Goal: Task Accomplishment & Management: Use online tool/utility

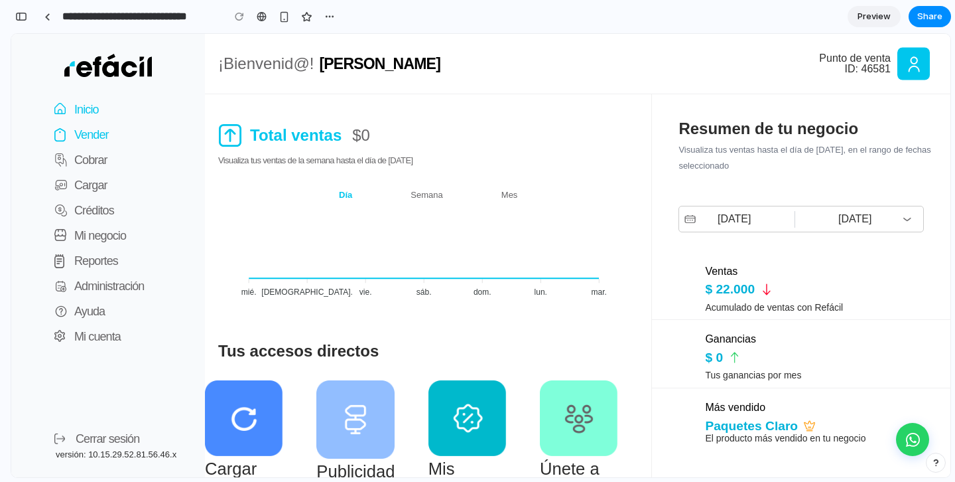
click at [97, 136] on p "Vender" at bounding box center [91, 134] width 34 height 19
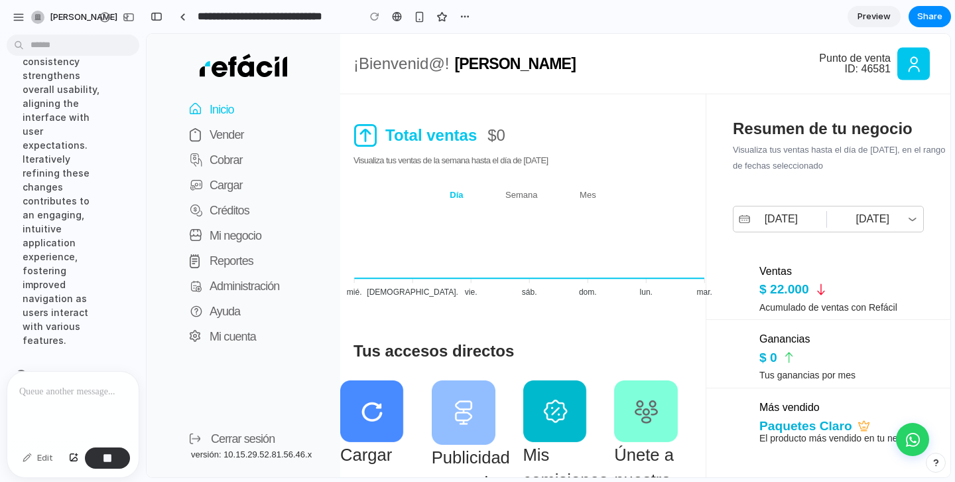
click at [31, 393] on p at bounding box center [72, 391] width 107 height 16
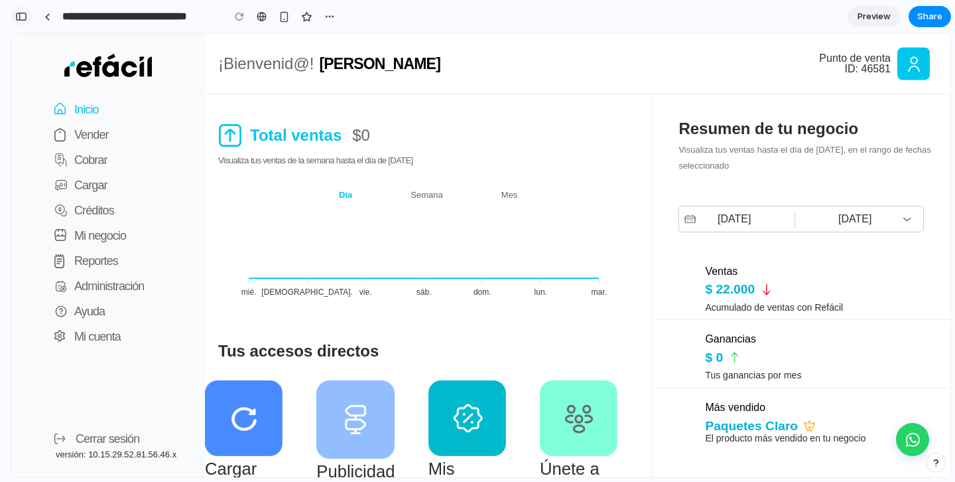
click at [25, 15] on div "button" at bounding box center [21, 16] width 12 height 9
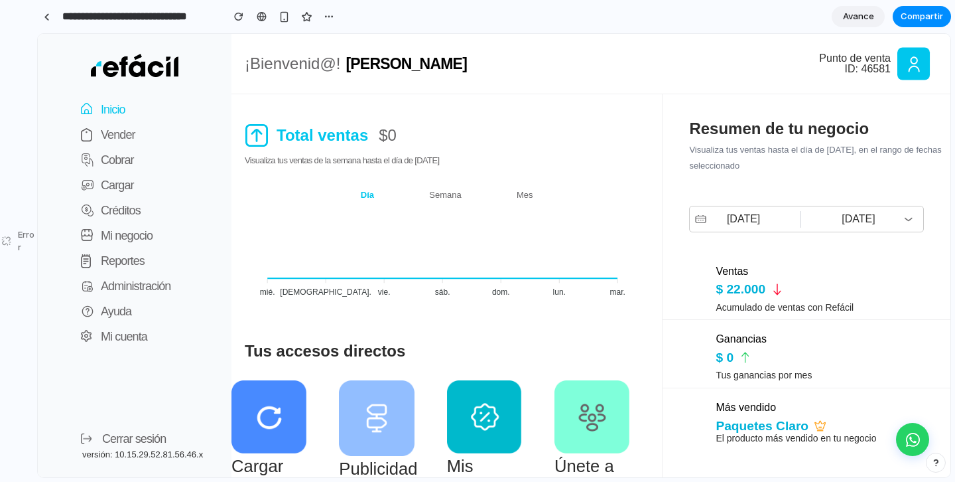
click at [224, 180] on dl "Inicio Vender Cobrar Cargar Créditos Mi negocio Reportes Administración Ayuda M…" at bounding box center [149, 223] width 164 height 252
click at [121, 140] on p "Vender" at bounding box center [117, 134] width 34 height 19
click at [121, 135] on p "Vender" at bounding box center [117, 134] width 34 height 19
click at [117, 164] on p "Cobrar" at bounding box center [116, 160] width 33 height 19
click at [48, 14] on div at bounding box center [47, 16] width 6 height 7
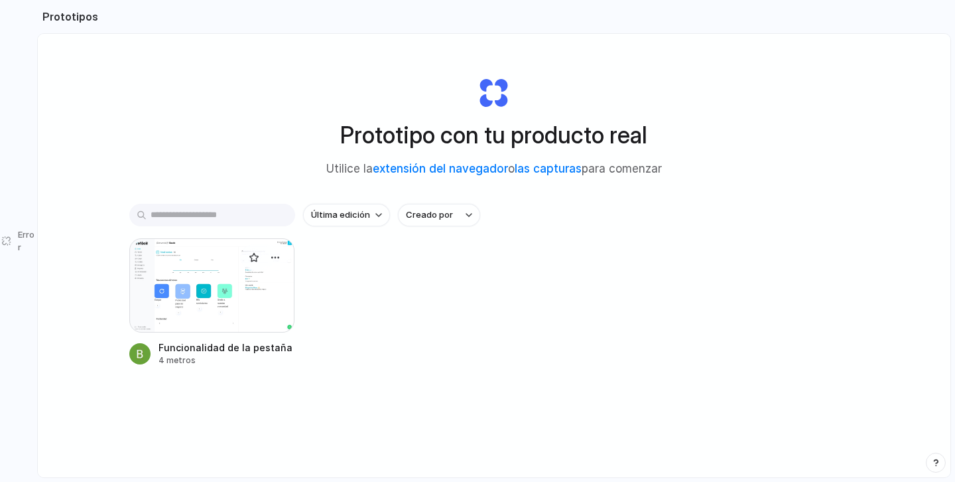
click at [195, 281] on div at bounding box center [212, 285] width 166 height 94
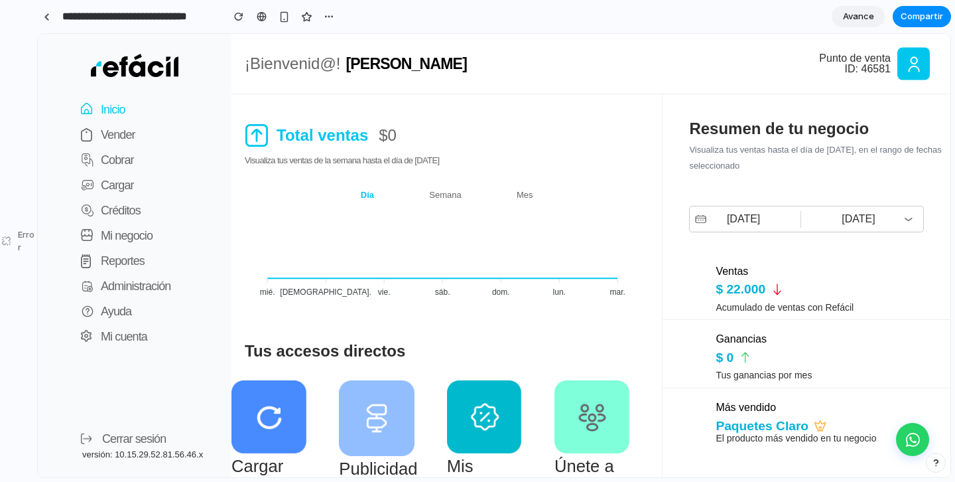
click at [22, 239] on font "Error" at bounding box center [26, 241] width 17 height 24
click at [51, 19] on link at bounding box center [47, 17] width 20 height 20
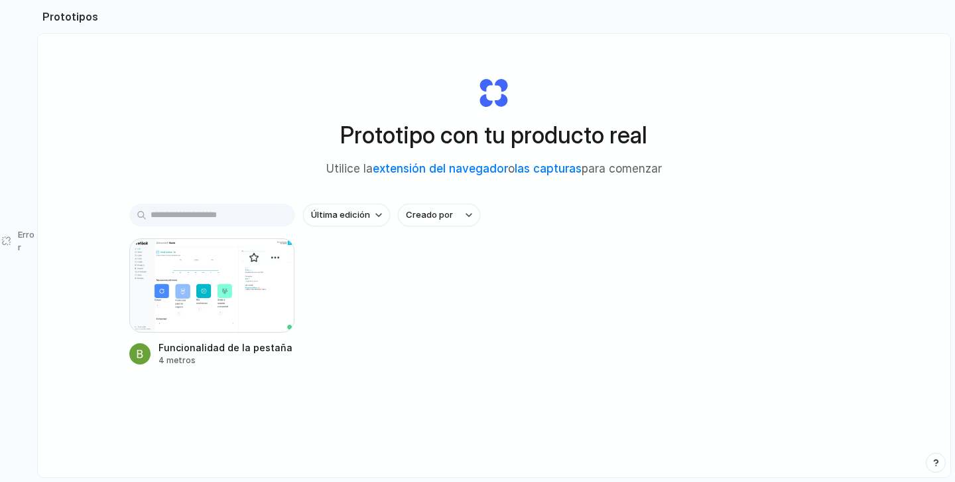
click at [214, 307] on div at bounding box center [212, 285] width 166 height 94
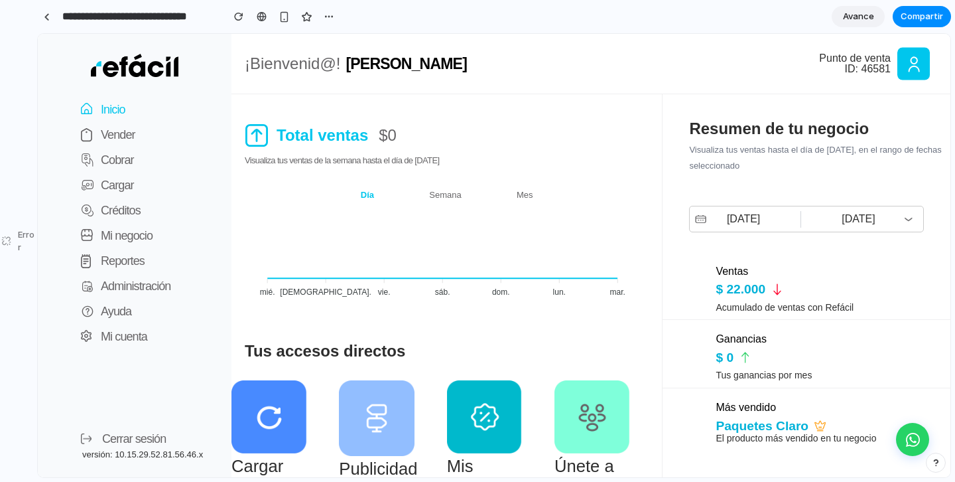
click at [115, 443] on p "Cerrar sesión" at bounding box center [133, 438] width 64 height 19
click at [122, 435] on p "Cerrar sesión" at bounding box center [133, 438] width 64 height 19
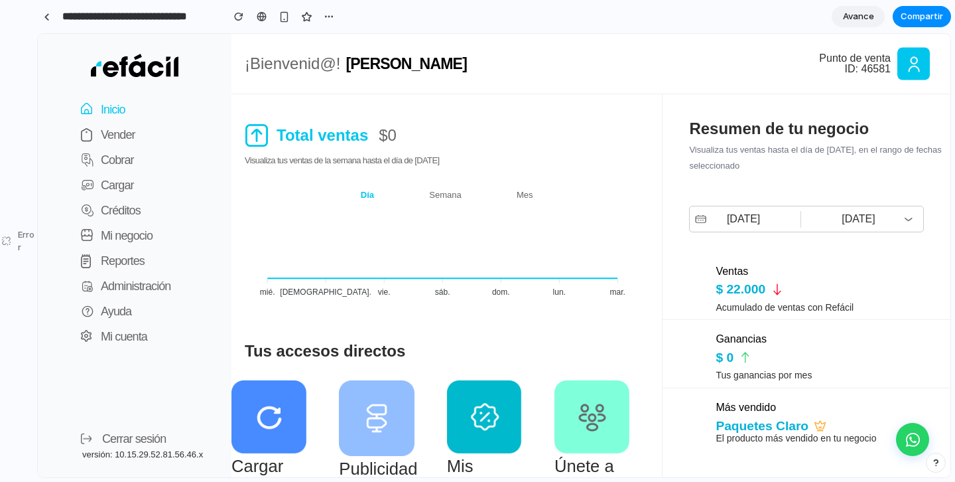
click at [122, 435] on p "Cerrar sesión" at bounding box center [133, 438] width 64 height 19
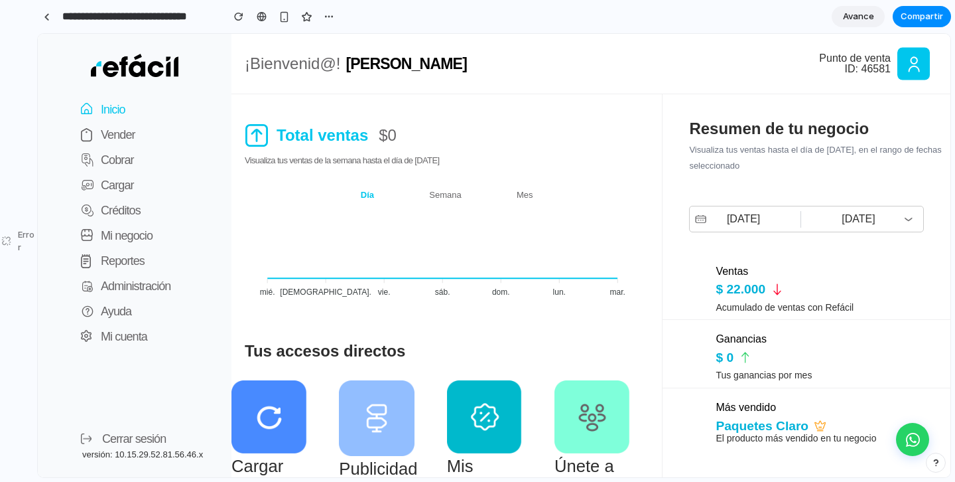
click at [122, 435] on p "Cerrar sesión" at bounding box center [133, 438] width 64 height 19
drag, startPoint x: 122, startPoint y: 435, endPoint x: 113, endPoint y: 287, distance: 148.8
click at [113, 287] on div "Inicio Vender Cobrar Cargar Créditos Mi negocio Reportes Administración Ayuda M…" at bounding box center [134, 255] width 194 height 443
click at [120, 129] on p "Vender" at bounding box center [117, 134] width 34 height 19
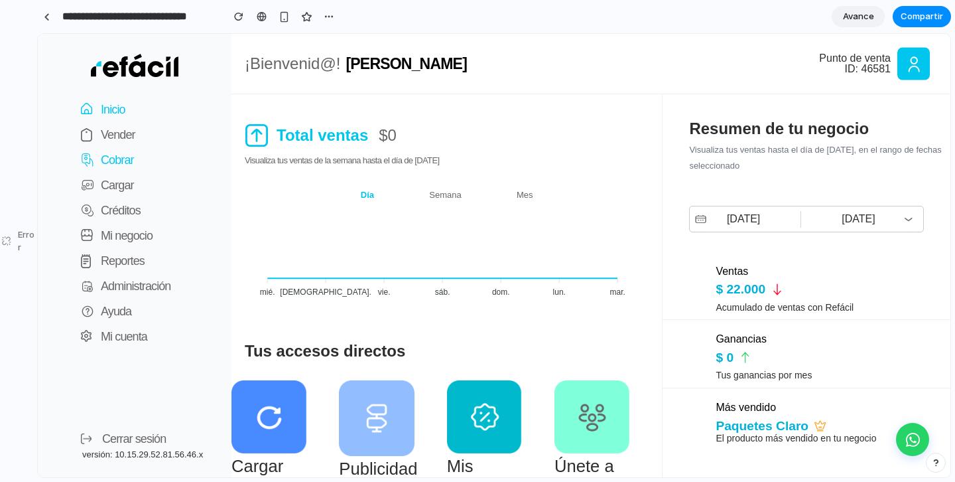
click at [123, 166] on p "Cobrar" at bounding box center [116, 160] width 33 height 19
click at [119, 139] on p "Vender" at bounding box center [117, 134] width 34 height 19
click at [119, 233] on p "Mi negocio" at bounding box center [126, 235] width 52 height 19
click at [119, 185] on p "Cargar" at bounding box center [116, 185] width 33 height 19
drag, startPoint x: 119, startPoint y: 185, endPoint x: 119, endPoint y: 168, distance: 17.2
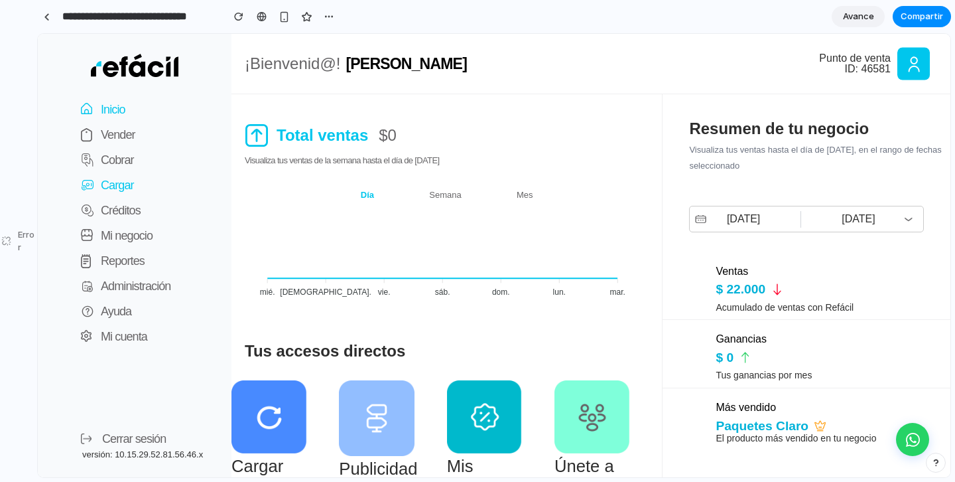
click at [119, 170] on dl "Inicio Vender Cobrar Cargar Créditos Mi negocio Reportes Administración Ayuda M…" at bounding box center [149, 223] width 164 height 252
click at [119, 168] on p "Cobrar" at bounding box center [116, 160] width 33 height 19
click at [129, 156] on p "Cobrar" at bounding box center [116, 160] width 33 height 19
click at [129, 155] on p "Cobrar" at bounding box center [116, 160] width 33 height 19
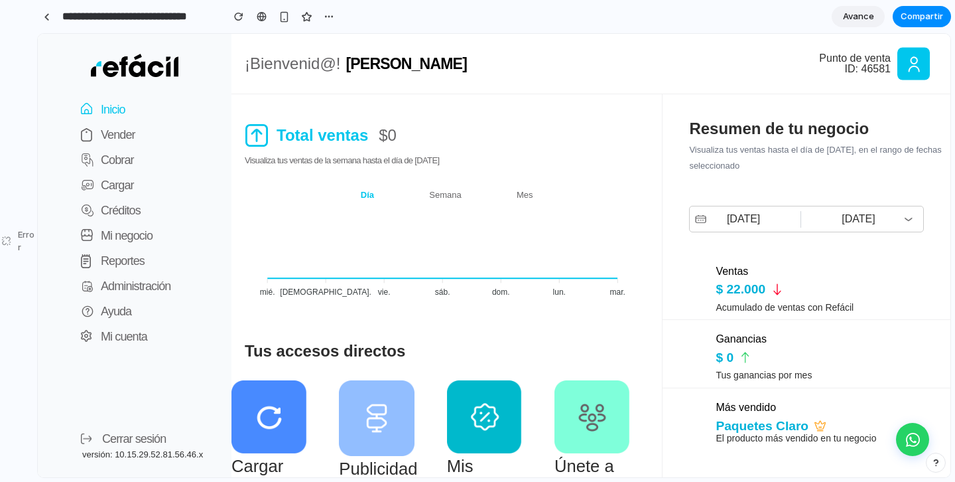
click at [129, 108] on dl "Inicio Vender Cobrar Cargar Créditos Mi negocio Reportes Administración Ayuda M…" at bounding box center [149, 223] width 164 height 252
click at [121, 110] on p "Inicio" at bounding box center [112, 109] width 25 height 19
click at [20, 246] on font "Error" at bounding box center [26, 241] width 17 height 24
click at [16, 233] on div "Error" at bounding box center [18, 241] width 37 height 482
drag, startPoint x: 20, startPoint y: 219, endPoint x: 27, endPoint y: 150, distance: 69.3
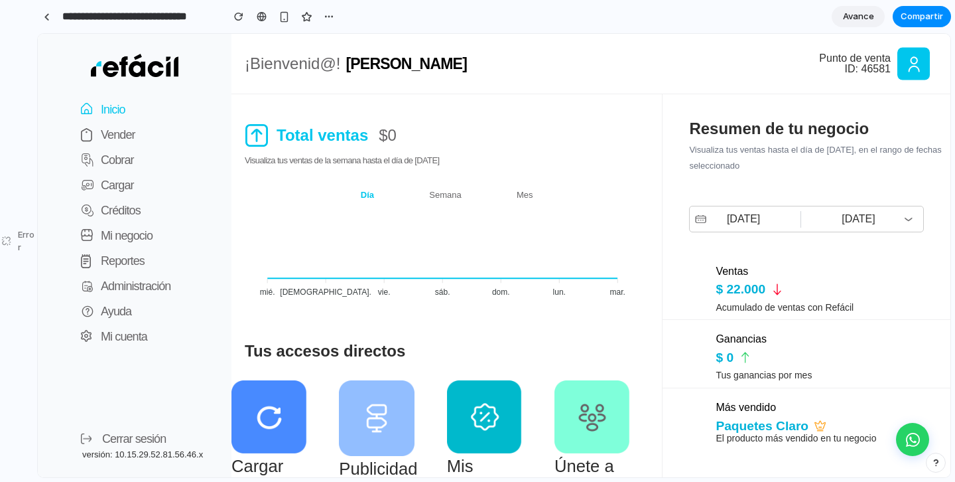
click at [20, 219] on div "Error" at bounding box center [18, 241] width 37 height 482
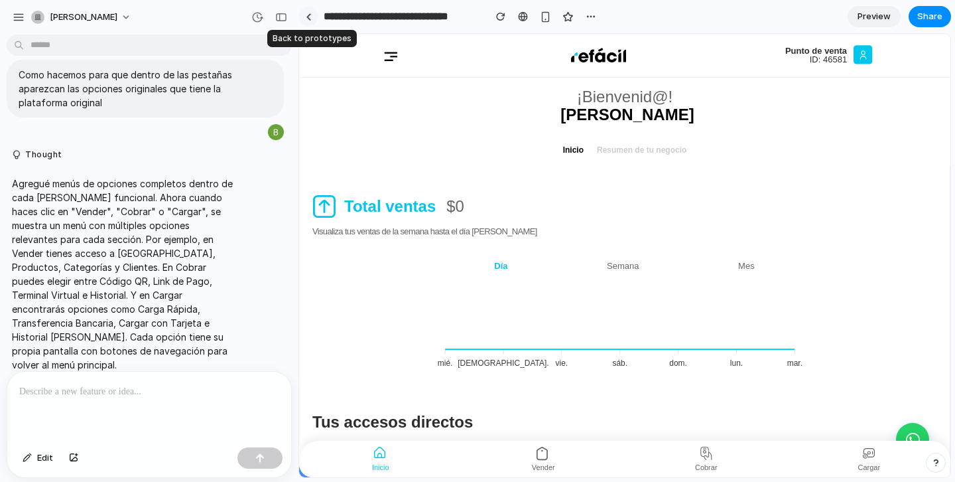
click at [311, 20] on link at bounding box center [308, 17] width 20 height 20
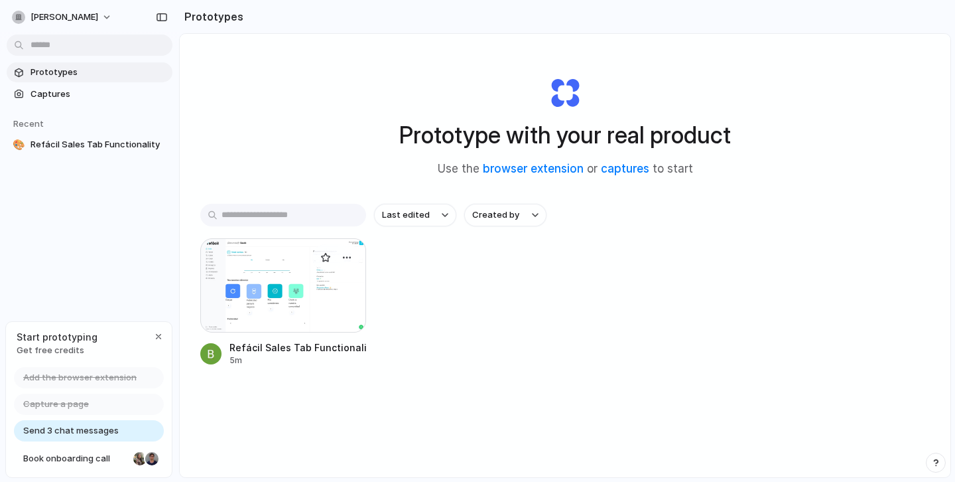
click at [286, 279] on div at bounding box center [283, 285] width 166 height 94
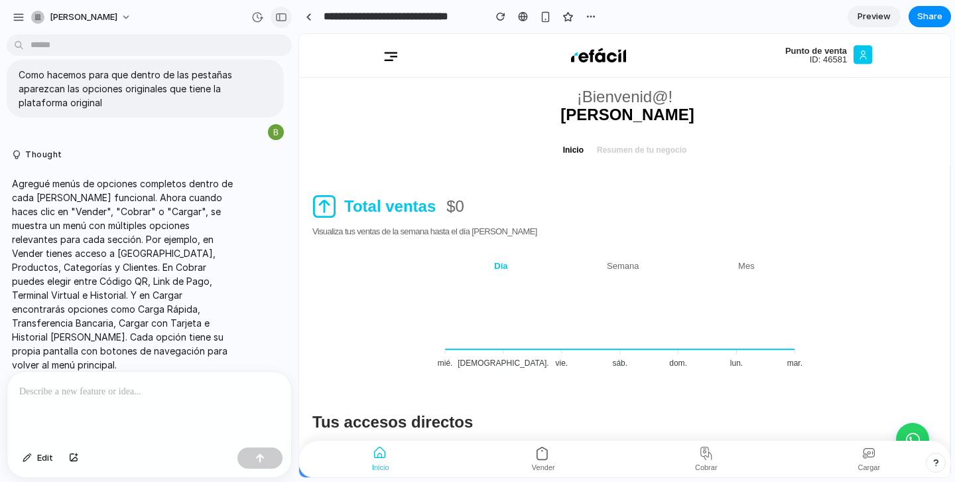
click at [285, 21] on button "button" at bounding box center [281, 17] width 21 height 21
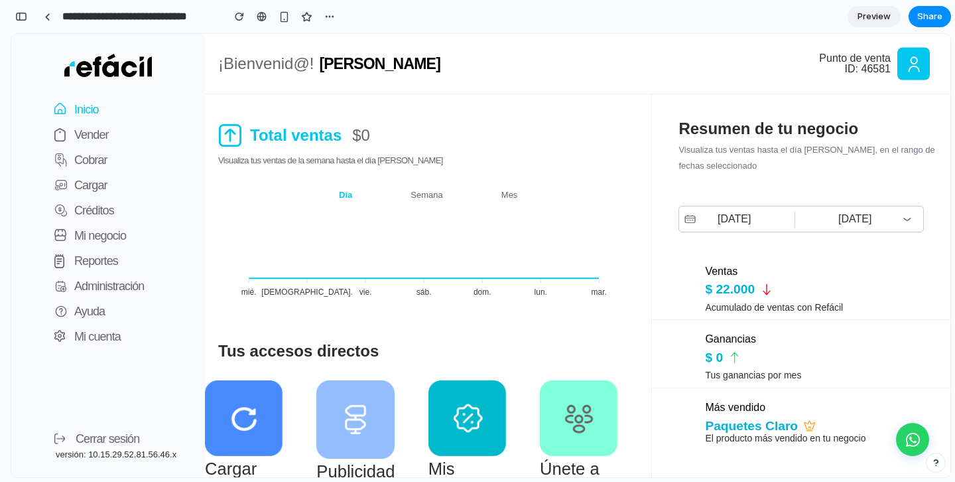
scroll to position [601, 0]
click at [92, 135] on p "Vender" at bounding box center [91, 134] width 34 height 19
click at [92, 159] on p "Cobrar" at bounding box center [90, 160] width 33 height 19
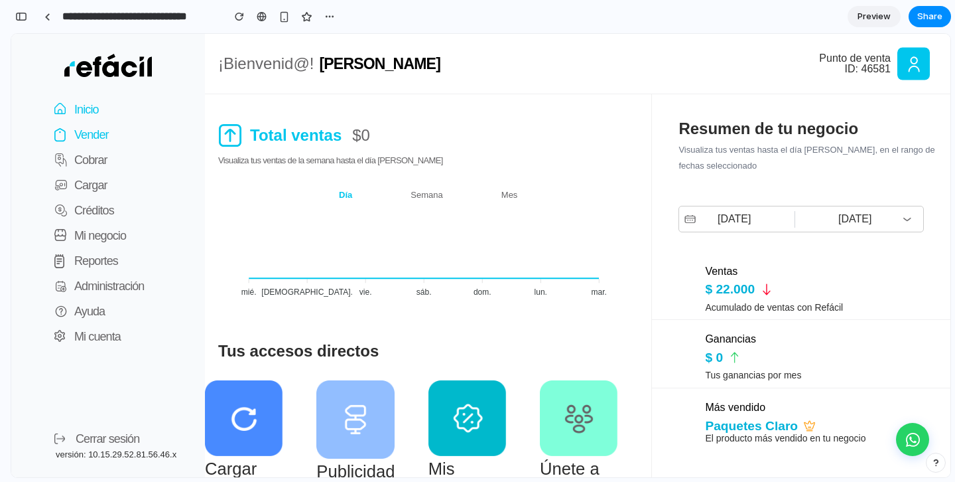
click at [89, 147] on button "Vender" at bounding box center [75, 134] width 68 height 25
click at [89, 172] on button "Cargar" at bounding box center [74, 184] width 66 height 25
click at [90, 180] on p "Cargar" at bounding box center [90, 185] width 33 height 19
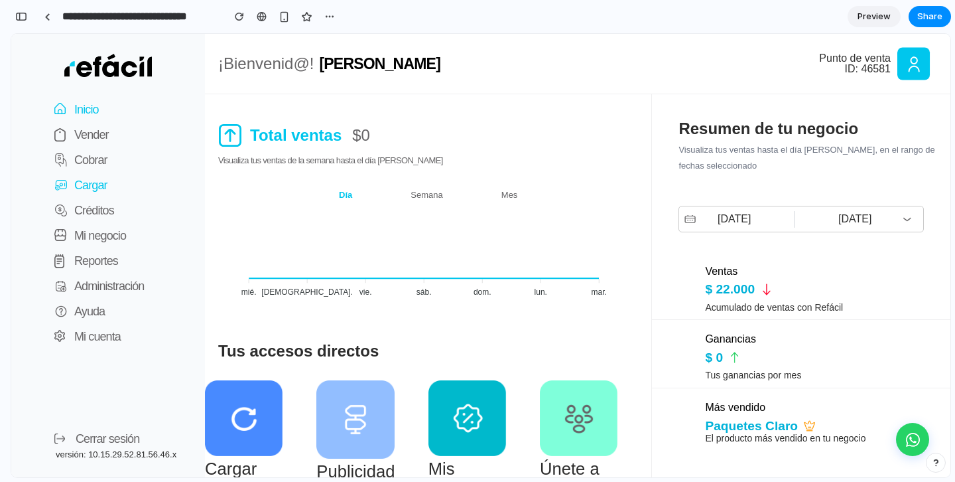
click at [90, 180] on p "Cargar" at bounding box center [90, 185] width 33 height 19
click at [90, 155] on p "Cobrar" at bounding box center [90, 160] width 33 height 19
click at [91, 125] on p "Vender" at bounding box center [91, 134] width 34 height 19
click at [91, 143] on p "Vender" at bounding box center [91, 134] width 34 height 19
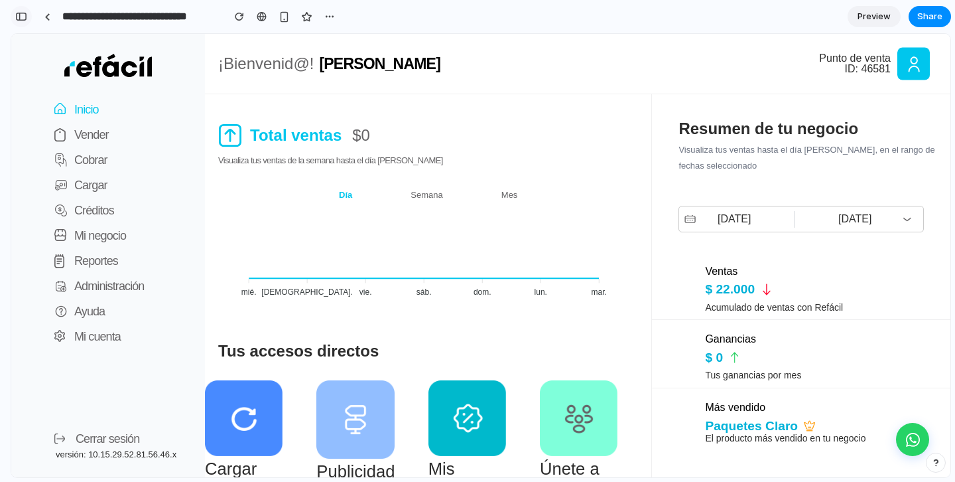
click at [25, 17] on div "button" at bounding box center [21, 16] width 12 height 9
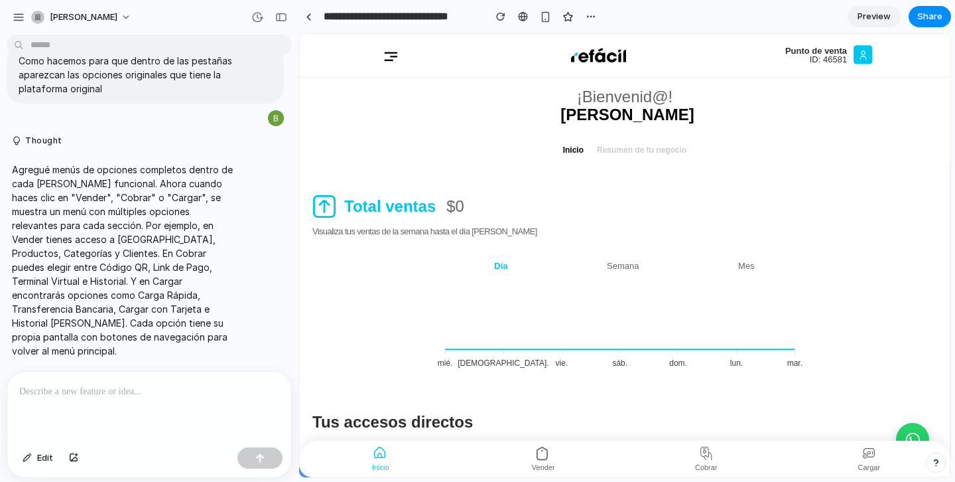
scroll to position [239, 0]
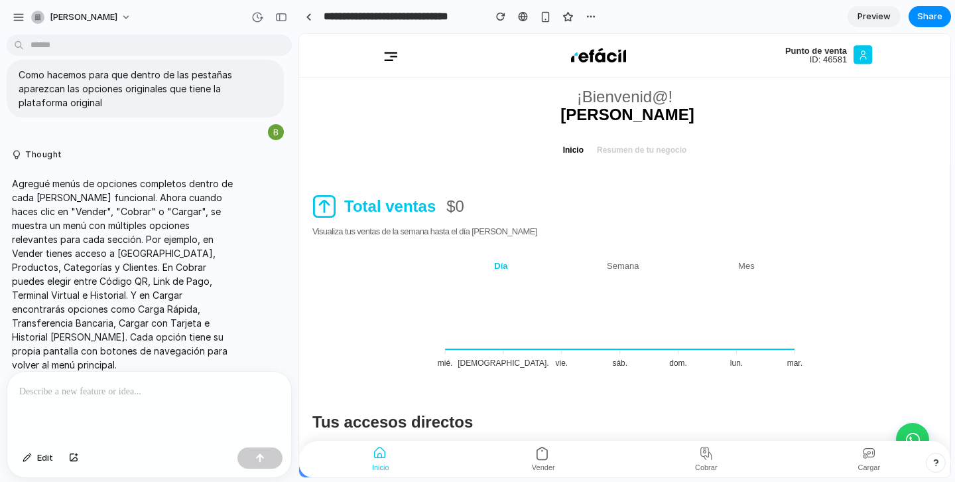
click at [107, 401] on div at bounding box center [149, 406] width 284 height 70
click at [94, 397] on p at bounding box center [149, 391] width 260 height 16
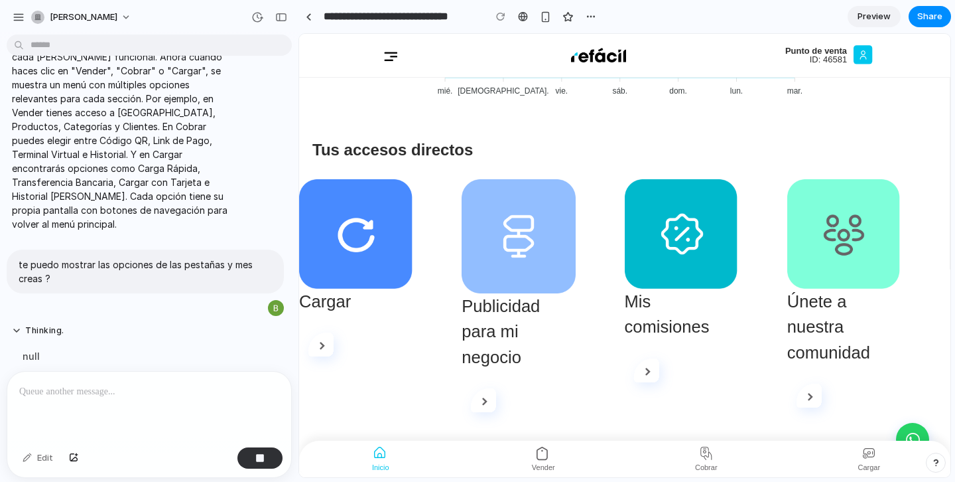
scroll to position [430, 0]
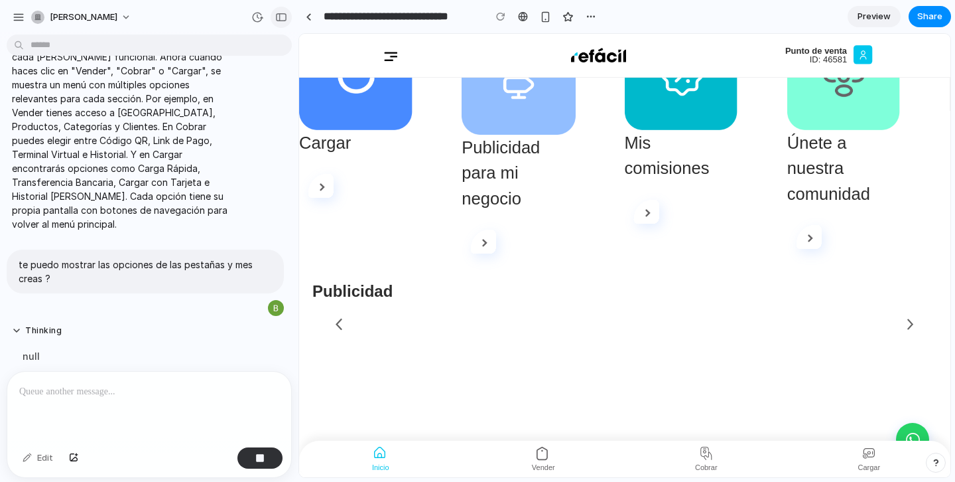
click at [279, 16] on div "button" at bounding box center [281, 17] width 12 height 9
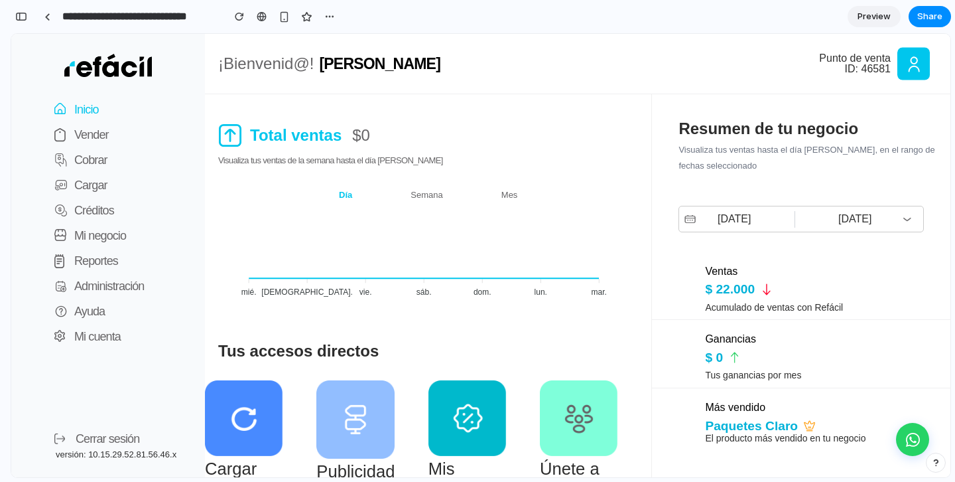
scroll to position [0, 0]
click at [101, 135] on p "Vender" at bounding box center [91, 134] width 34 height 19
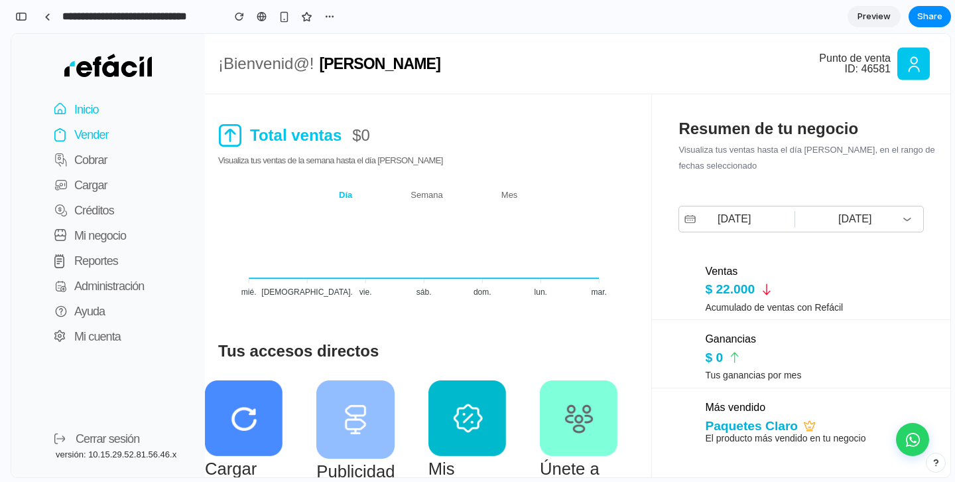
click at [101, 135] on p "Vender" at bounding box center [91, 134] width 34 height 19
click at [101, 164] on p "Cobrar" at bounding box center [90, 160] width 33 height 19
click at [101, 176] on p "Cargar" at bounding box center [90, 185] width 33 height 19
click at [101, 200] on button "Créditos" at bounding box center [77, 210] width 73 height 25
click at [27, 19] on div "button" at bounding box center [21, 16] width 12 height 9
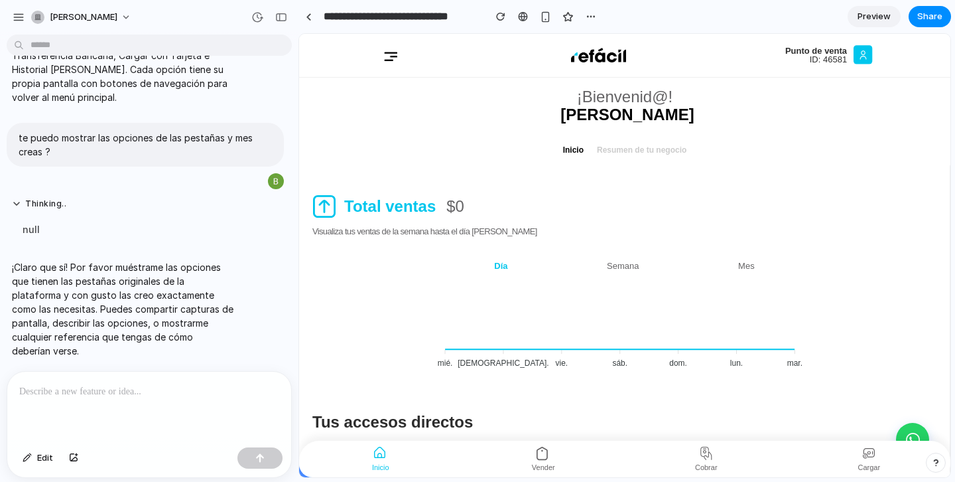
scroll to position [493, 0]
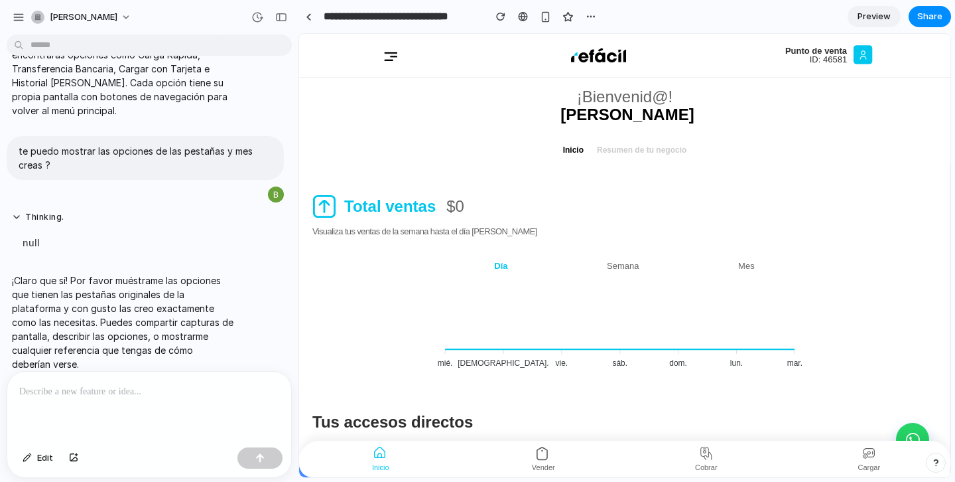
click at [125, 391] on p at bounding box center [149, 391] width 260 height 16
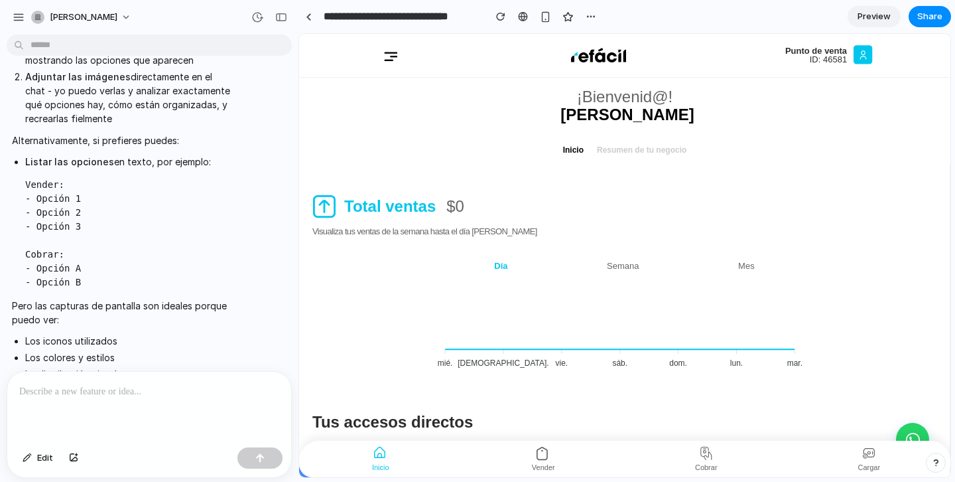
scroll to position [1240, 0]
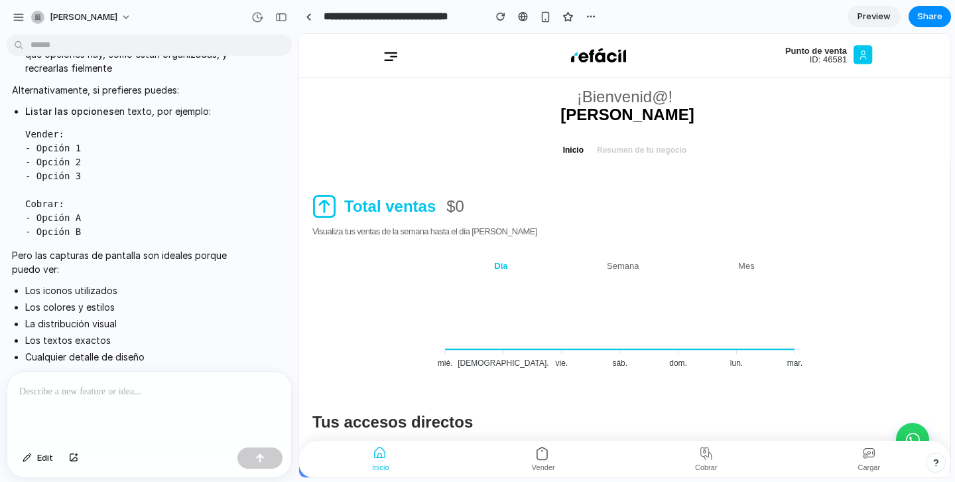
click at [77, 391] on p at bounding box center [149, 391] width 260 height 16
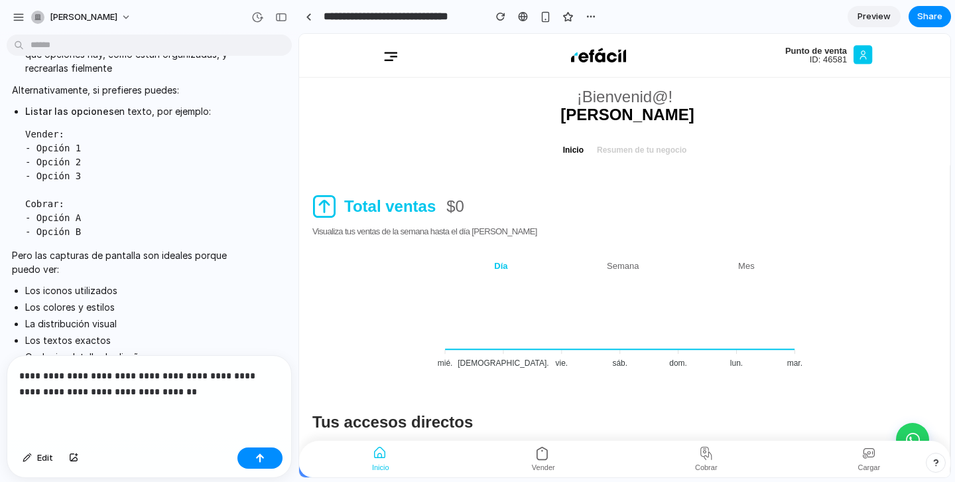
click at [111, 393] on p "**********" at bounding box center [149, 383] width 260 height 32
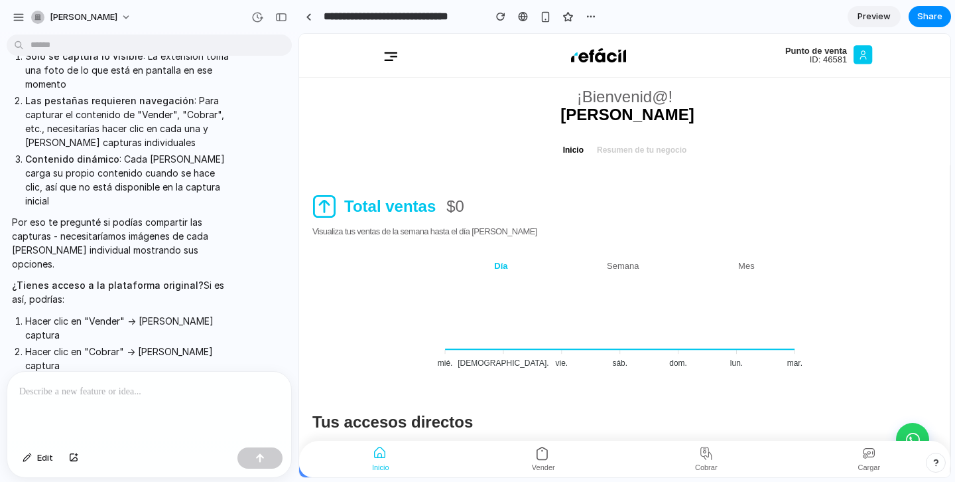
scroll to position [1816, 0]
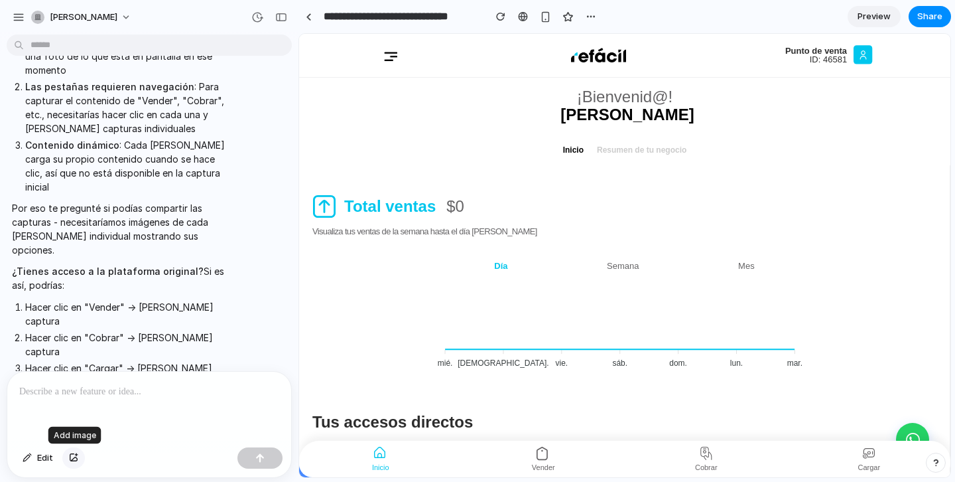
click at [73, 455] on div "button" at bounding box center [73, 458] width 9 height 8
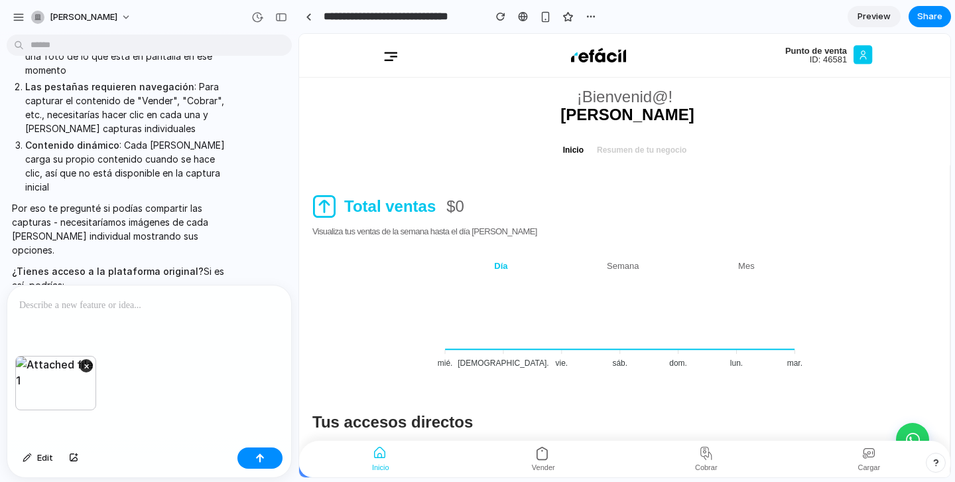
click at [130, 428] on div "×" at bounding box center [149, 398] width 284 height 86
click at [71, 418] on div "×" at bounding box center [149, 398] width 284 height 86
click at [151, 395] on div "×" at bounding box center [149, 398] width 284 height 86
click at [40, 434] on div "×" at bounding box center [149, 398] width 284 height 86
drag, startPoint x: 61, startPoint y: 417, endPoint x: 46, endPoint y: 426, distance: 17.3
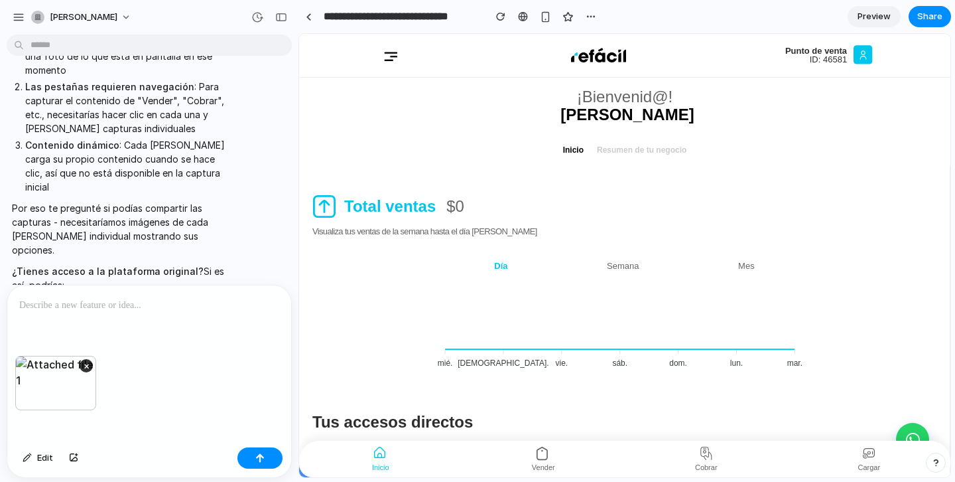
click at [58, 420] on div "×" at bounding box center [149, 398] width 284 height 86
click at [25, 442] on div "Edit" at bounding box center [149, 459] width 284 height 35
click at [28, 440] on div "×" at bounding box center [149, 398] width 284 height 86
click at [29, 432] on div "×" at bounding box center [149, 398] width 284 height 86
click at [32, 314] on div at bounding box center [149, 320] width 284 height 70
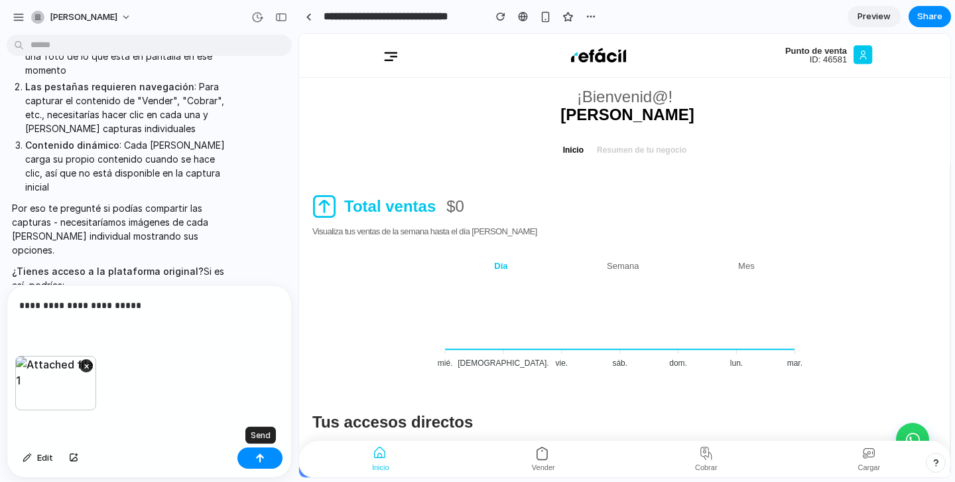
drag, startPoint x: 267, startPoint y: 452, endPoint x: 214, endPoint y: 304, distance: 156.7
click at [214, 304] on div "**********" at bounding box center [149, 381] width 284 height 192
click at [208, 299] on p "**********" at bounding box center [149, 305] width 260 height 16
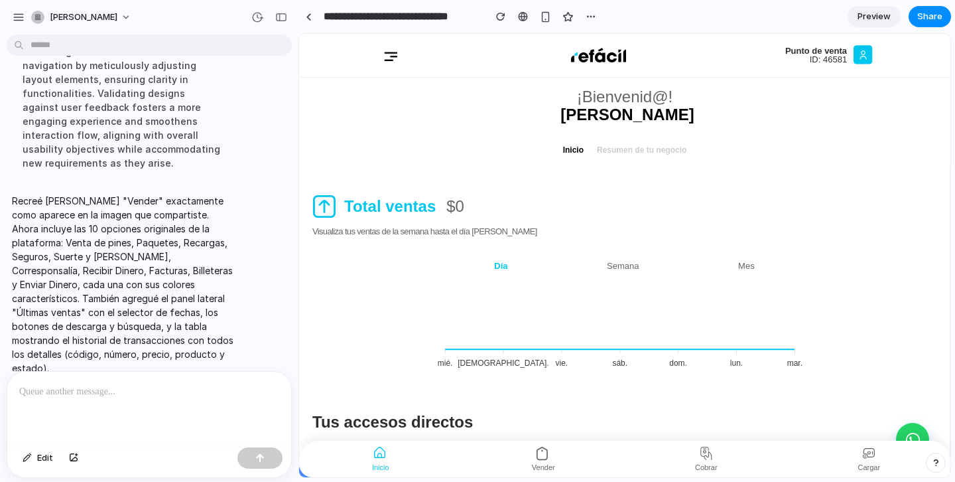
scroll to position [0, 0]
click at [307, 16] on div at bounding box center [309, 16] width 6 height 7
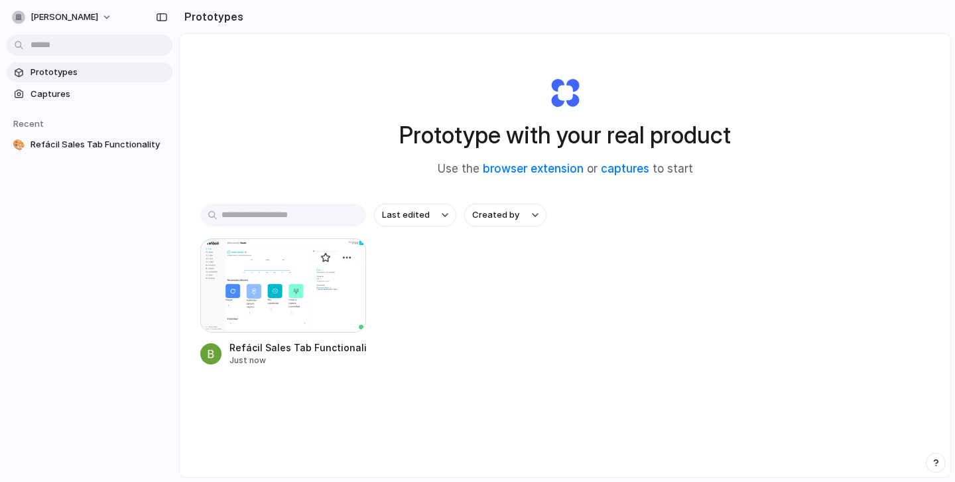
click at [294, 273] on div at bounding box center [283, 285] width 166 height 94
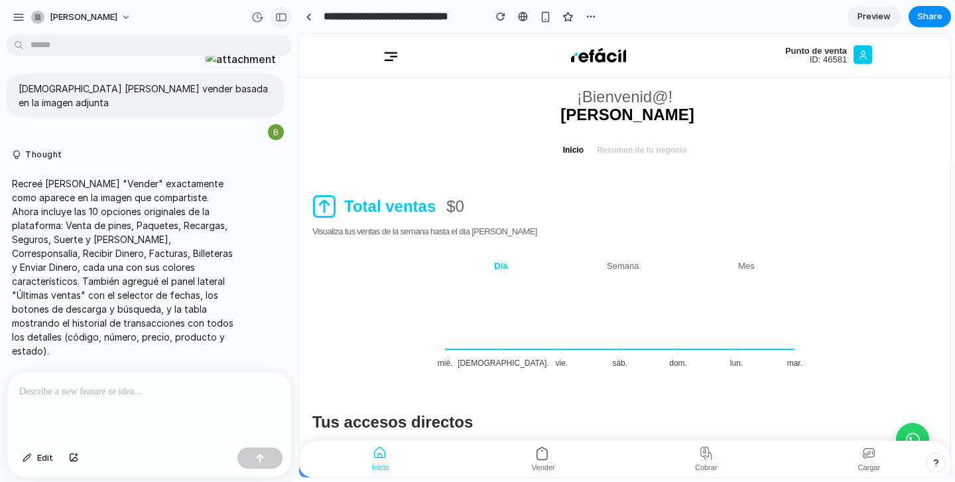
click at [277, 17] on div "button" at bounding box center [281, 17] width 12 height 9
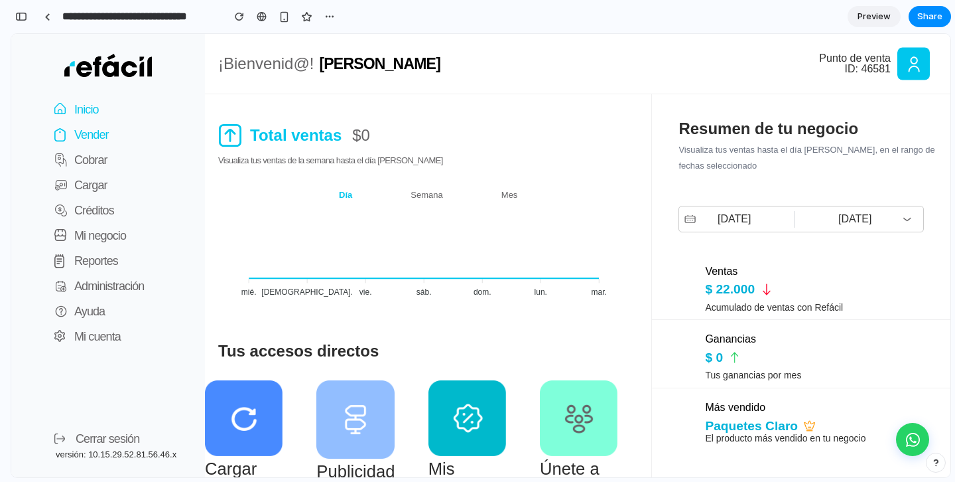
click at [92, 138] on p "Vender" at bounding box center [91, 134] width 34 height 19
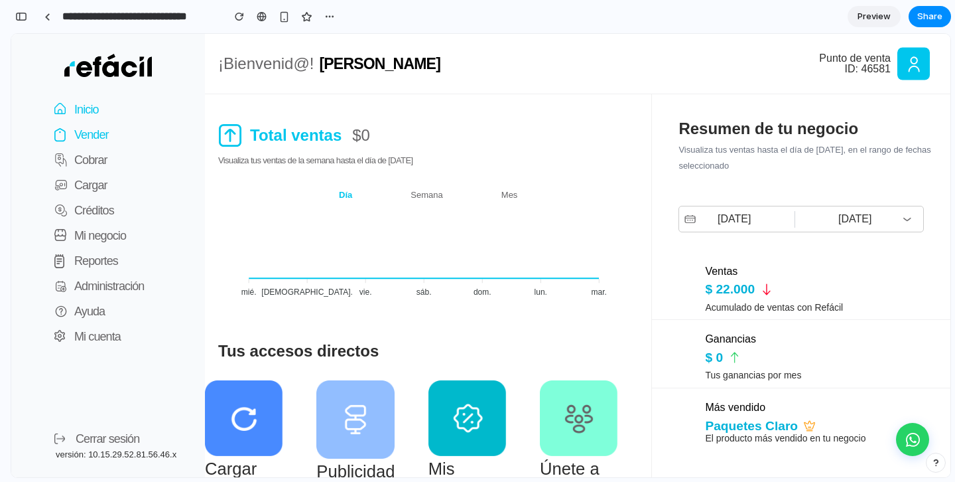
click at [93, 136] on p "Vender" at bounding box center [91, 134] width 34 height 19
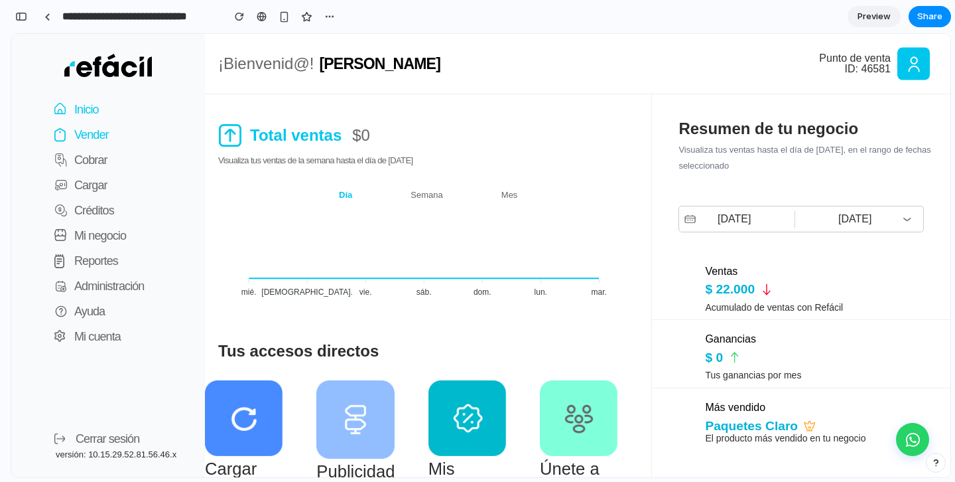
click at [93, 136] on p "Vender" at bounding box center [91, 134] width 34 height 19
click at [93, 154] on p "Cobrar" at bounding box center [90, 160] width 33 height 19
click at [93, 134] on p "Vender" at bounding box center [91, 134] width 34 height 19
click at [92, 114] on p "Inicio" at bounding box center [86, 109] width 25 height 19
click at [92, 137] on p "Vender" at bounding box center [91, 134] width 34 height 19
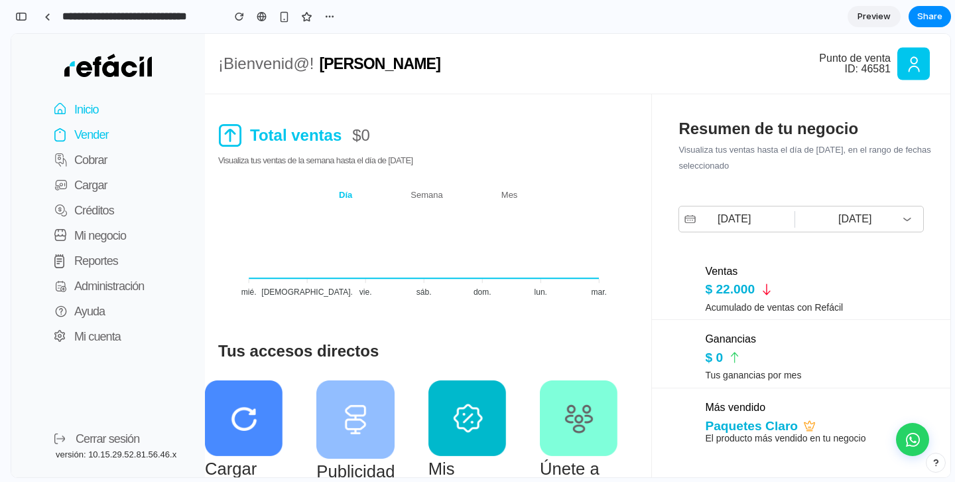
click at [92, 137] on p "Vender" at bounding box center [91, 134] width 34 height 19
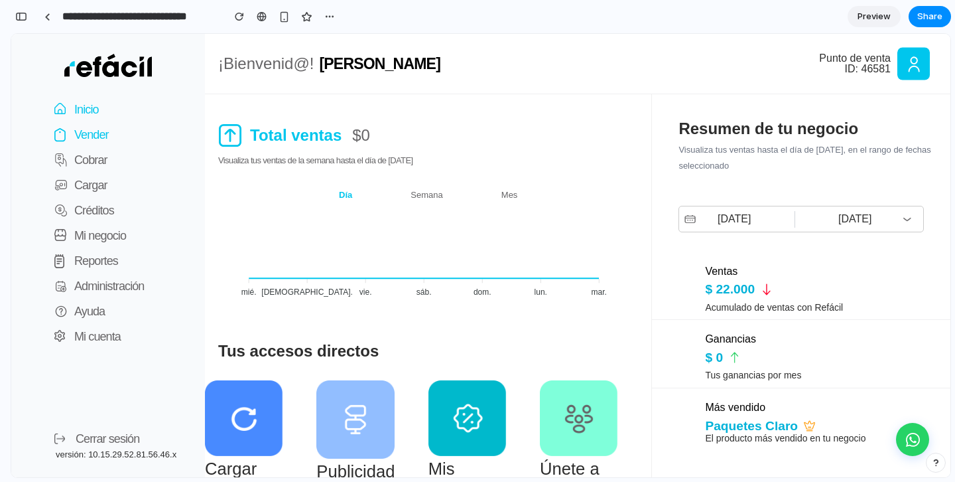
click at [92, 137] on p "Vender" at bounding box center [91, 134] width 34 height 19
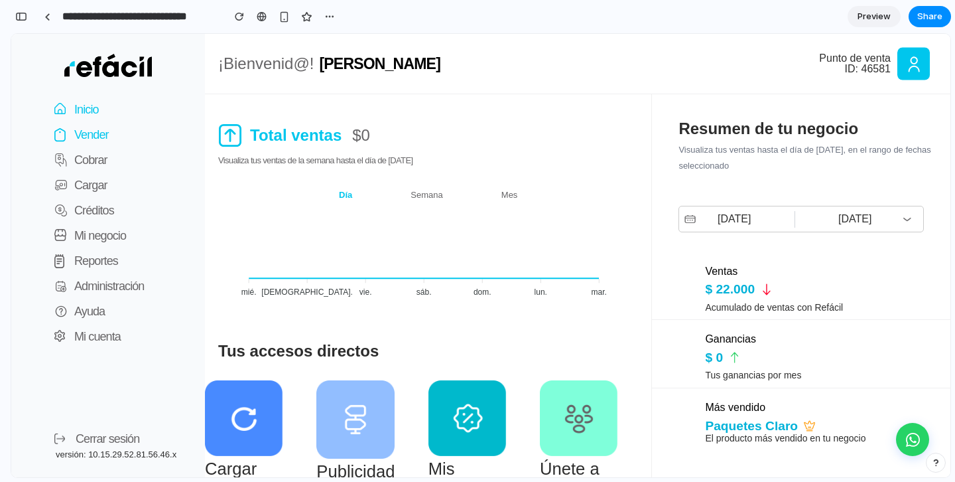
click at [92, 137] on p "Vender" at bounding box center [91, 134] width 34 height 19
click at [88, 131] on p "Vender" at bounding box center [91, 134] width 34 height 19
click at [23, 18] on div "button" at bounding box center [21, 16] width 12 height 9
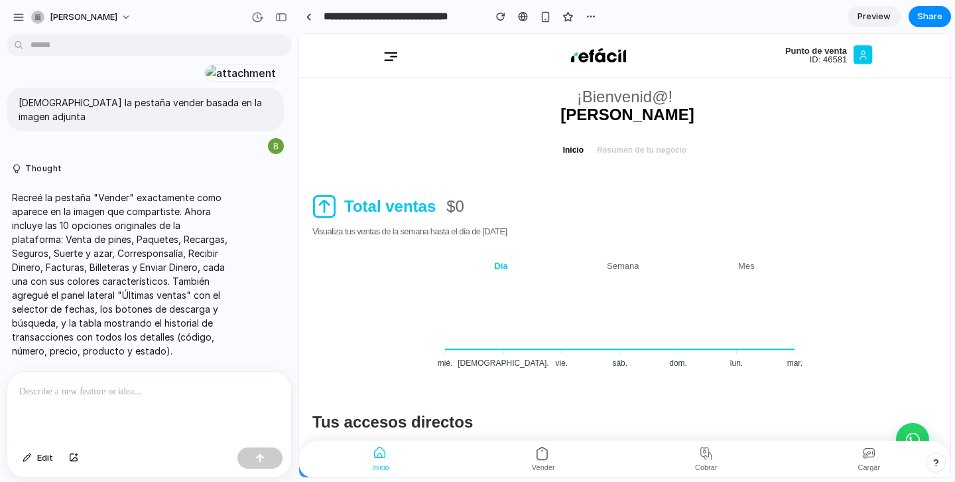
click at [109, 393] on p at bounding box center [149, 391] width 260 height 16
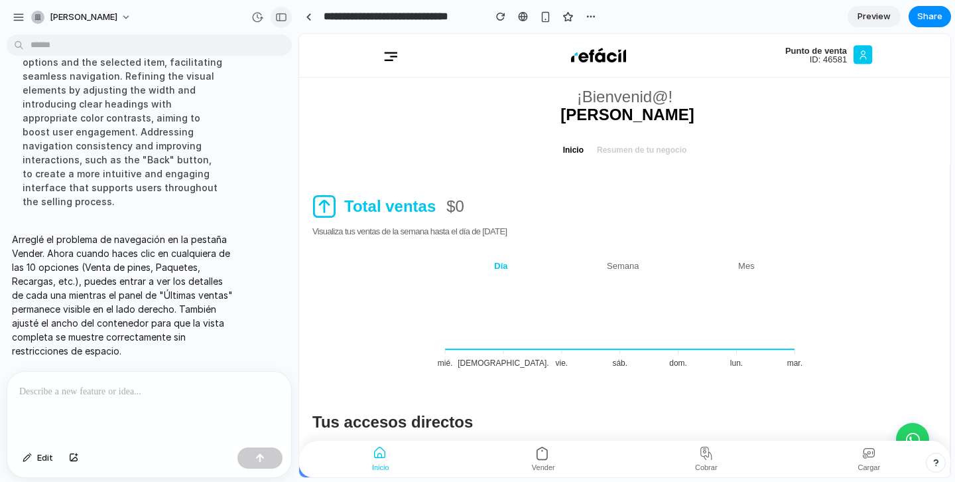
click at [282, 19] on div "button" at bounding box center [281, 17] width 12 height 9
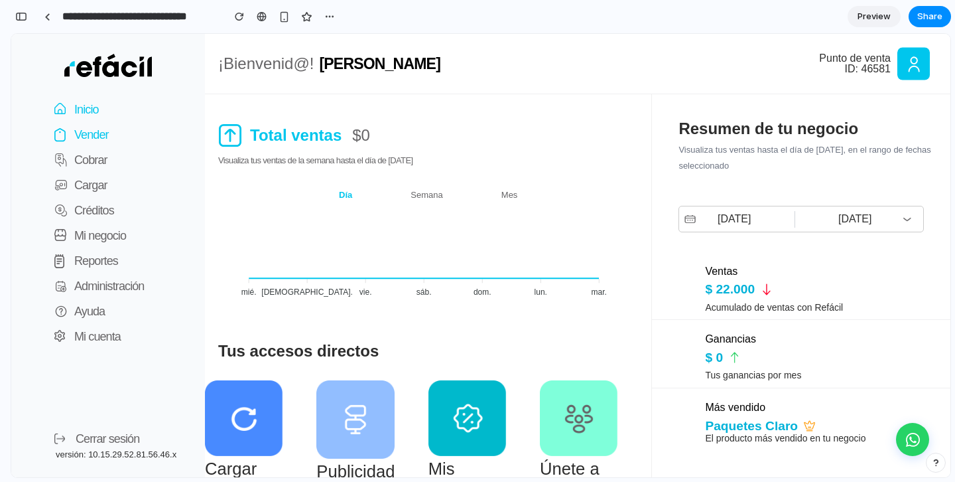
click at [82, 143] on p "Vender" at bounding box center [91, 134] width 34 height 19
click at [84, 133] on p "Vender" at bounding box center [91, 134] width 34 height 19
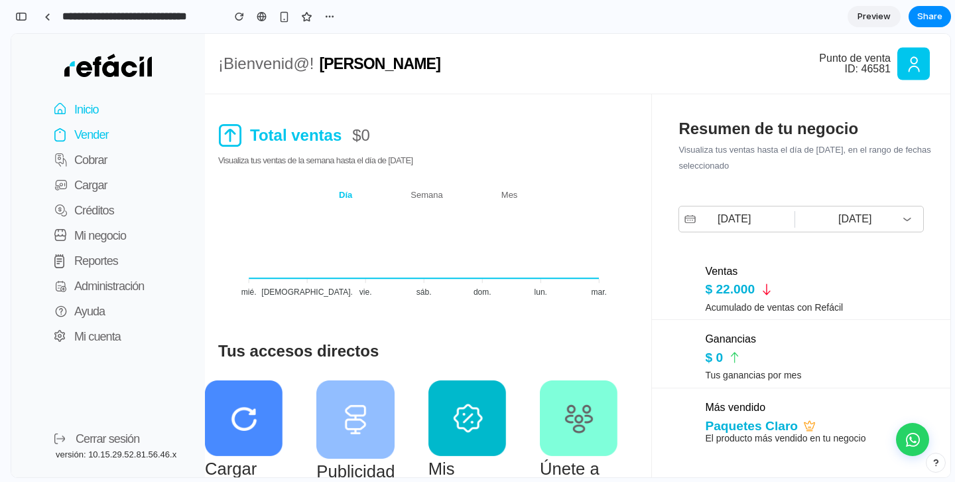
click at [84, 133] on p "Vender" at bounding box center [91, 134] width 34 height 19
click at [90, 133] on p "Vender" at bounding box center [91, 134] width 34 height 19
click at [91, 155] on p "Cobrar" at bounding box center [90, 160] width 33 height 19
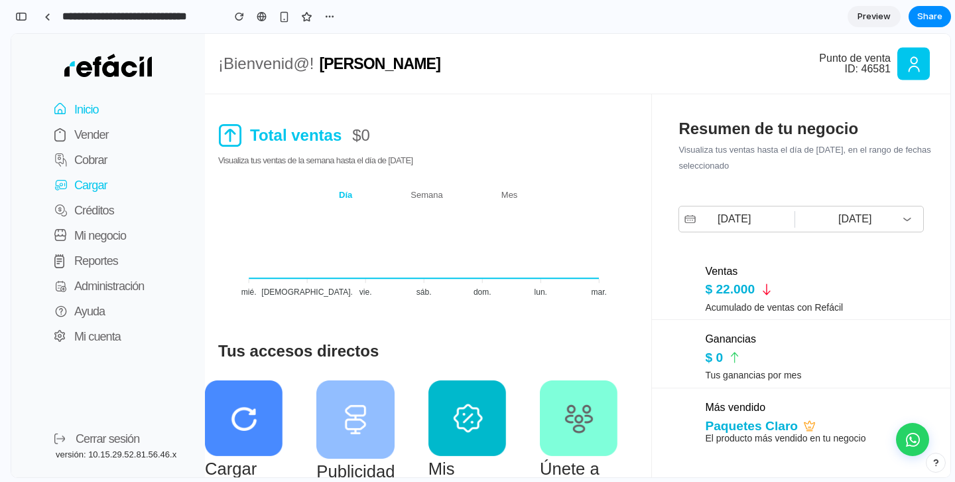
click at [94, 191] on p "Cargar" at bounding box center [90, 185] width 33 height 19
click at [95, 205] on p "Créditos" at bounding box center [94, 210] width 40 height 19
click at [96, 237] on p "Mi negocio" at bounding box center [100, 235] width 52 height 19
click at [96, 257] on p "Reportes" at bounding box center [96, 260] width 44 height 19
click at [98, 280] on p "Administración" at bounding box center [109, 286] width 70 height 19
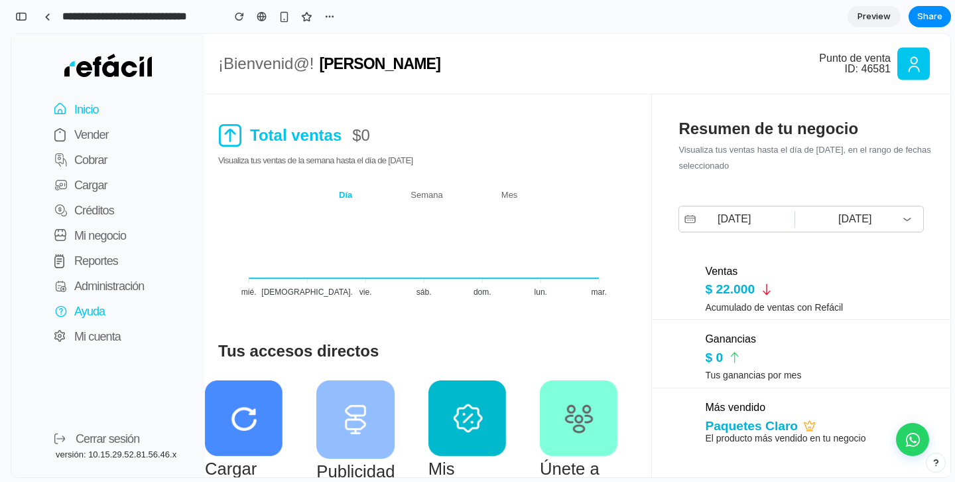
click at [97, 322] on button "Ayuda" at bounding box center [73, 310] width 64 height 25
click at [98, 334] on p "Mi cuenta" at bounding box center [97, 336] width 46 height 19
click at [96, 106] on p "Inicio" at bounding box center [86, 109] width 25 height 19
click at [93, 113] on p "Inicio" at bounding box center [86, 109] width 25 height 19
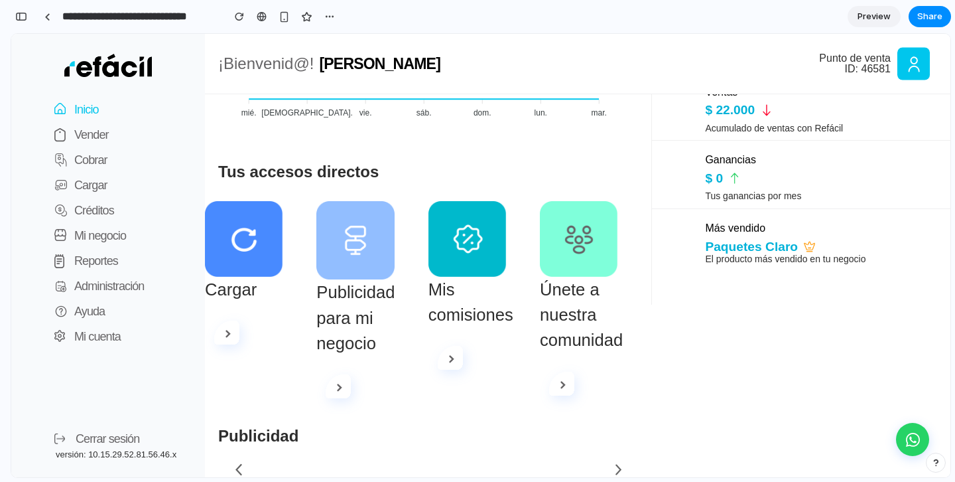
scroll to position [178, 0]
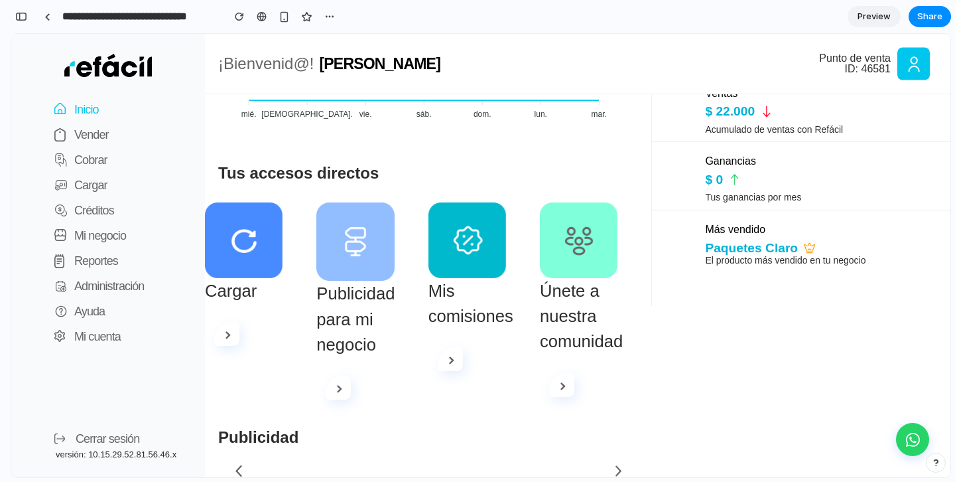
click at [248, 245] on img at bounding box center [244, 239] width 78 height 75
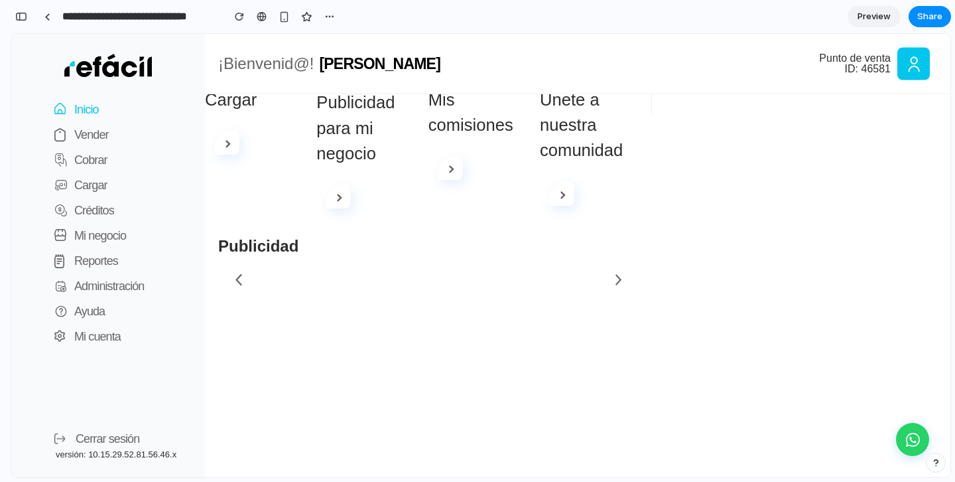
scroll to position [0, 0]
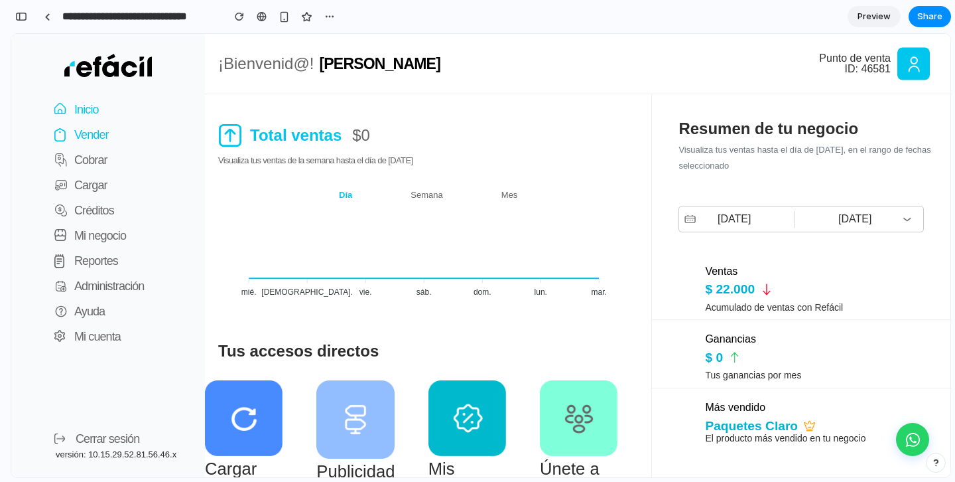
click at [92, 133] on p "Vender" at bounding box center [91, 134] width 34 height 19
click at [88, 137] on p "Vender" at bounding box center [91, 134] width 34 height 19
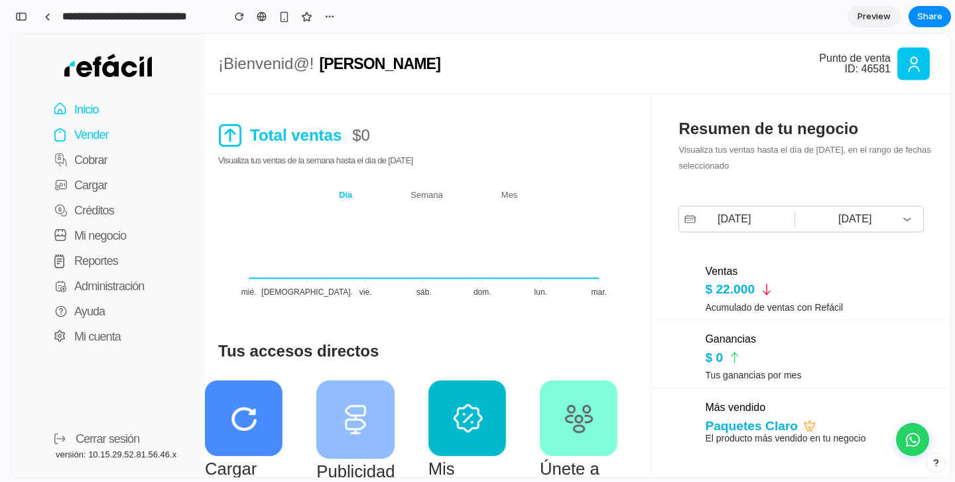
click at [88, 137] on p "Vender" at bounding box center [91, 134] width 34 height 19
click at [27, 16] on div "button" at bounding box center [21, 16] width 12 height 9
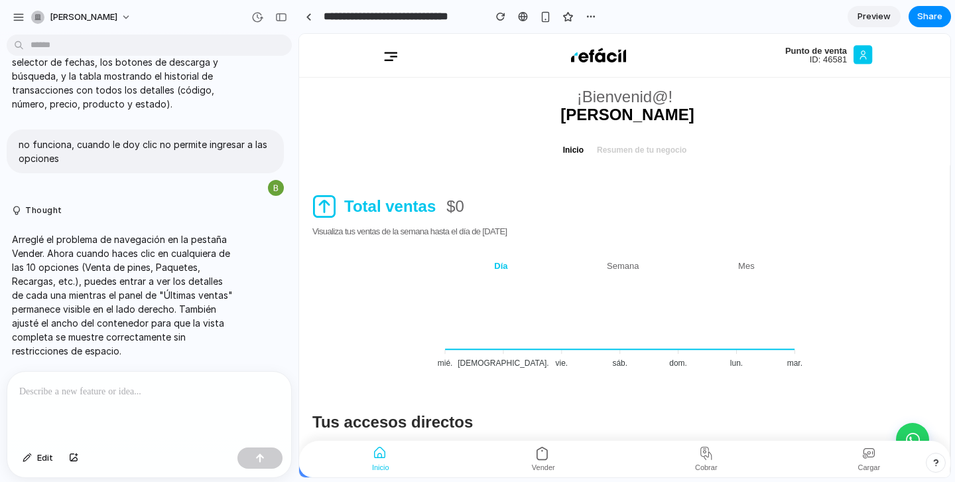
click at [202, 399] on p at bounding box center [149, 391] width 260 height 16
click at [179, 390] on p "**********" at bounding box center [149, 391] width 260 height 16
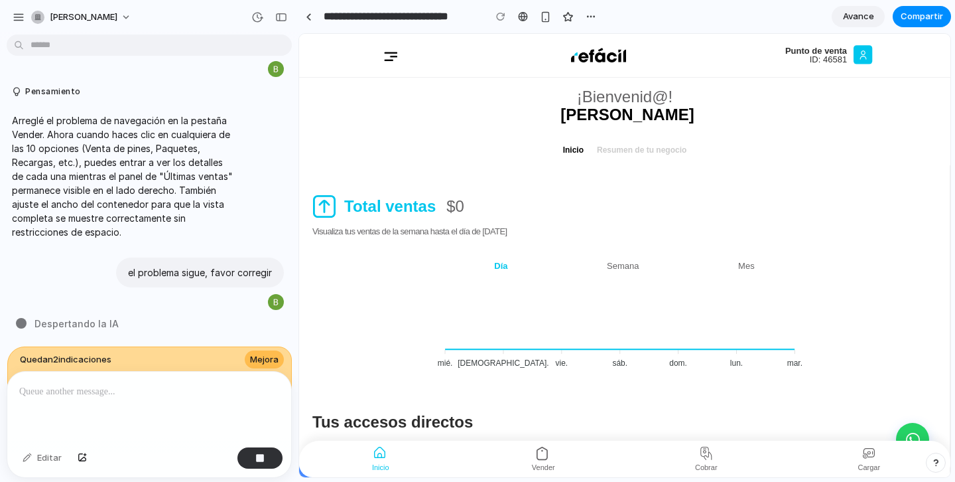
scroll to position [2387, 0]
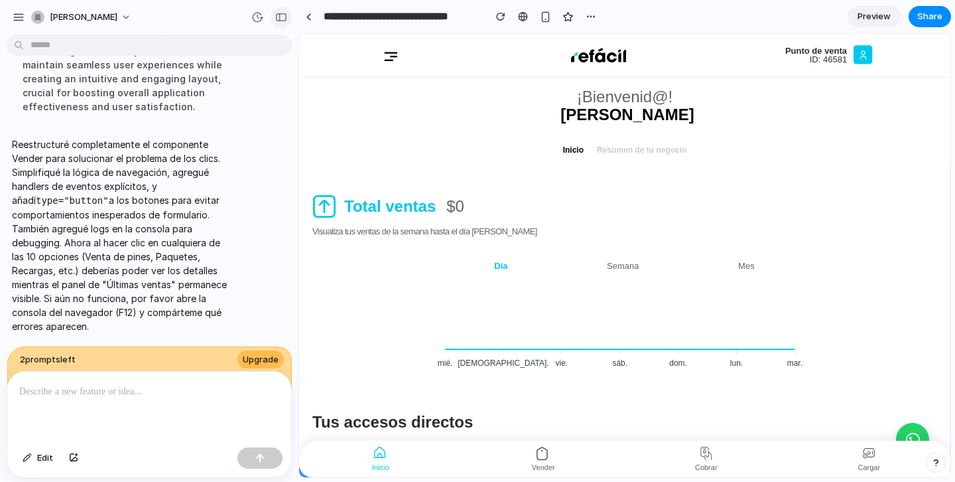
click at [281, 15] on div "button" at bounding box center [281, 17] width 12 height 9
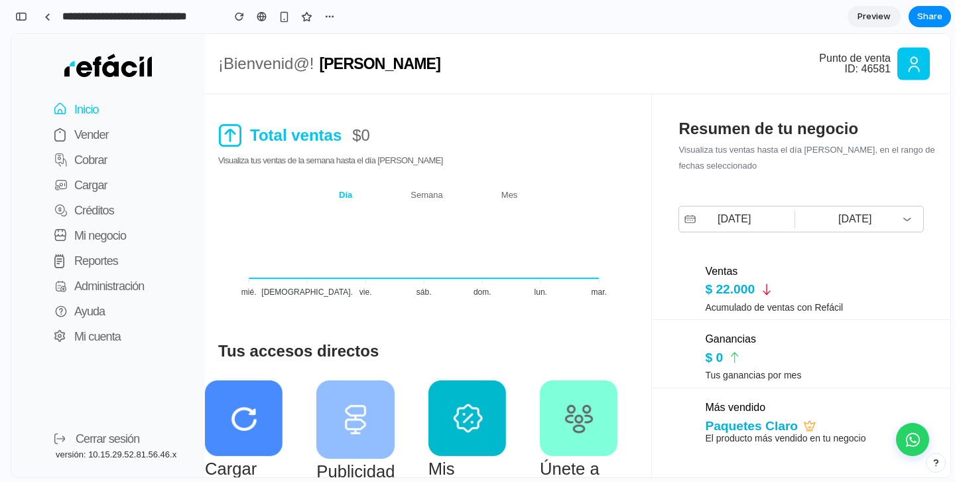
scroll to position [4754, 0]
click at [103, 139] on p "Vender" at bounding box center [91, 134] width 34 height 19
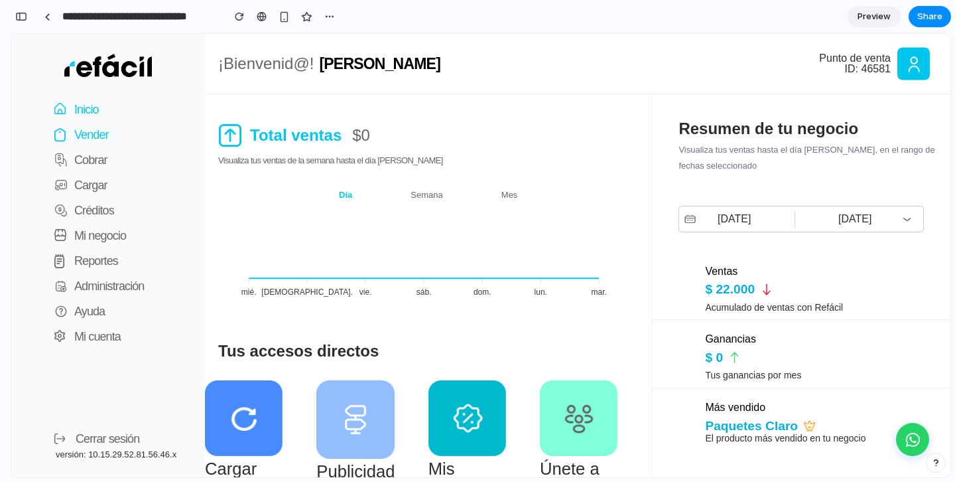
click at [103, 139] on p "Vender" at bounding box center [91, 134] width 34 height 19
click at [94, 132] on p "Vender" at bounding box center [91, 134] width 34 height 19
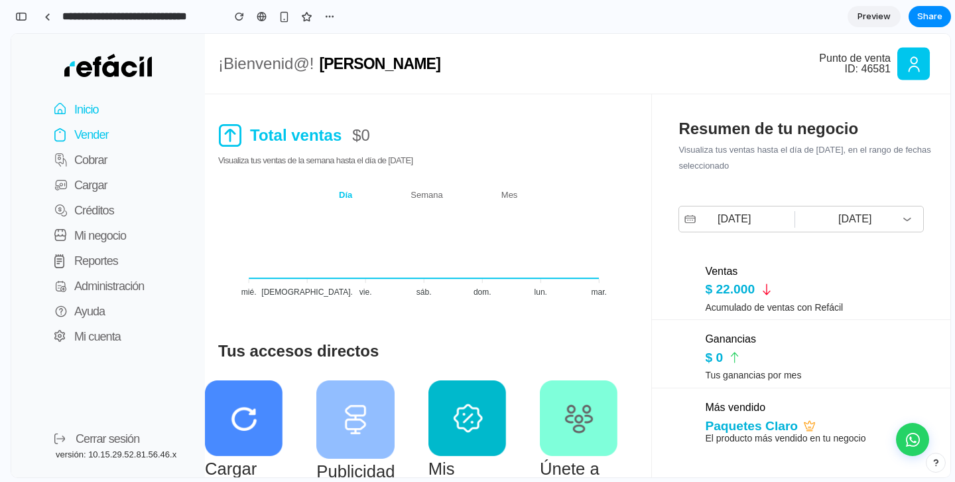
click at [94, 132] on p "Vender" at bounding box center [91, 134] width 34 height 19
click at [22, 13] on div "button" at bounding box center [21, 16] width 12 height 9
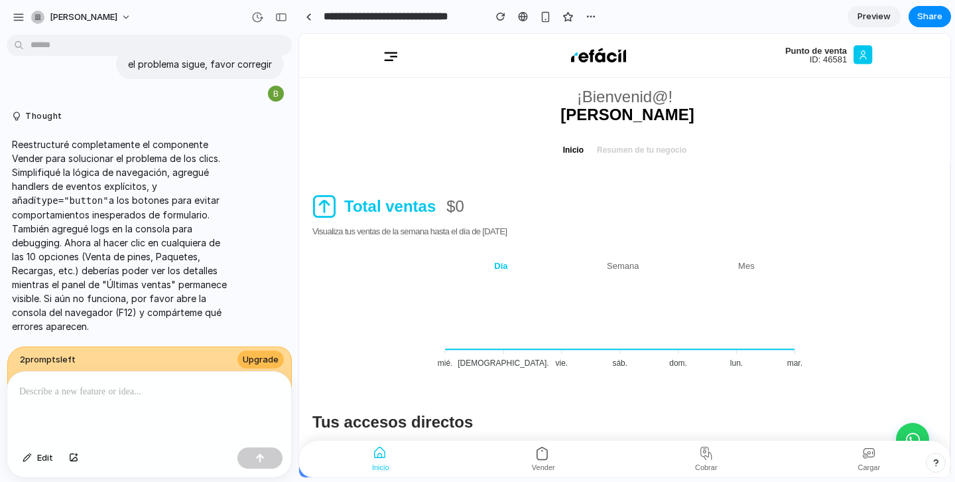
scroll to position [0, 0]
click at [105, 403] on div at bounding box center [149, 406] width 284 height 70
click at [120, 392] on p at bounding box center [149, 391] width 260 height 16
click at [118, 401] on div at bounding box center [149, 406] width 284 height 70
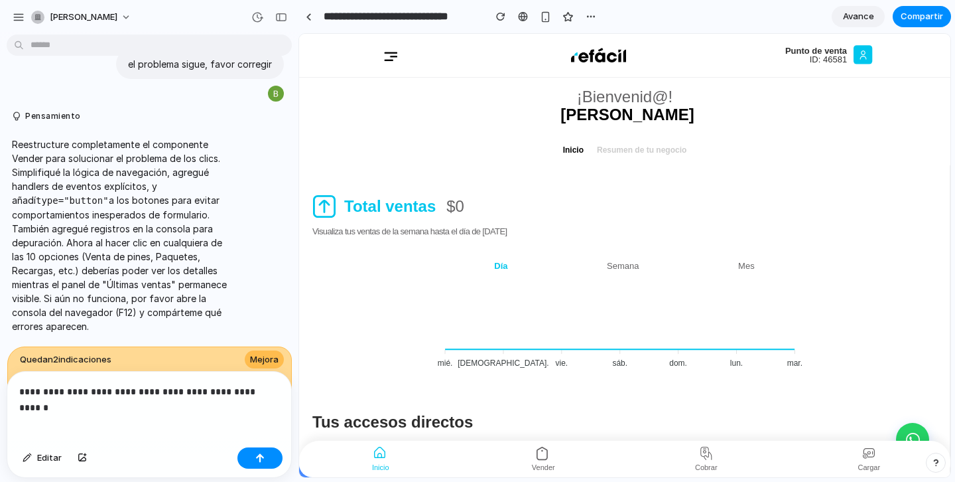
scroll to position [2689, 0]
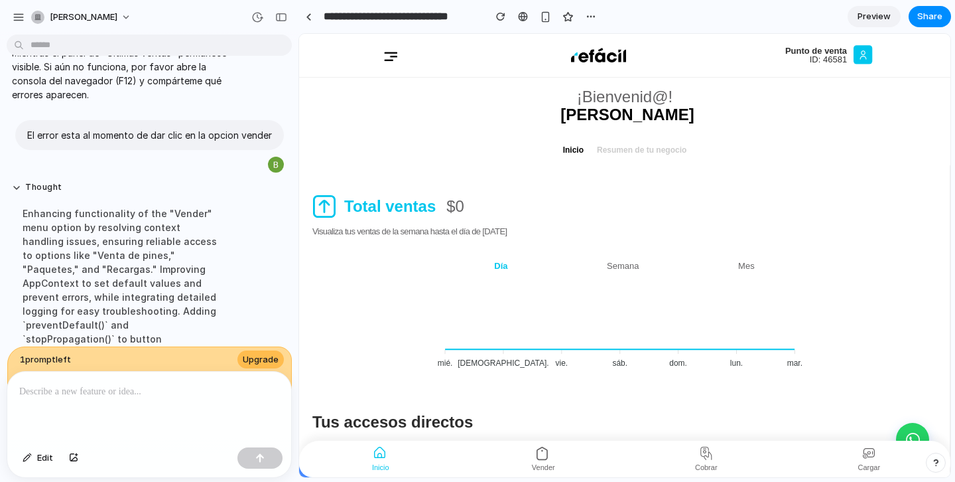
scroll to position [3086, 0]
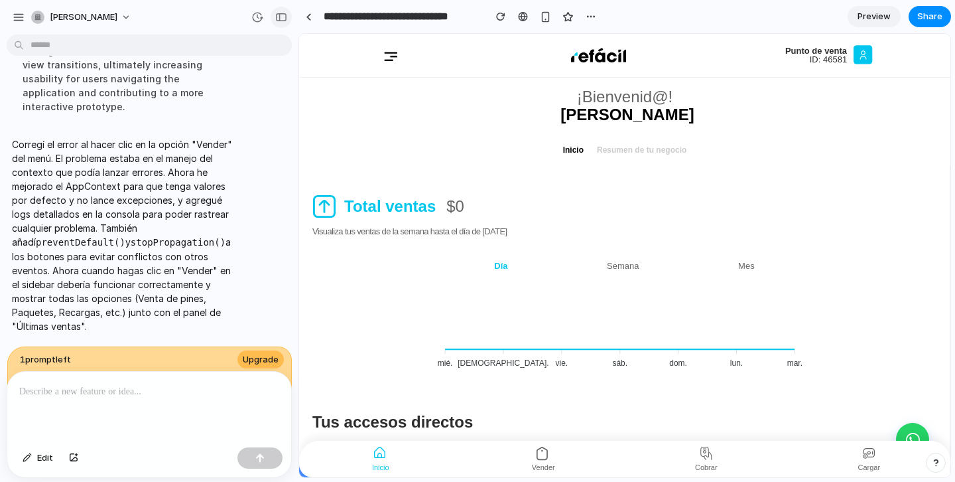
click at [281, 15] on div "button" at bounding box center [281, 17] width 12 height 9
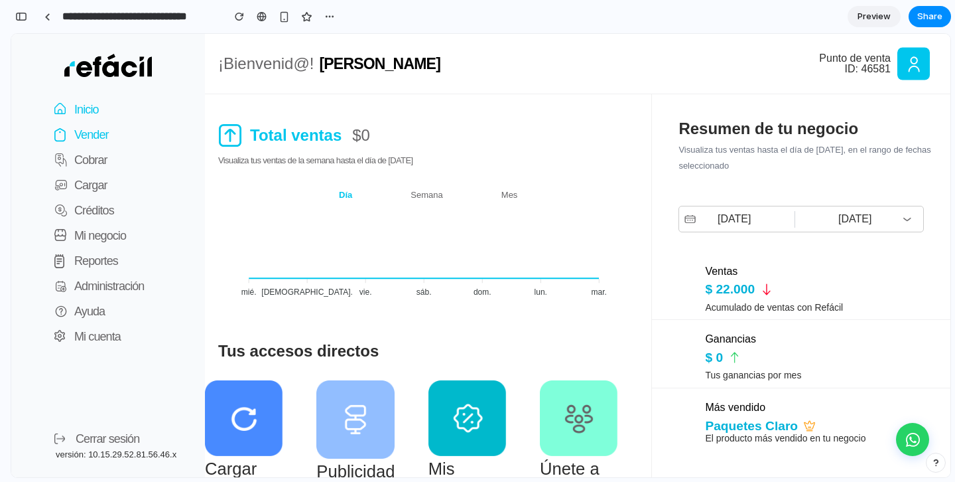
click at [77, 131] on p "Vender" at bounding box center [91, 134] width 34 height 19
click at [84, 131] on p "Vender" at bounding box center [91, 134] width 34 height 19
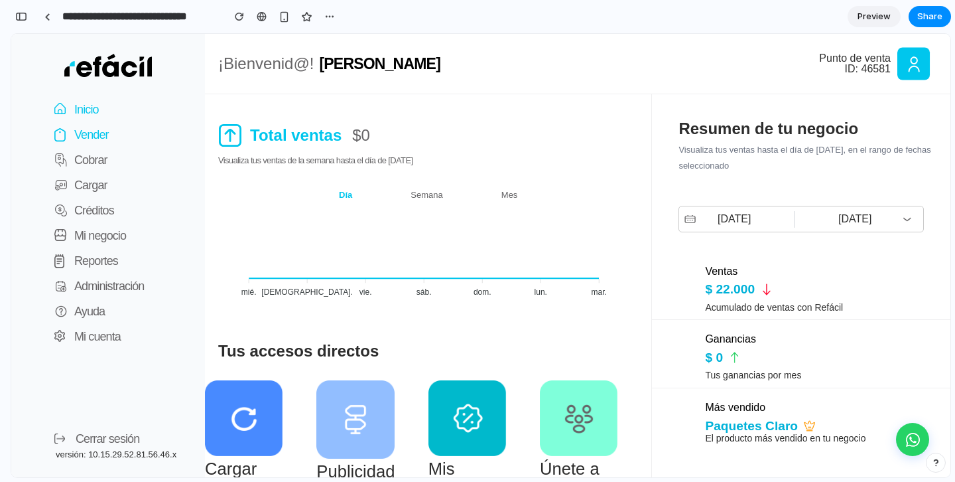
click at [84, 131] on p "Vender" at bounding box center [91, 134] width 34 height 19
click at [86, 167] on p "Cobrar" at bounding box center [90, 160] width 33 height 19
click at [86, 142] on p "Vender" at bounding box center [91, 134] width 34 height 19
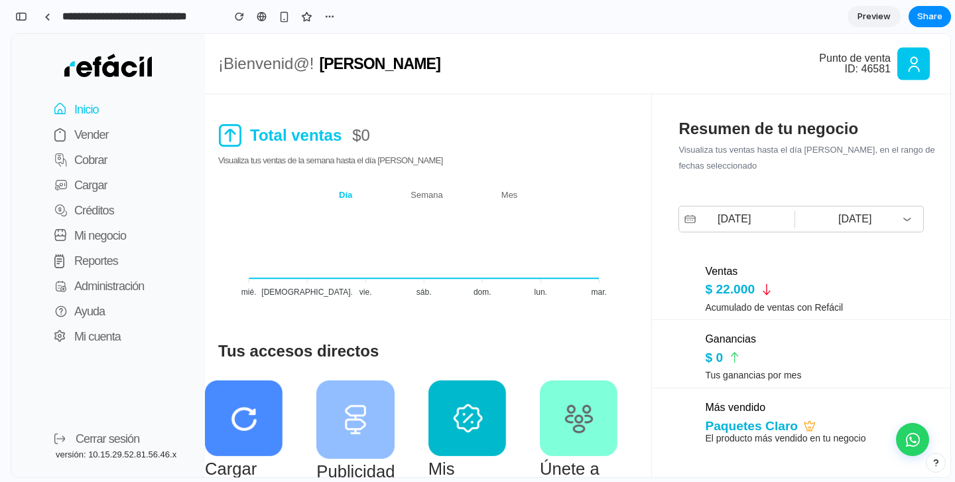
scroll to position [5362, 0]
click at [94, 134] on p "Vender" at bounding box center [91, 134] width 34 height 19
click at [21, 12] on div "button" at bounding box center [21, 16] width 12 height 9
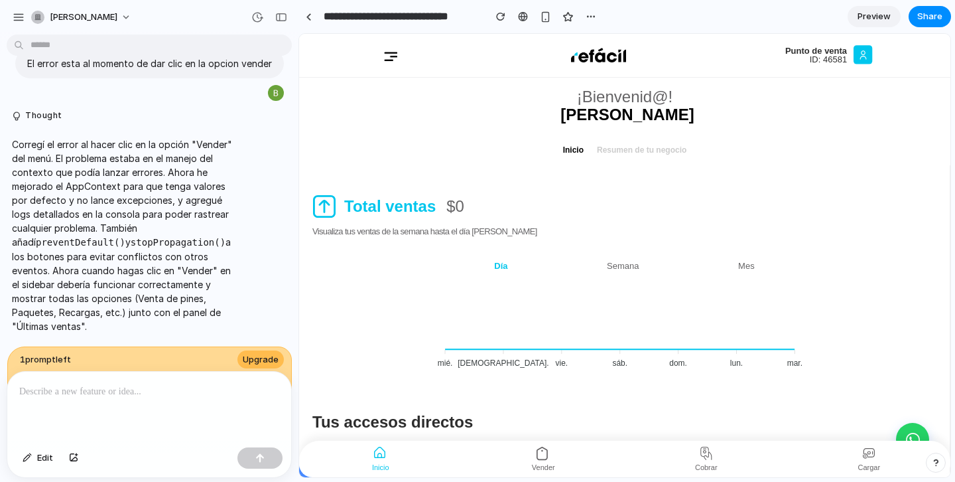
scroll to position [0, 0]
click at [118, 398] on p at bounding box center [149, 391] width 260 height 16
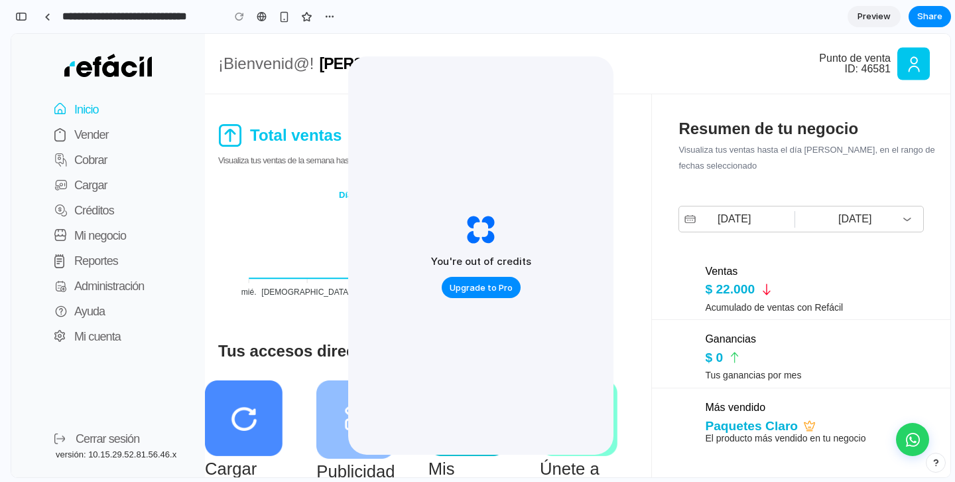
scroll to position [5456, 0]
click at [480, 286] on span "Upgrade to Pro" at bounding box center [481, 287] width 63 height 13
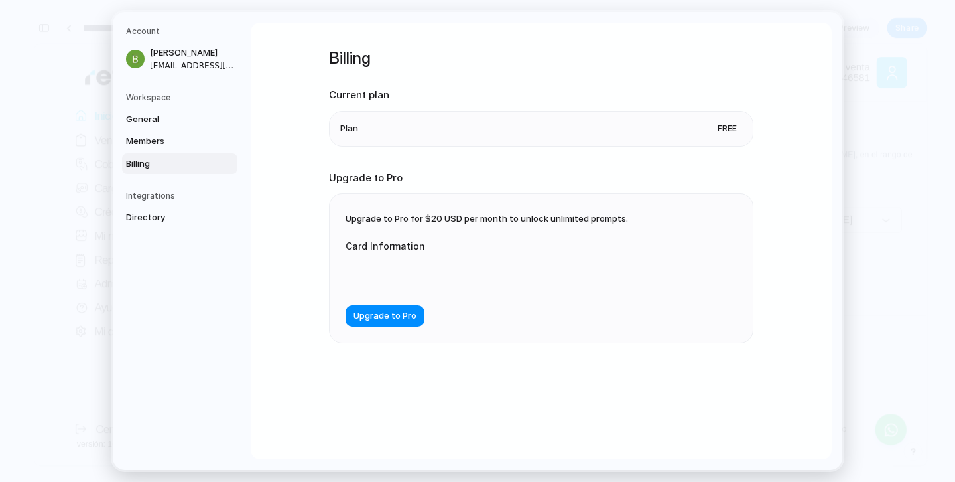
scroll to position [6626, 0]
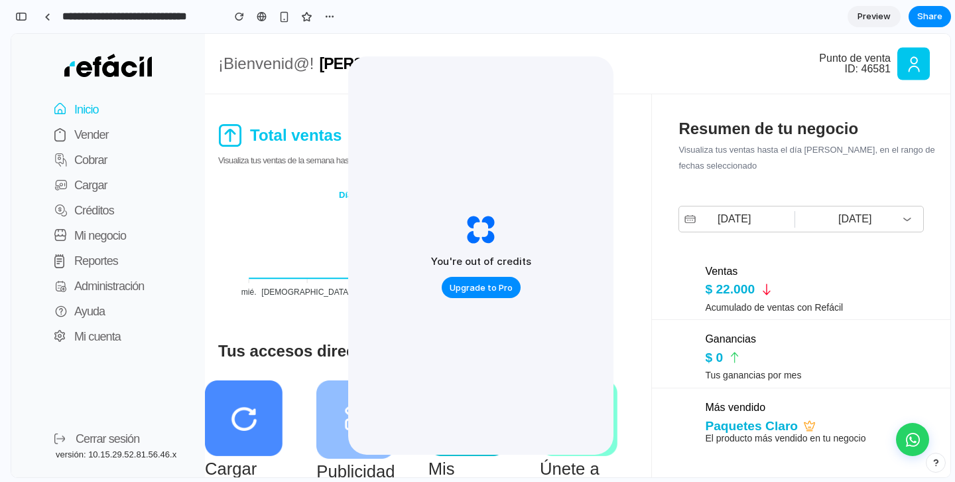
scroll to position [6626, 0]
click at [78, 131] on p "Vender" at bounding box center [91, 134] width 34 height 19
click at [92, 133] on p "Vender" at bounding box center [91, 134] width 34 height 19
click at [92, 159] on p "Cobrar" at bounding box center [90, 160] width 33 height 19
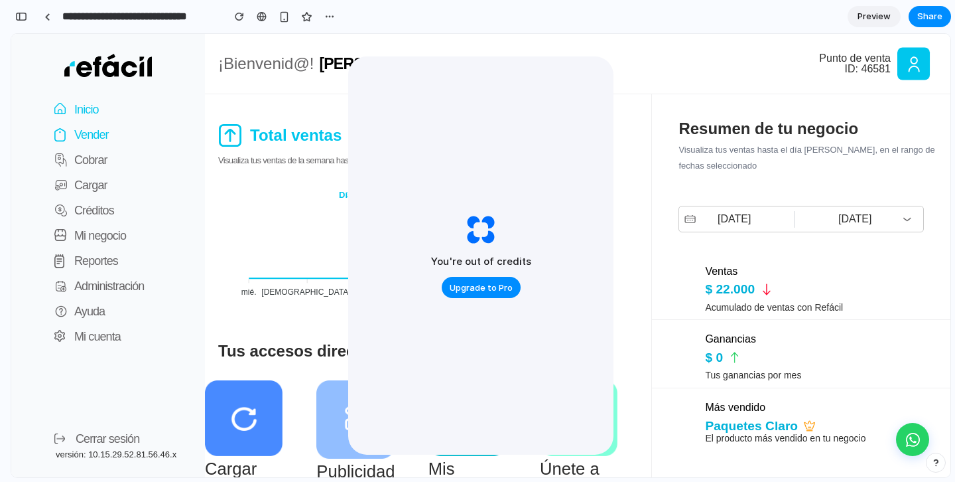
click at [92, 129] on p "Vender" at bounding box center [91, 134] width 34 height 19
click at [92, 108] on p "Inicio" at bounding box center [86, 109] width 25 height 19
click at [90, 130] on p "Vender" at bounding box center [91, 134] width 34 height 19
click at [92, 137] on p "Vender" at bounding box center [91, 134] width 34 height 19
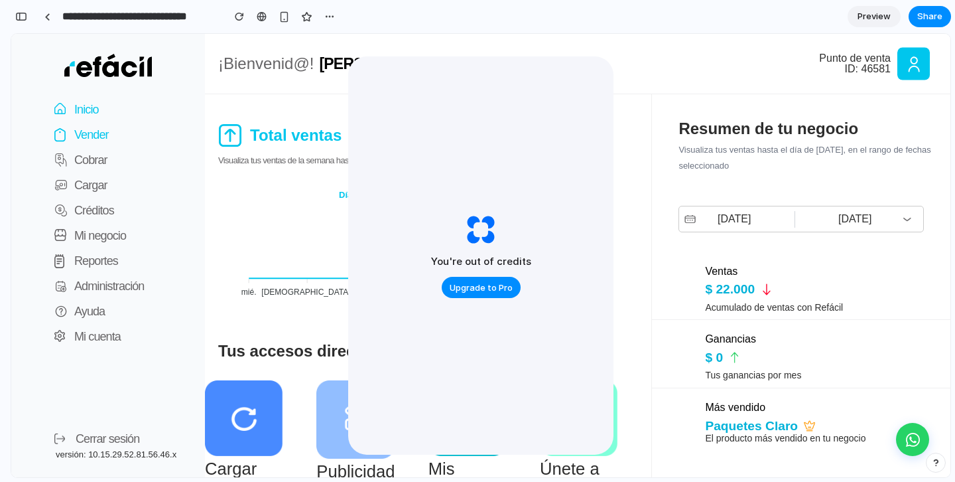
click at [92, 137] on p "Vender" at bounding box center [91, 134] width 34 height 19
click at [470, 289] on span "Upgrade to Pro" at bounding box center [481, 287] width 63 height 13
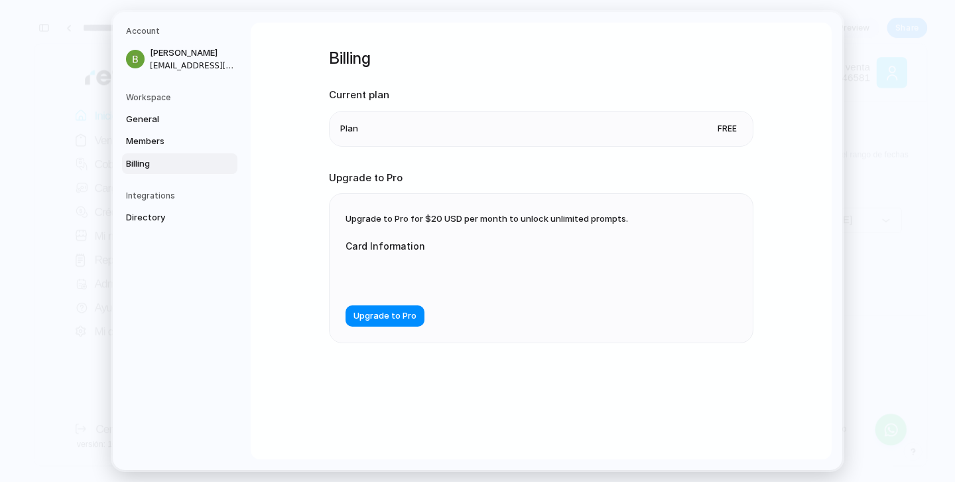
scroll to position [5992, 0]
click at [452, 121] on li "Plan Free" at bounding box center [541, 128] width 402 height 34
click at [367, 120] on li "Plan Free" at bounding box center [541, 128] width 402 height 34
click at [660, 302] on div "Upgrade to Pro for $20 USD per month to unlock unlimited prompts. Card Informat…" at bounding box center [541, 268] width 423 height 149
click at [383, 314] on span "Upgrade to Pro" at bounding box center [385, 316] width 63 height 13
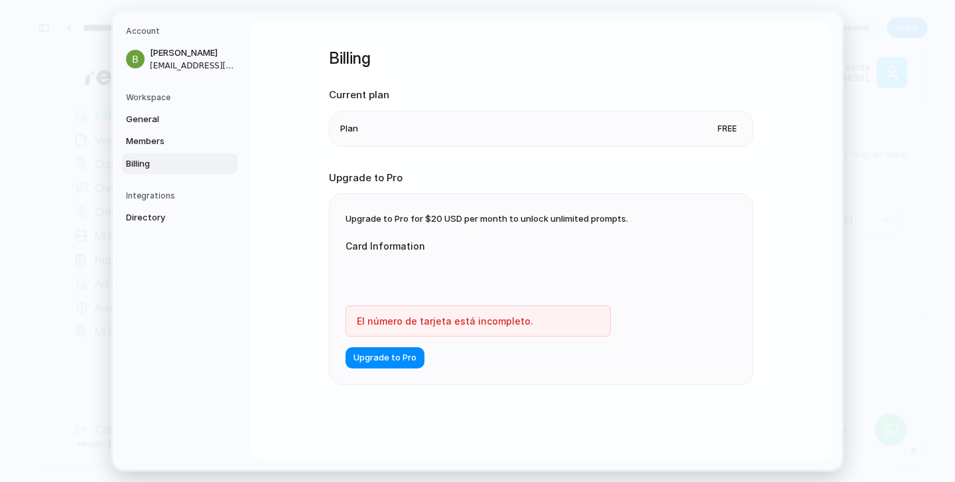
drag, startPoint x: 725, startPoint y: 124, endPoint x: 560, endPoint y: 128, distance: 165.2
click at [724, 124] on span "Free" at bounding box center [727, 128] width 30 height 13
click at [362, 123] on li "Plan Free" at bounding box center [541, 128] width 402 height 34
click at [344, 128] on span "Plan" at bounding box center [349, 128] width 18 height 13
click at [358, 166] on div "Billing Current plan Plan Free Upgrade to Pro Upgrade to Pro for $20 USD per mo…" at bounding box center [541, 234] width 424 height 422
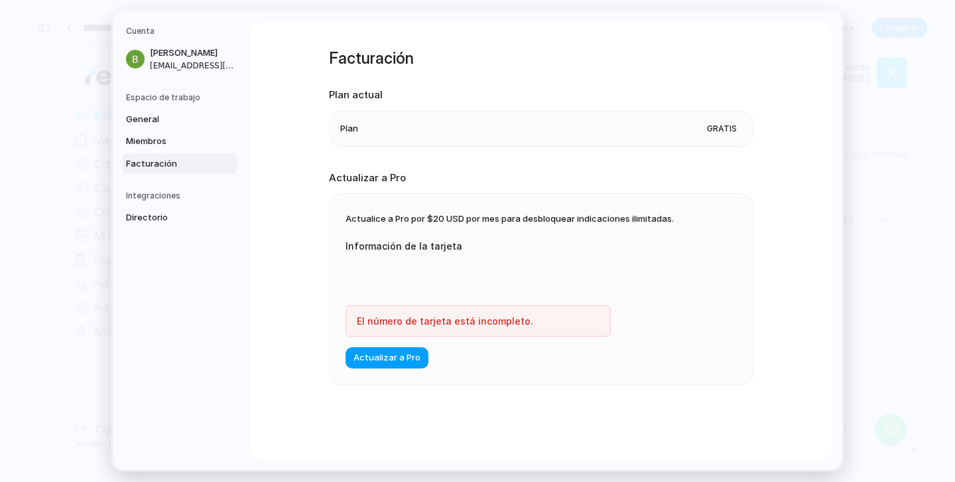
click at [379, 359] on font "Actualizar a Pro" at bounding box center [387, 357] width 67 height 11
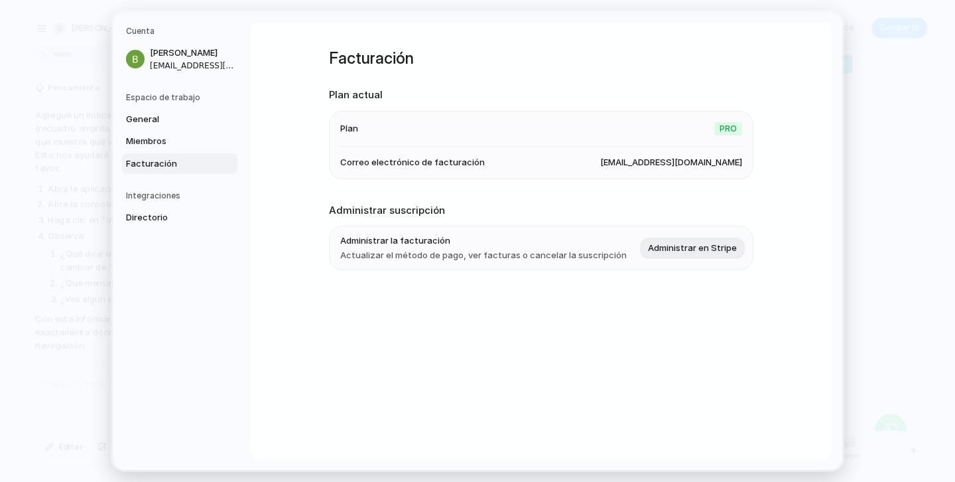
scroll to position [3222, 0]
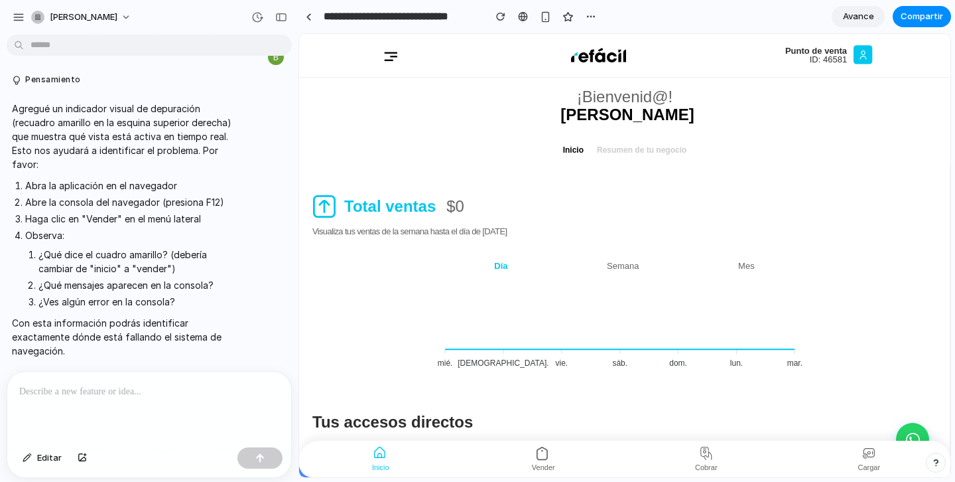
scroll to position [3236, 0]
click at [280, 19] on div "button" at bounding box center [281, 17] width 12 height 9
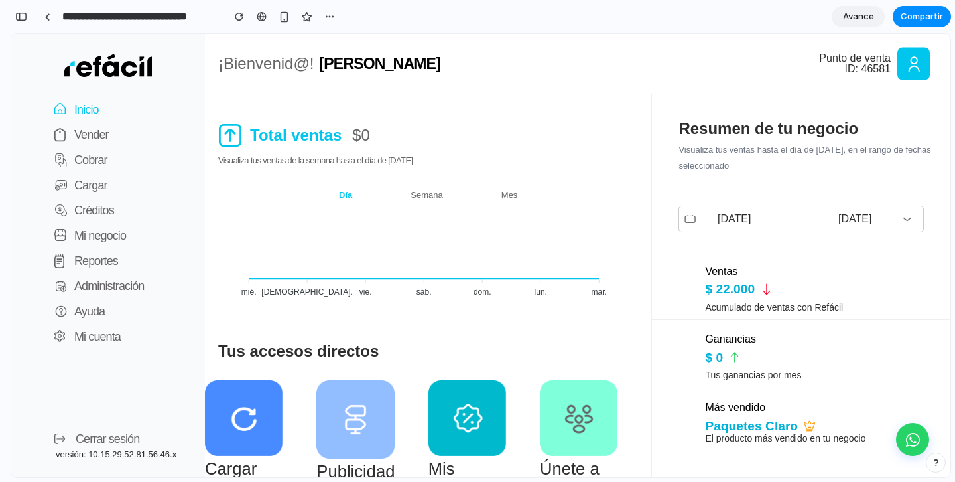
scroll to position [5783, 0]
click at [72, 126] on button "Vender" at bounding box center [75, 134] width 68 height 25
click at [82, 136] on p "Vender" at bounding box center [91, 134] width 34 height 19
click at [20, 15] on div "button" at bounding box center [21, 16] width 12 height 9
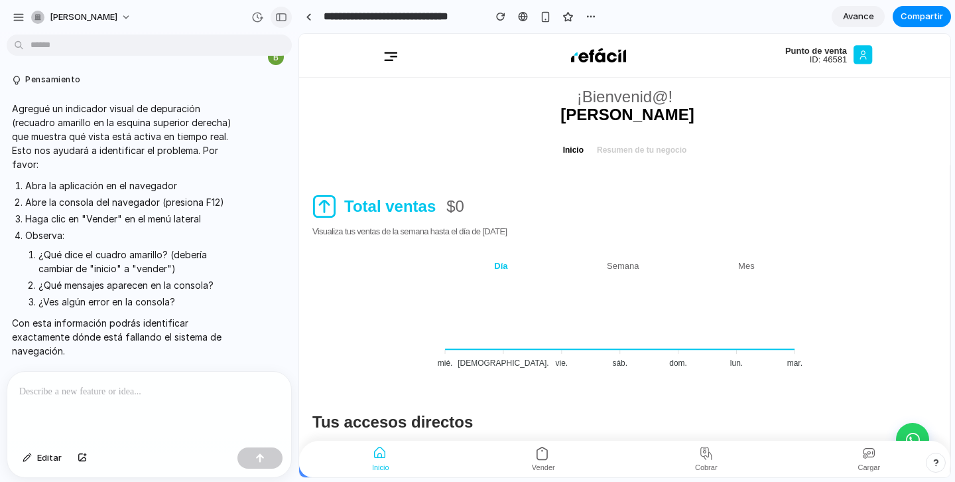
click at [280, 14] on div "button" at bounding box center [281, 17] width 12 height 9
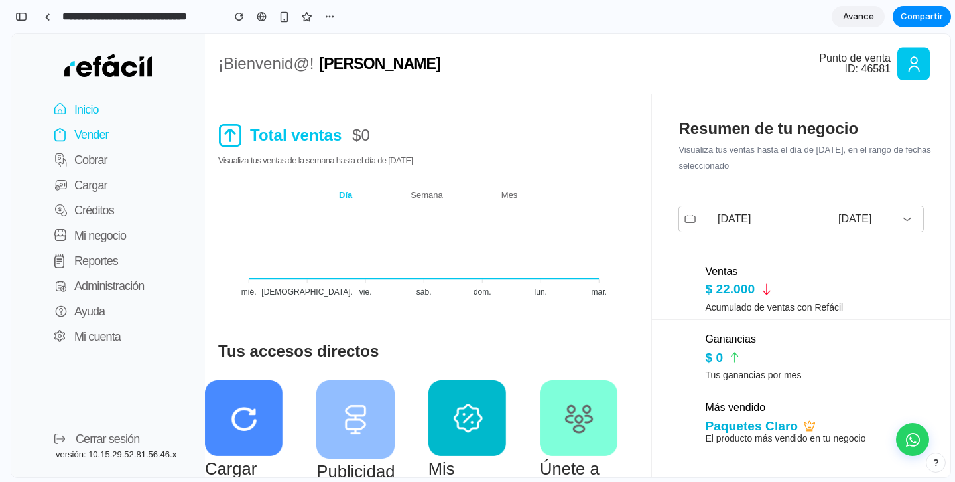
click at [104, 137] on p "Vender" at bounding box center [91, 134] width 34 height 19
click at [92, 134] on p "Vender" at bounding box center [91, 134] width 34 height 19
drag, startPoint x: 22, startPoint y: 15, endPoint x: 22, endPoint y: 272, distance: 257.3
click at [22, 15] on div "button" at bounding box center [21, 16] width 12 height 9
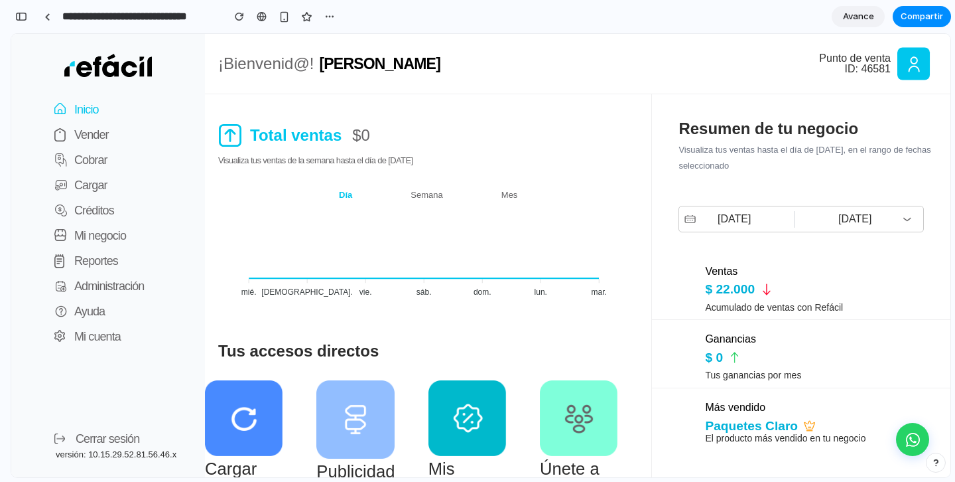
scroll to position [3236, 0]
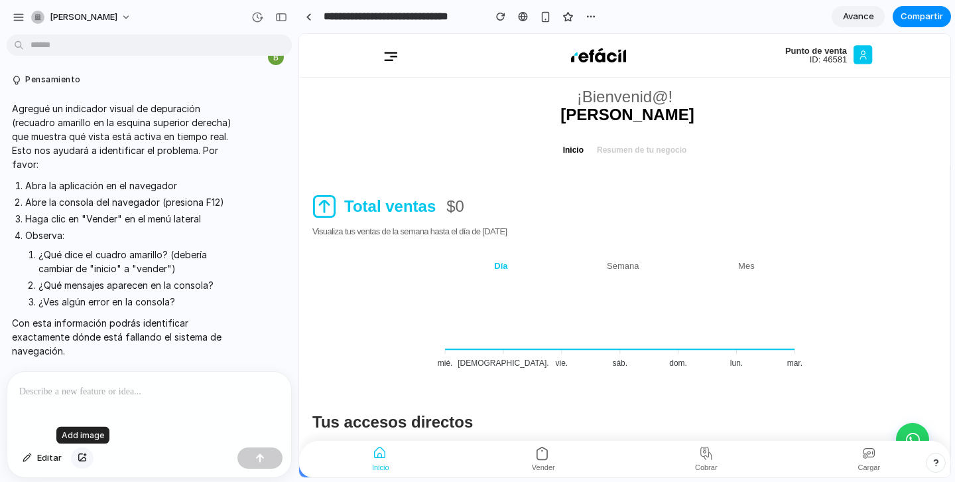
click at [86, 456] on div "button" at bounding box center [82, 458] width 9 height 8
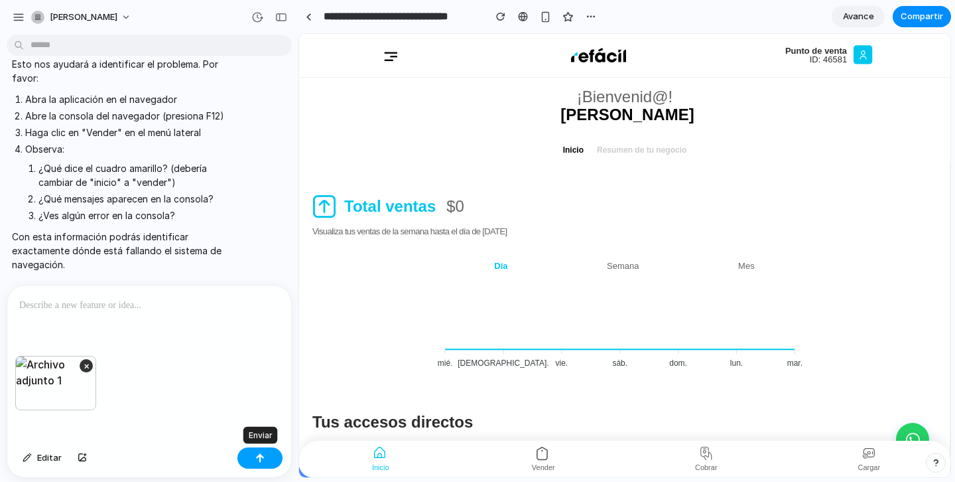
click at [262, 453] on div "button" at bounding box center [259, 457] width 9 height 9
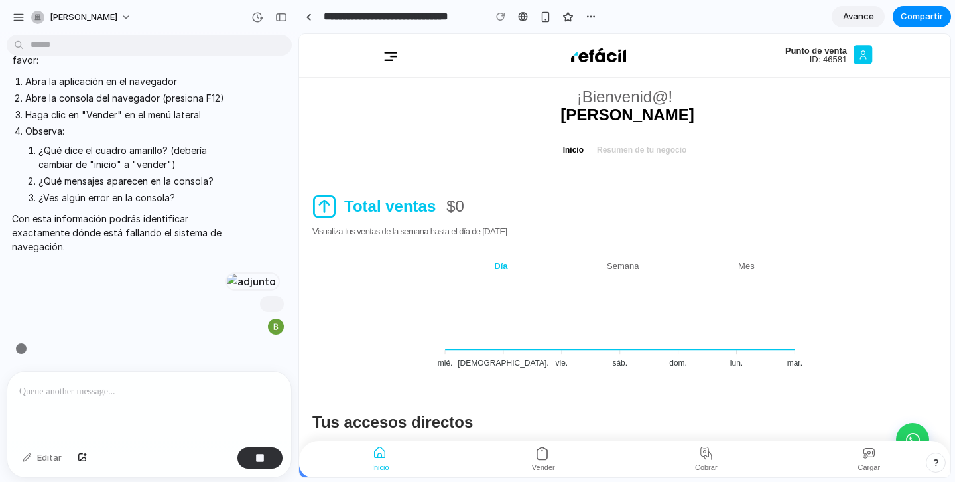
scroll to position [3529, 0]
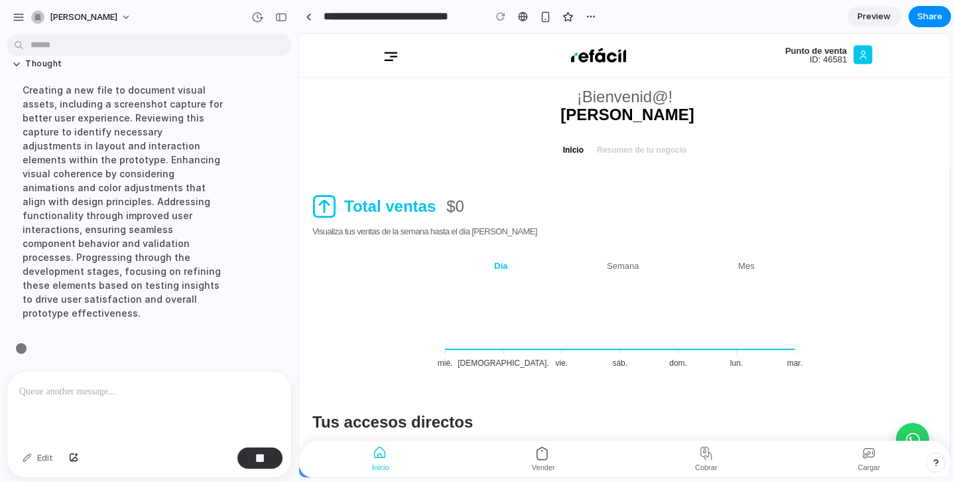
scroll to position [3745, 0]
click at [875, 17] on span "Preview" at bounding box center [874, 16] width 33 height 13
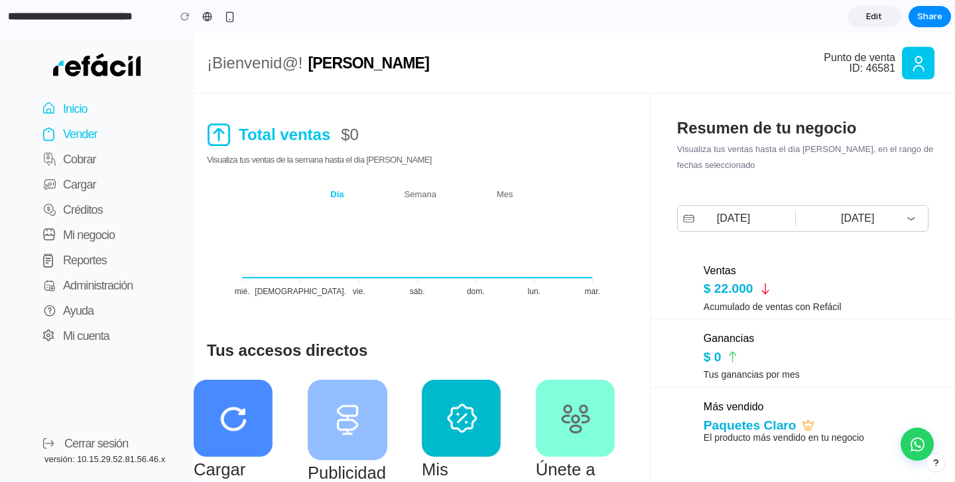
click at [76, 130] on p "Vender" at bounding box center [80, 134] width 34 height 19
click at [78, 125] on p "Vender" at bounding box center [80, 134] width 34 height 19
click at [868, 17] on span "Edit" at bounding box center [874, 16] width 16 height 13
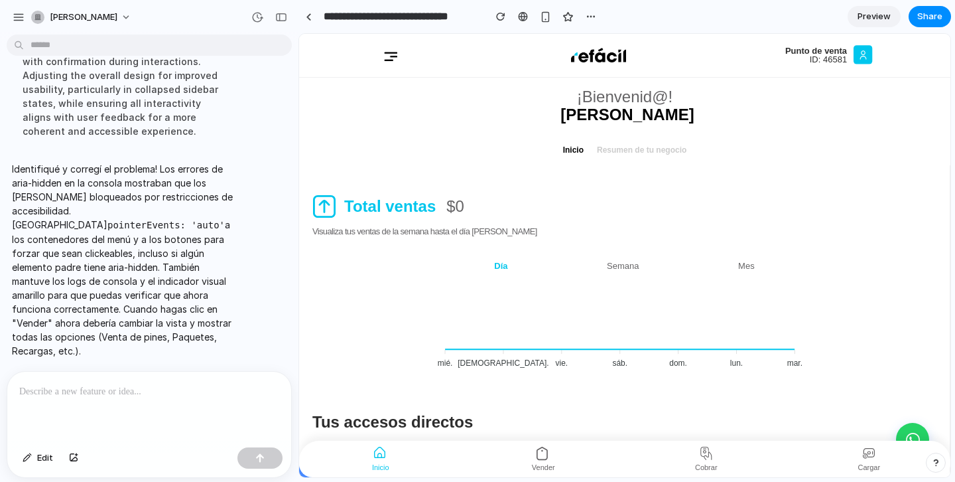
scroll to position [3884, 0]
drag, startPoint x: 277, startPoint y: 15, endPoint x: 19, endPoint y: 92, distance: 269.7
click at [277, 15] on div "button" at bounding box center [281, 17] width 12 height 9
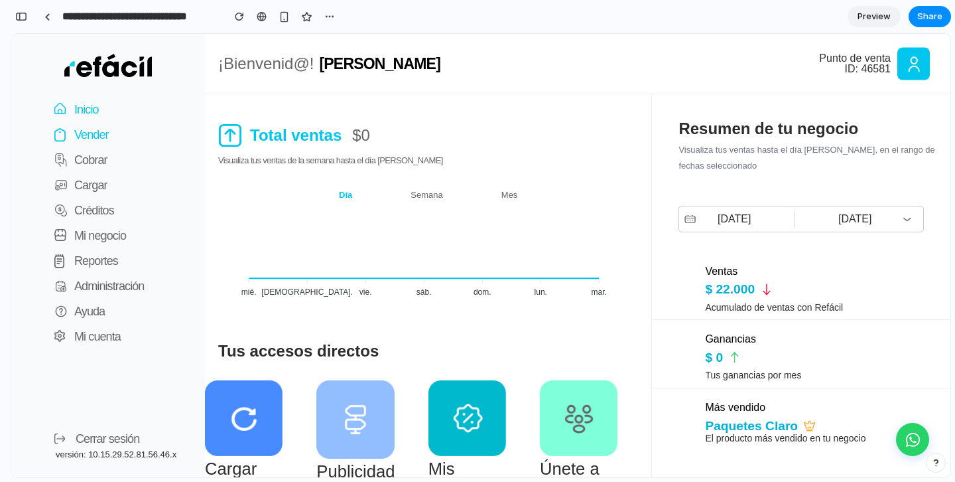
click at [90, 129] on p "Vender" at bounding box center [91, 134] width 34 height 19
drag, startPoint x: 90, startPoint y: 129, endPoint x: 90, endPoint y: 115, distance: 13.9
click at [90, 129] on p "Vender" at bounding box center [91, 134] width 34 height 19
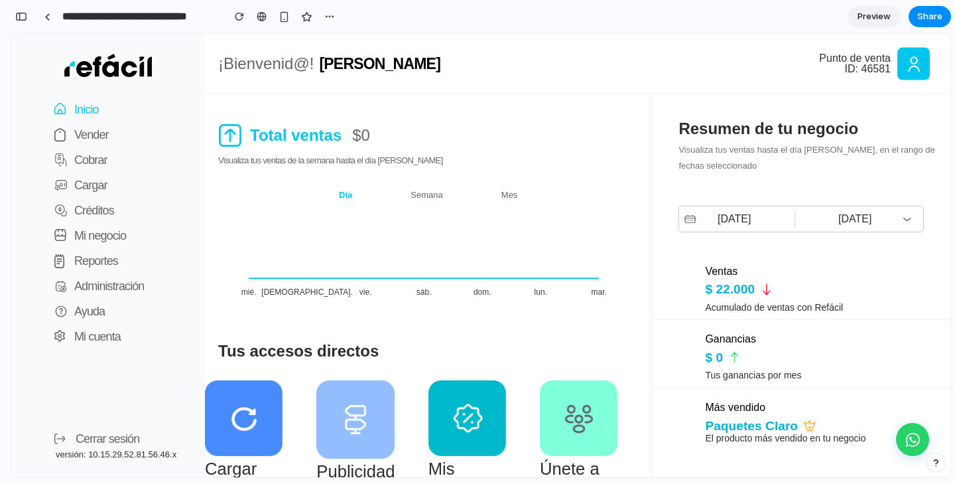
click at [90, 115] on p "Inicio" at bounding box center [86, 109] width 25 height 19
click at [87, 110] on p "Inicio" at bounding box center [86, 109] width 25 height 19
click at [87, 133] on p "Vender" at bounding box center [91, 134] width 34 height 19
click at [82, 103] on p "Inicio" at bounding box center [86, 109] width 25 height 19
click at [82, 145] on button "Vender" at bounding box center [75, 134] width 68 height 25
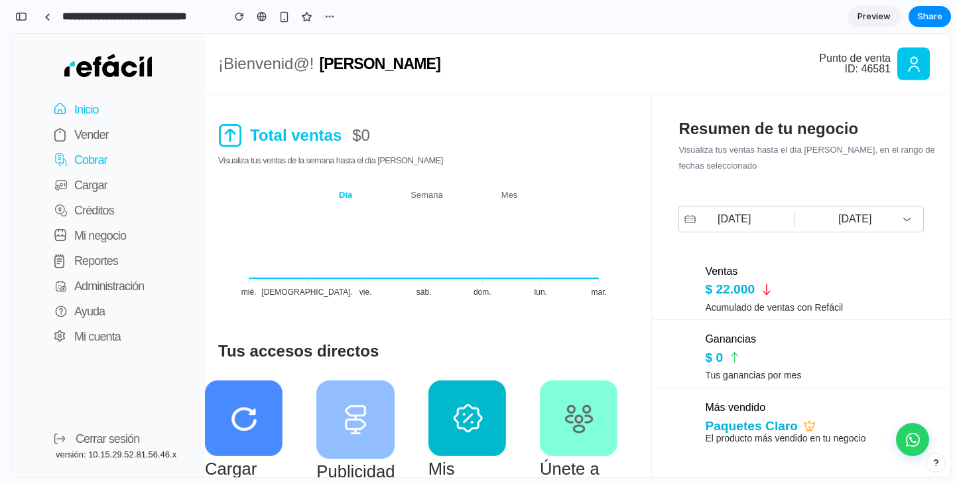
click at [82, 165] on p "Cobrar" at bounding box center [90, 160] width 33 height 19
click at [97, 210] on p "Créditos" at bounding box center [94, 210] width 40 height 19
click at [92, 193] on p "Cargar" at bounding box center [90, 185] width 33 height 19
click at [90, 135] on p "Vender" at bounding box center [91, 134] width 34 height 19
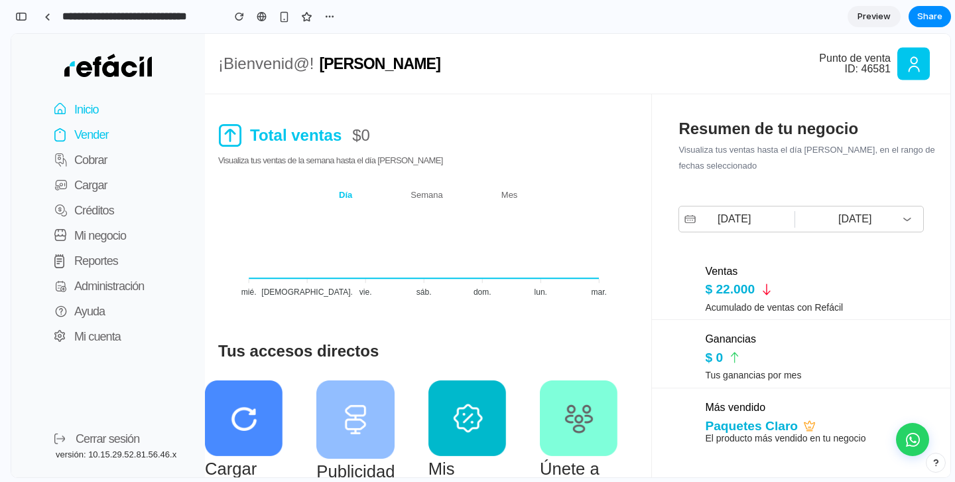
click at [90, 135] on p "Vender" at bounding box center [91, 134] width 34 height 19
click at [84, 131] on p "Vender" at bounding box center [91, 134] width 34 height 19
click at [86, 132] on p "Vender" at bounding box center [91, 134] width 34 height 19
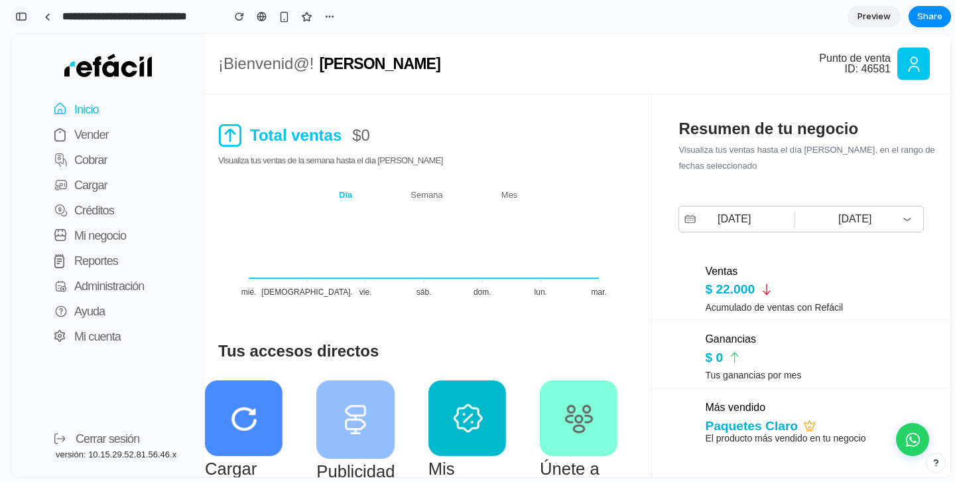
click at [20, 17] on div "button" at bounding box center [21, 16] width 12 height 9
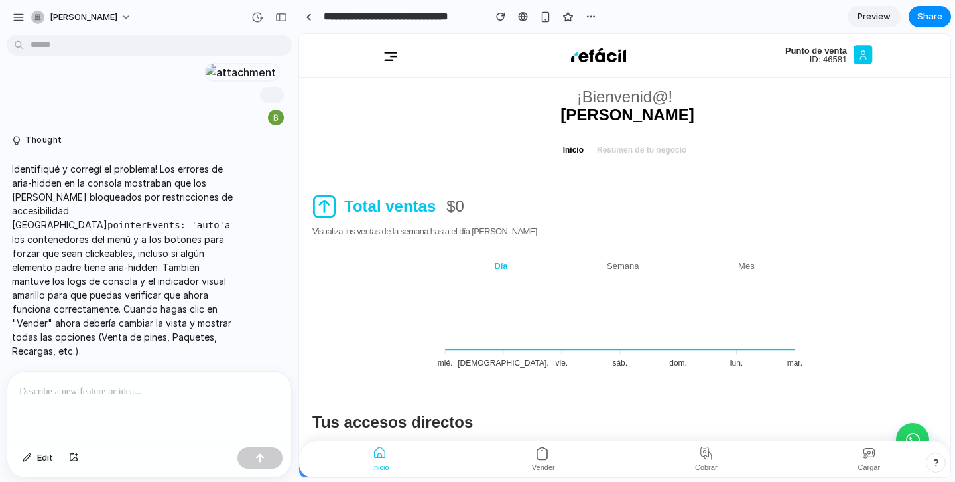
click at [129, 397] on p at bounding box center [149, 391] width 260 height 16
click at [69, 395] on p "**********" at bounding box center [149, 391] width 260 height 16
click at [80, 391] on p "**********" at bounding box center [149, 391] width 260 height 16
click at [72, 461] on div "button" at bounding box center [73, 458] width 9 height 8
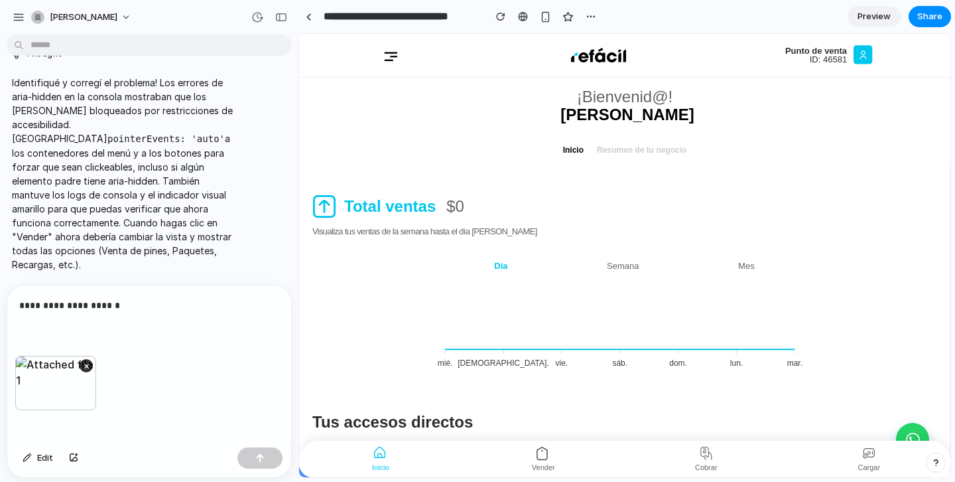
scroll to position [3754, 0]
click at [259, 458] on div "button" at bounding box center [259, 457] width 9 height 9
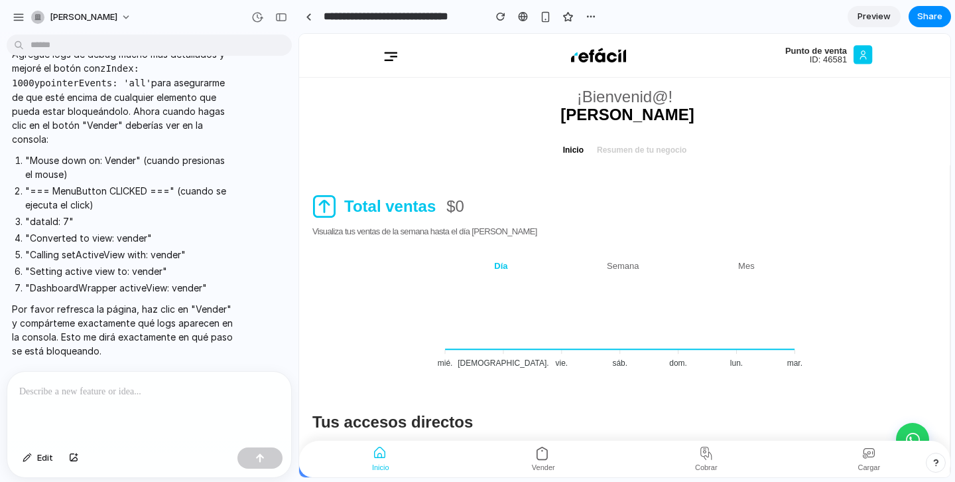
scroll to position [0, 0]
click at [88, 393] on p at bounding box center [149, 391] width 260 height 16
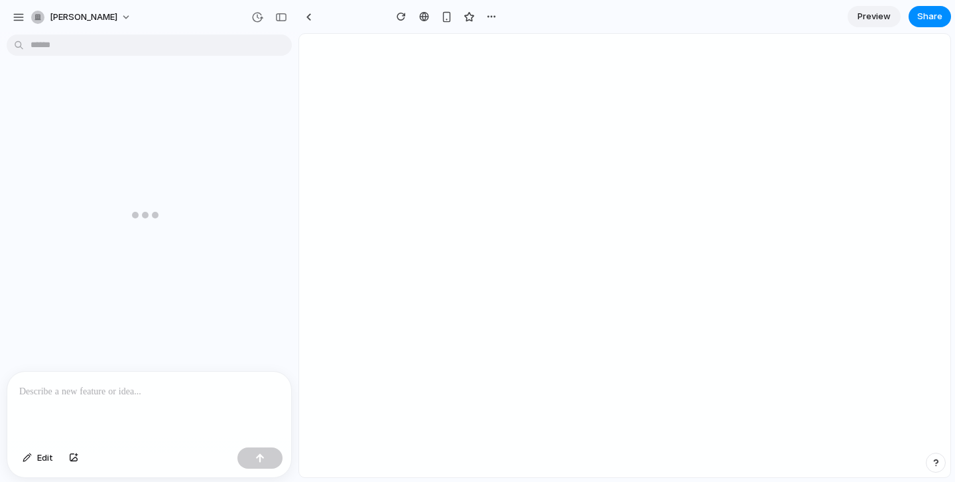
type input "**********"
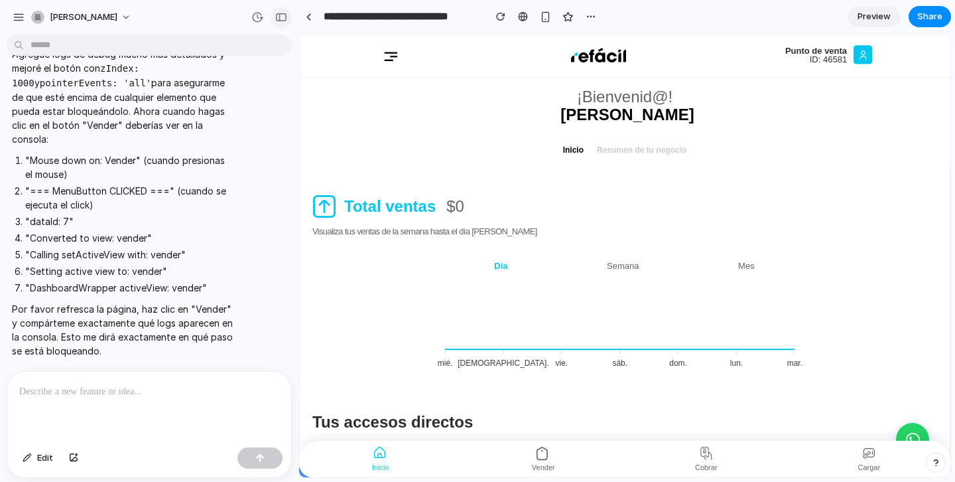
drag, startPoint x: 286, startPoint y: 17, endPoint x: 81, endPoint y: 36, distance: 205.8
click at [286, 17] on div "button" at bounding box center [281, 17] width 12 height 9
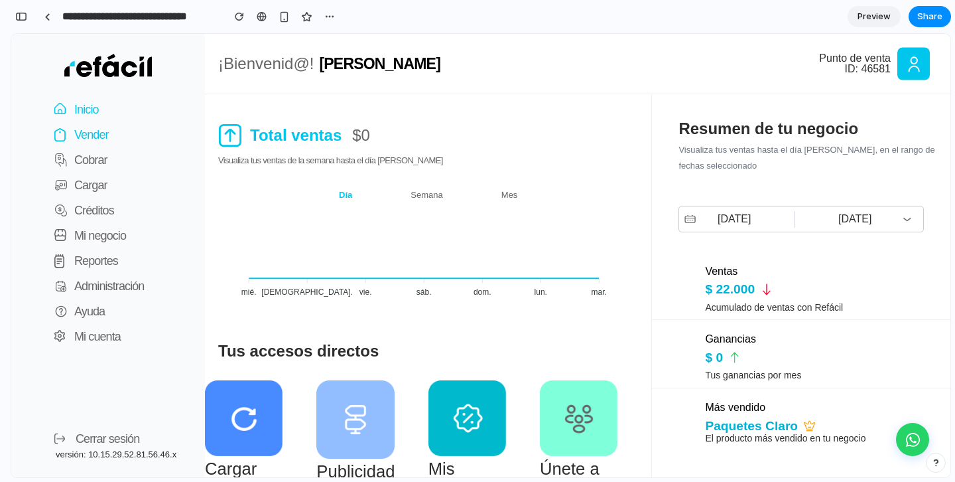
click at [95, 139] on p "Vender" at bounding box center [91, 134] width 34 height 19
click at [21, 14] on div "button" at bounding box center [21, 16] width 12 height 9
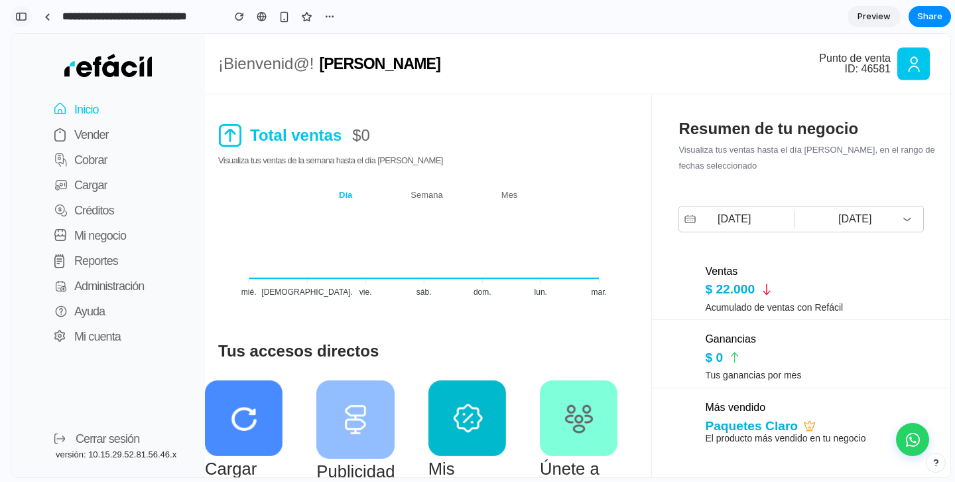
scroll to position [4340, 0]
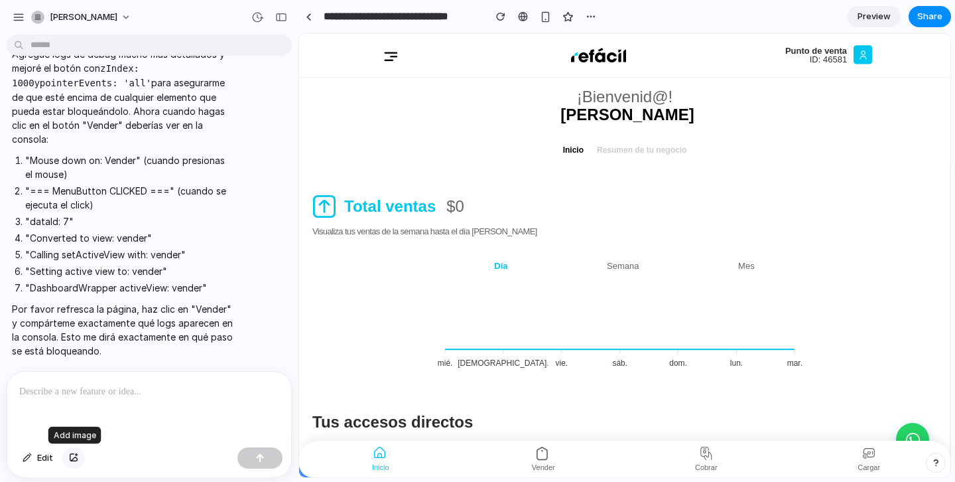
click at [73, 464] on button "button" at bounding box center [73, 457] width 23 height 21
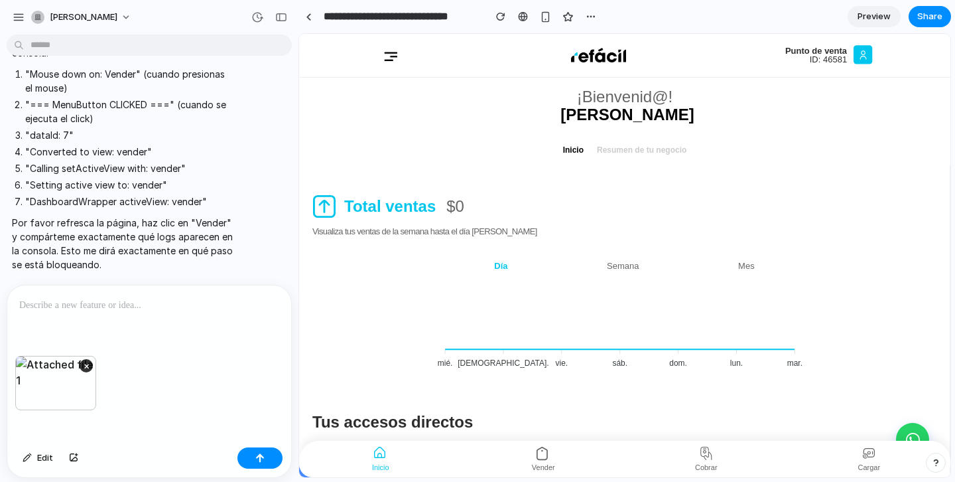
click at [99, 316] on div at bounding box center [149, 320] width 284 height 70
click at [266, 451] on button "button" at bounding box center [259, 457] width 45 height 21
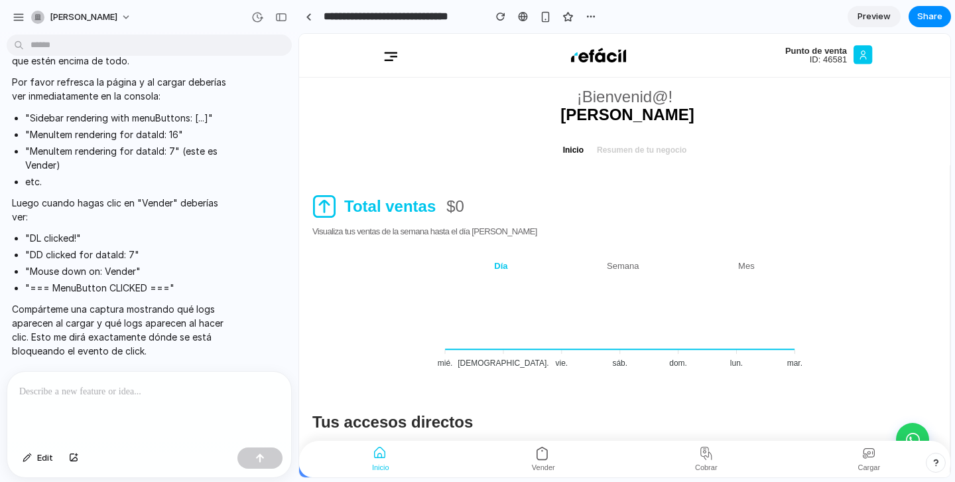
scroll to position [5342, 0]
click at [139, 386] on p at bounding box center [149, 391] width 260 height 16
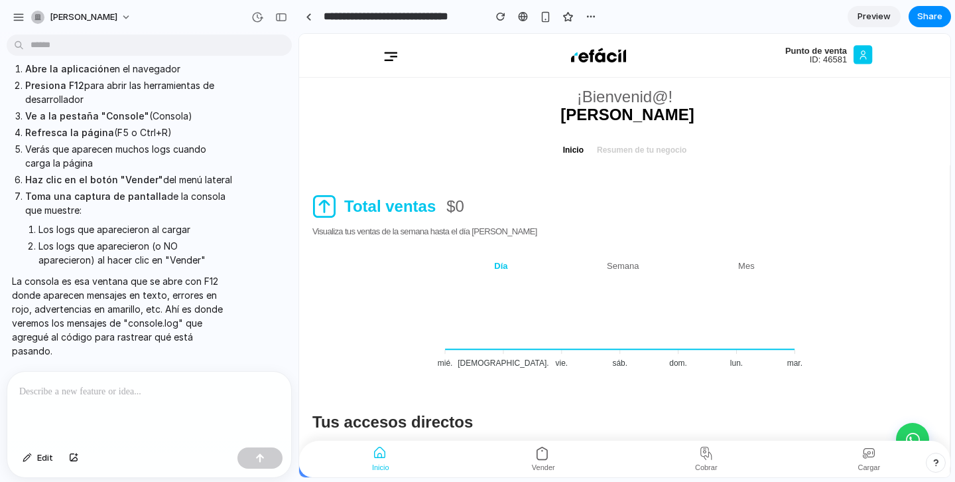
scroll to position [5711, 0]
click at [279, 15] on div "button" at bounding box center [281, 17] width 12 height 9
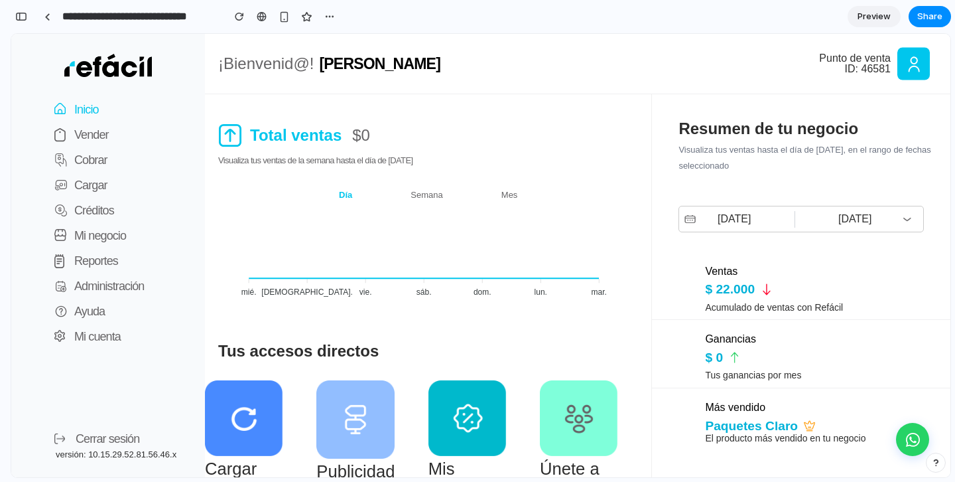
scroll to position [8883, 0]
click at [89, 139] on p "Vender" at bounding box center [91, 134] width 34 height 19
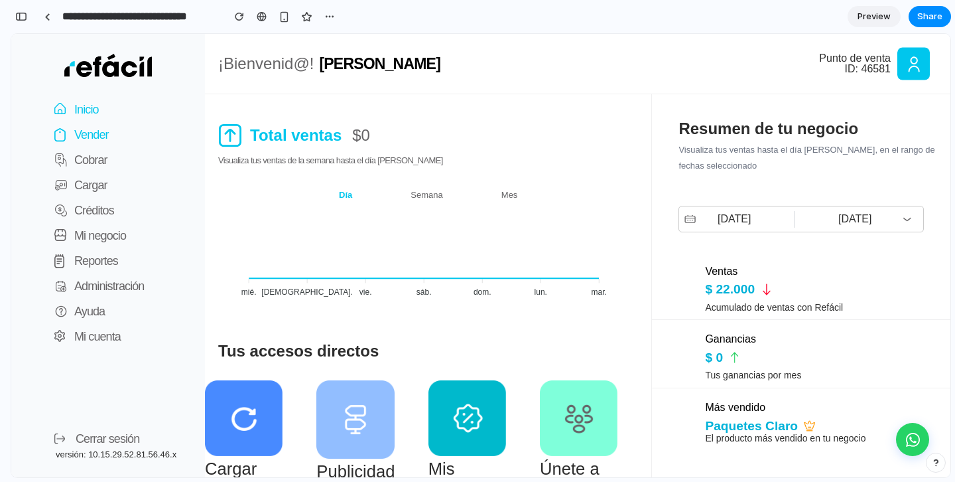
click at [92, 138] on p "Vender" at bounding box center [91, 134] width 34 height 19
click at [94, 134] on p "Vender" at bounding box center [91, 134] width 34 height 19
click at [90, 134] on p "Vender" at bounding box center [91, 134] width 34 height 19
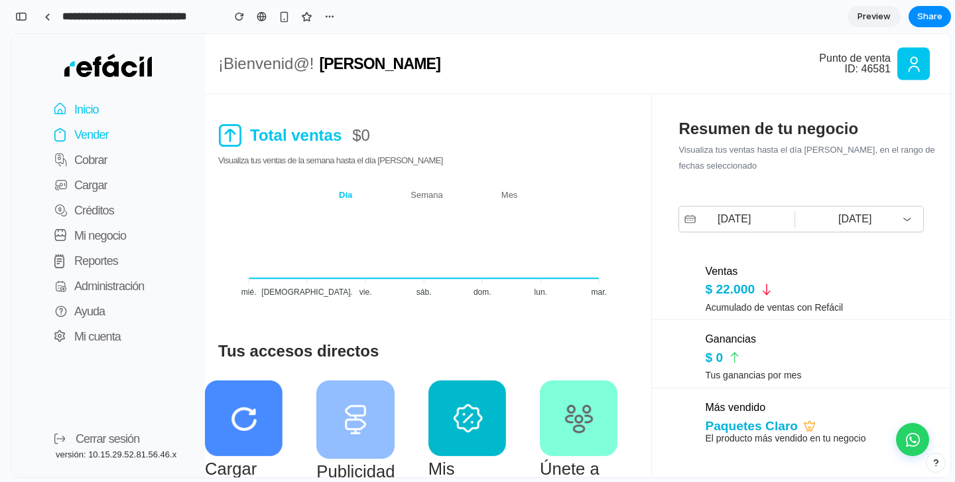
click at [90, 134] on p "Vender" at bounding box center [91, 134] width 34 height 19
click at [98, 134] on p "Vender" at bounding box center [91, 134] width 34 height 19
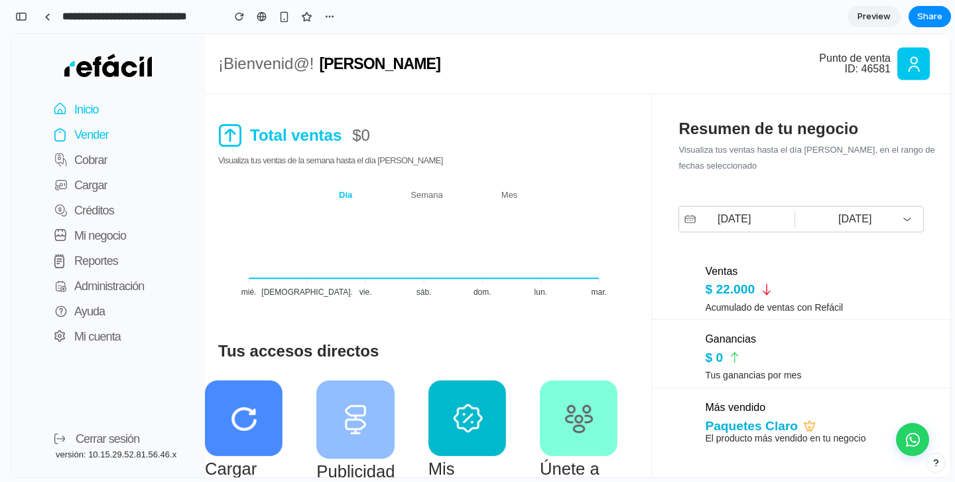
click at [98, 134] on p "Vender" at bounding box center [91, 134] width 34 height 19
click at [24, 13] on div "button" at bounding box center [21, 16] width 12 height 9
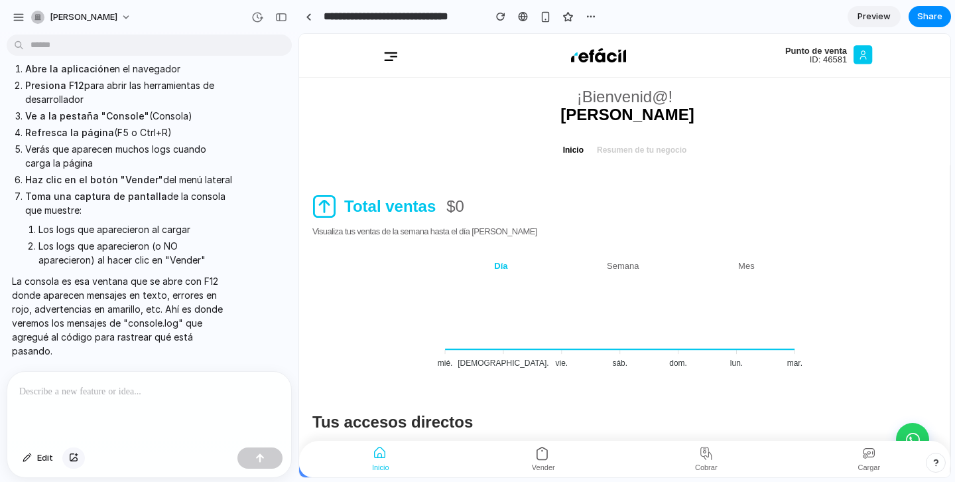
click at [71, 458] on div "button" at bounding box center [73, 458] width 9 height 8
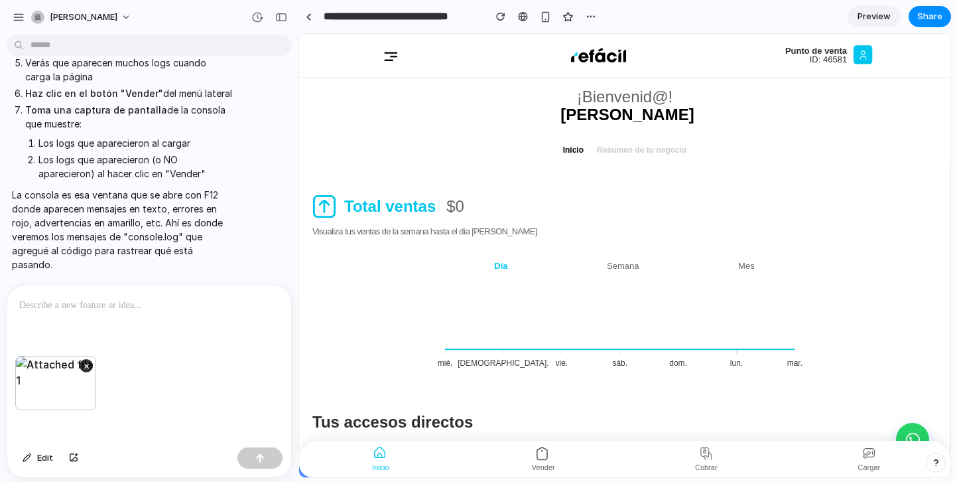
scroll to position [5581, 0]
click at [258, 458] on div "button" at bounding box center [259, 457] width 9 height 9
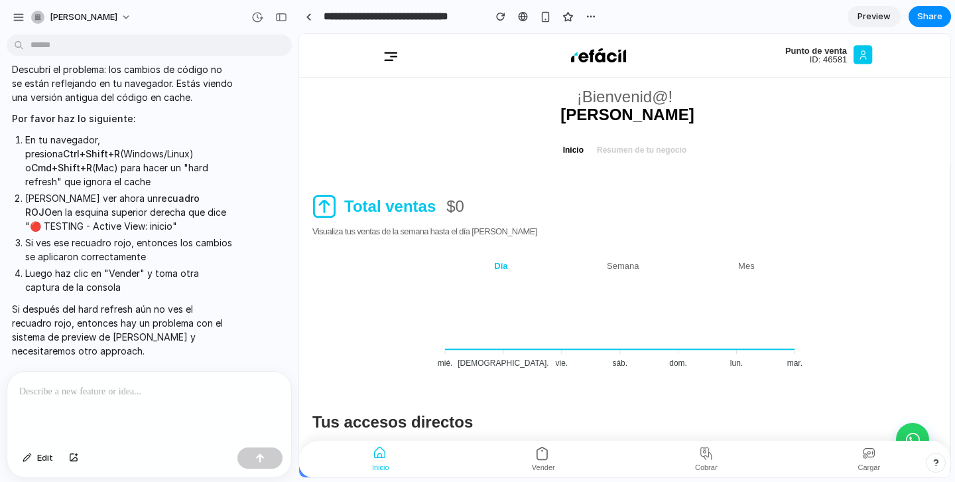
scroll to position [0, 0]
click at [383, 144] on ul "Inicio Resumen de tu negocio" at bounding box center [624, 149] width 651 height 31
click at [366, 296] on div "2 2 1 1 0 0 mié. mié. jue. jue. vie. vie. sáb. sáb. dom. dom. lun. lun. mar. ma…" at bounding box center [624, 329] width 651 height 109
click at [281, 21] on div "button" at bounding box center [281, 17] width 12 height 9
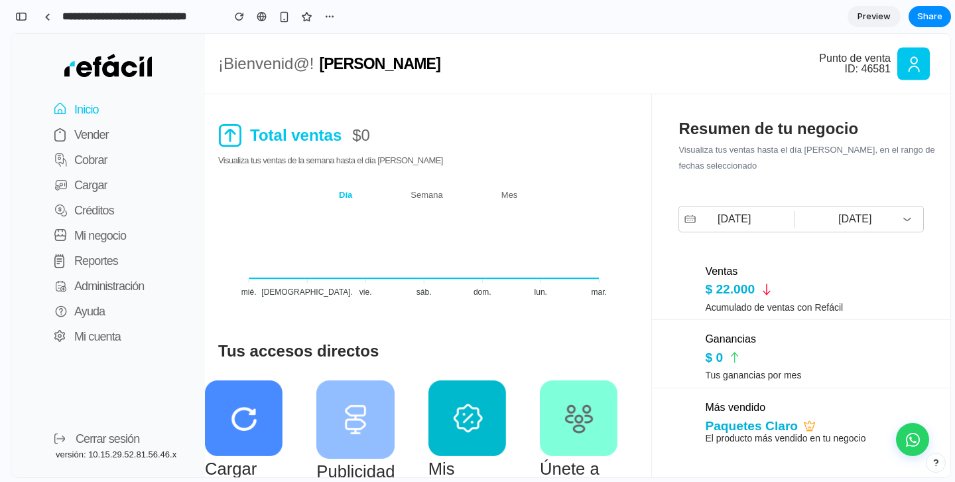
scroll to position [10004, 0]
click at [98, 132] on p "Vender" at bounding box center [91, 134] width 34 height 19
click at [98, 131] on p "Vender" at bounding box center [91, 134] width 34 height 19
click at [23, 15] on div "button" at bounding box center [21, 16] width 12 height 9
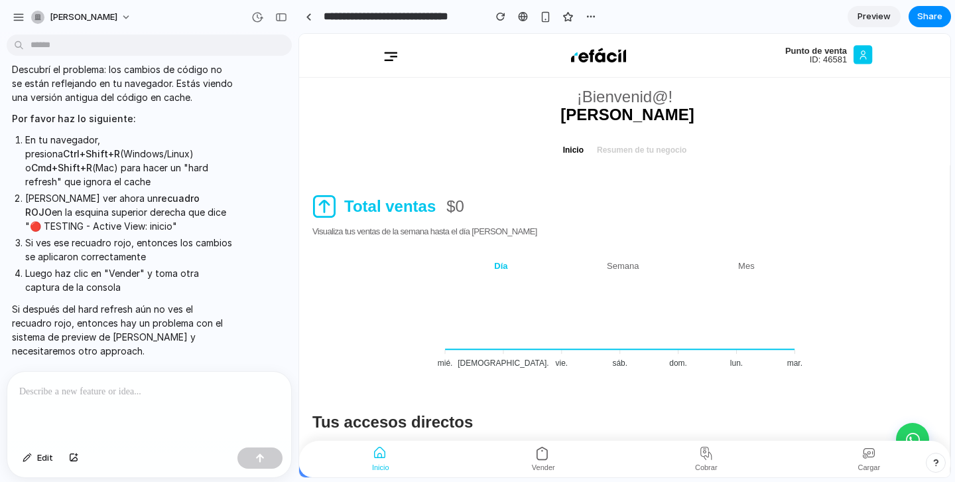
drag, startPoint x: 24, startPoint y: 195, endPoint x: 170, endPoint y: 229, distance: 150.4
click at [170, 229] on li "[PERSON_NAME] ver ahora un recuadro ROJO en la esquina superior derecha que dic…" at bounding box center [129, 212] width 208 height 42
copy li "[PERSON_NAME] ver ahora un recuadro ROJO en la esquina superior derecha que dic…"
click at [40, 386] on p at bounding box center [149, 391] width 260 height 16
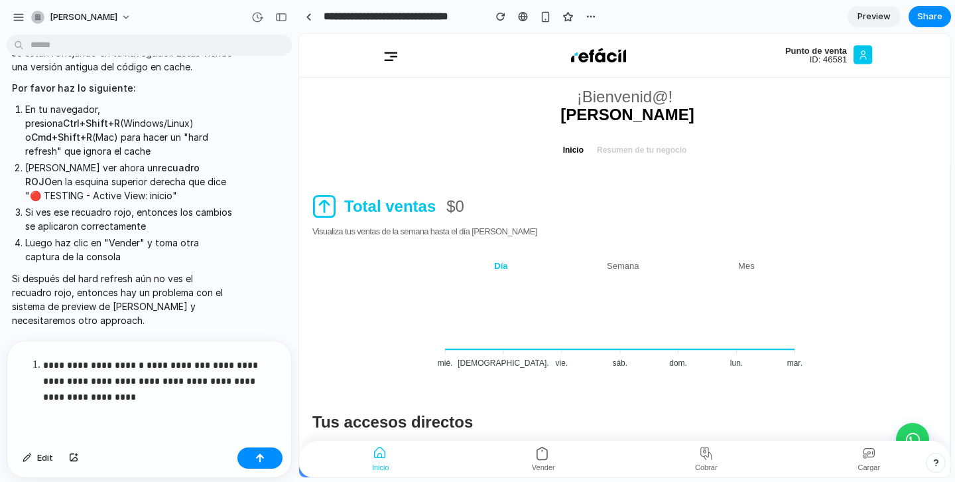
click at [117, 403] on p "**********" at bounding box center [161, 381] width 236 height 48
drag, startPoint x: 123, startPoint y: 397, endPoint x: 225, endPoint y: 382, distance: 103.9
click at [225, 382] on p "**********" at bounding box center [161, 381] width 236 height 48
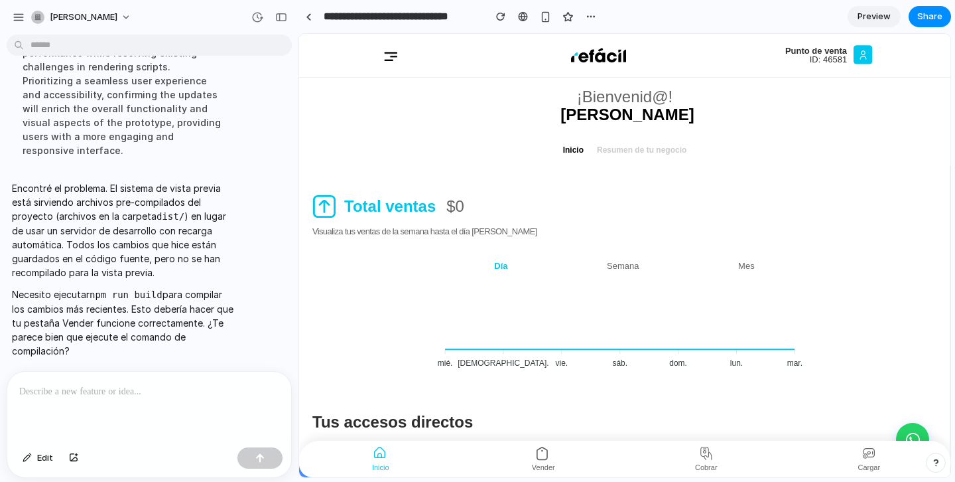
scroll to position [0, 0]
click at [143, 392] on p at bounding box center [149, 391] width 260 height 16
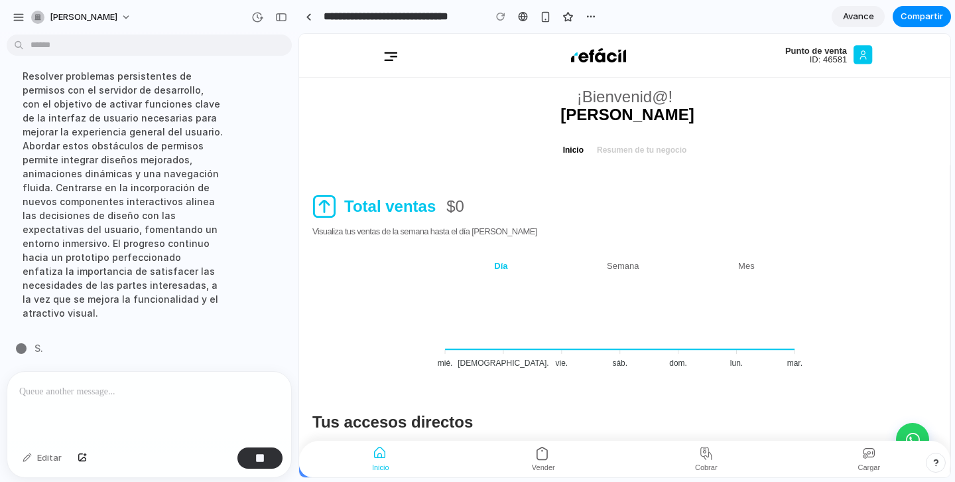
scroll to position [6907, 0]
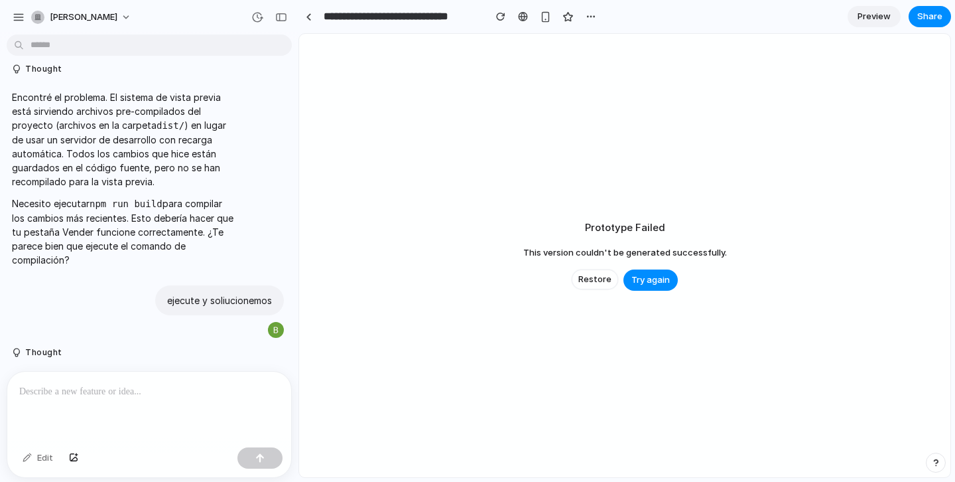
scroll to position [6619, 0]
click at [60, 388] on p at bounding box center [149, 391] width 260 height 16
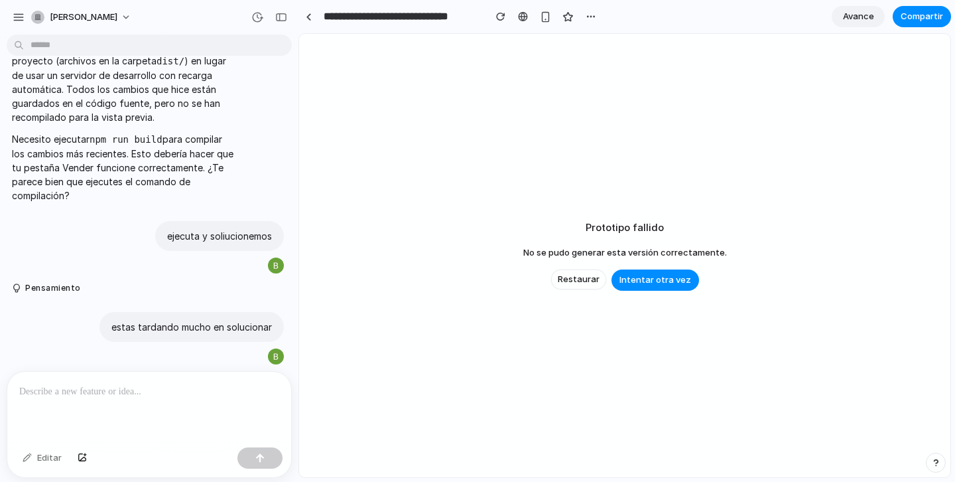
scroll to position [6683, 0]
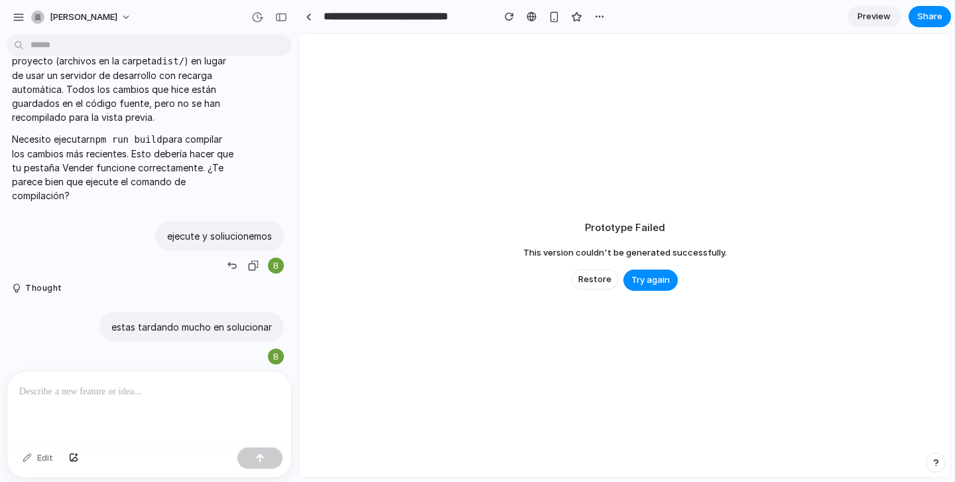
scroll to position [5912, 0]
click at [287, 20] on button "button" at bounding box center [281, 17] width 21 height 21
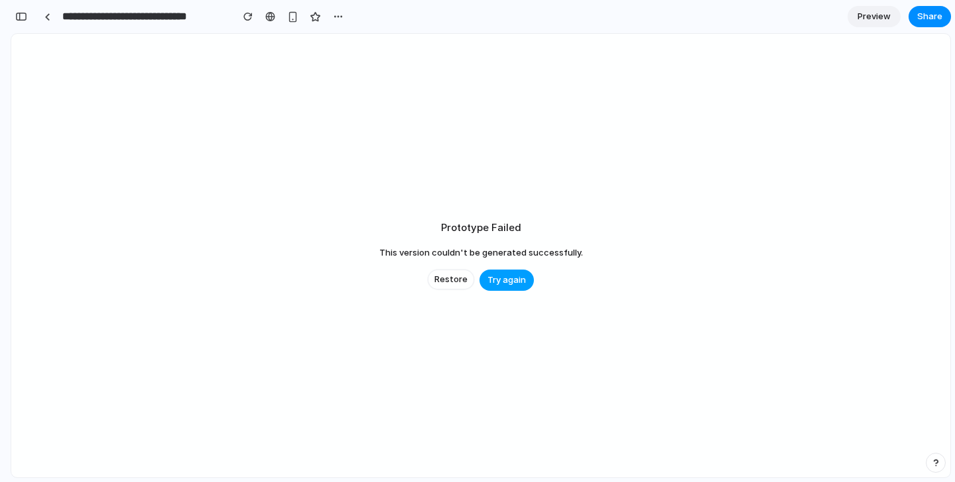
click at [509, 284] on span "Try again" at bounding box center [506, 279] width 38 height 13
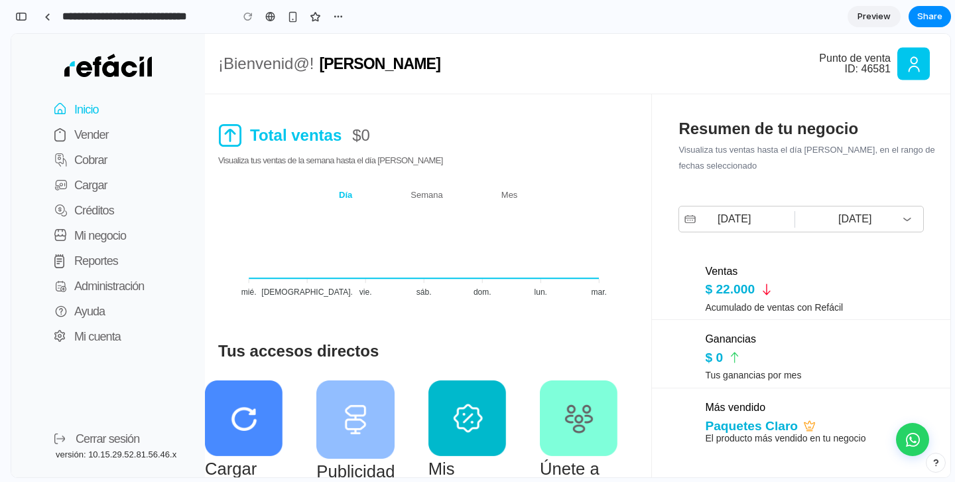
scroll to position [10687, 0]
click at [96, 135] on p "Vender" at bounding box center [91, 134] width 34 height 19
click at [24, 18] on div "button" at bounding box center [21, 16] width 12 height 9
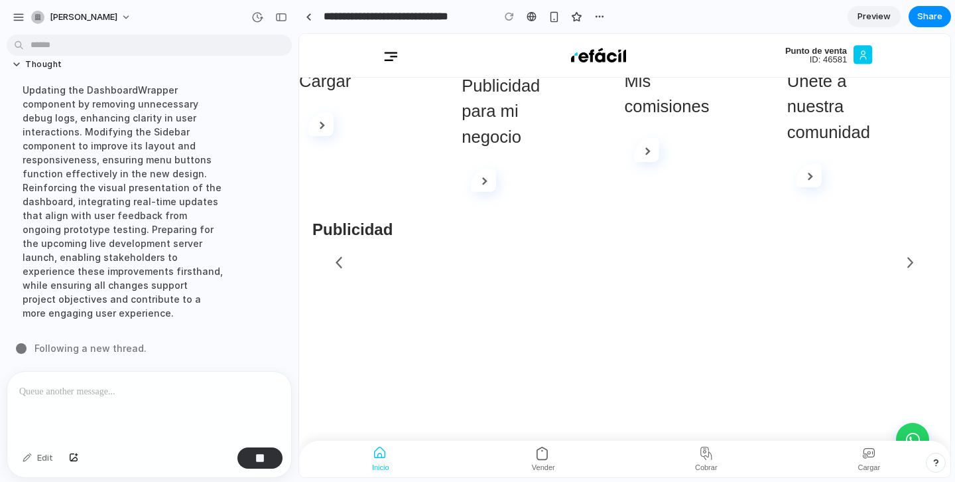
scroll to position [0, 0]
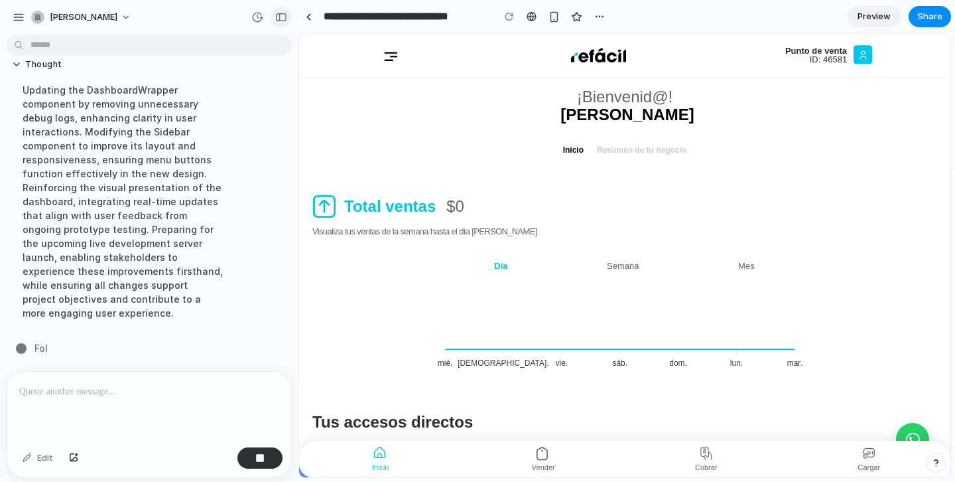
click at [284, 17] on div "button" at bounding box center [281, 17] width 12 height 9
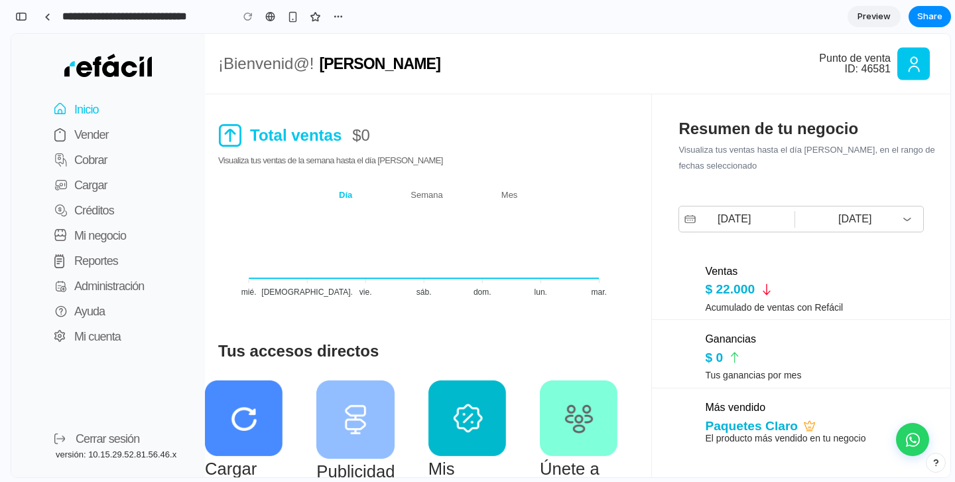
scroll to position [11768, 0]
click at [23, 15] on div "button" at bounding box center [21, 16] width 12 height 9
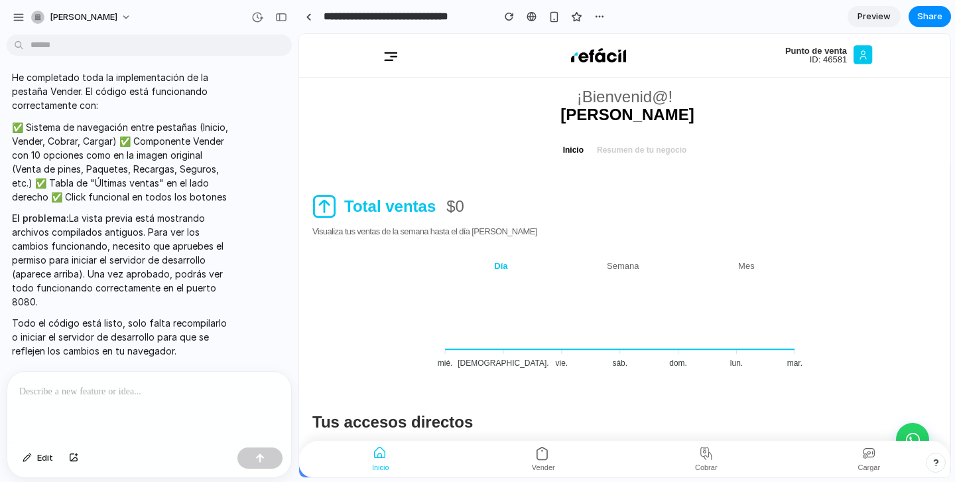
scroll to position [7025, 0]
click at [276, 15] on div "button" at bounding box center [281, 17] width 12 height 9
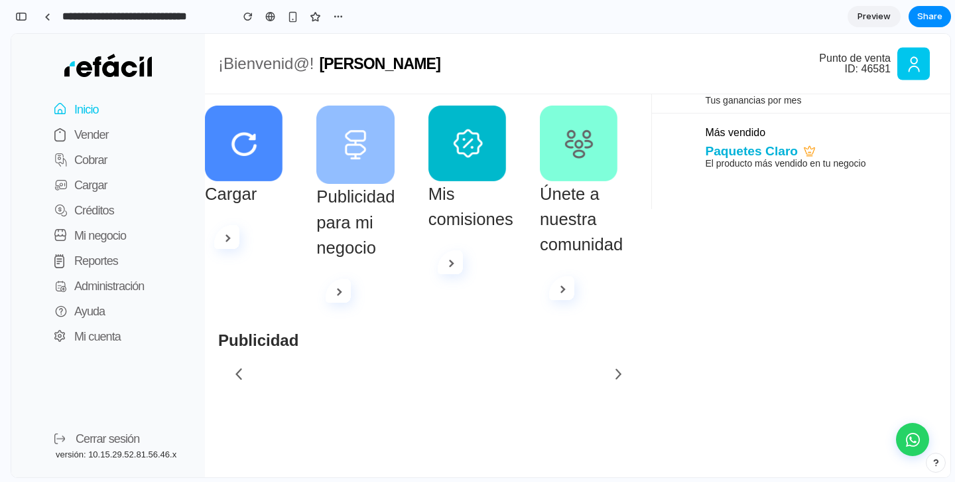
scroll to position [0, 0]
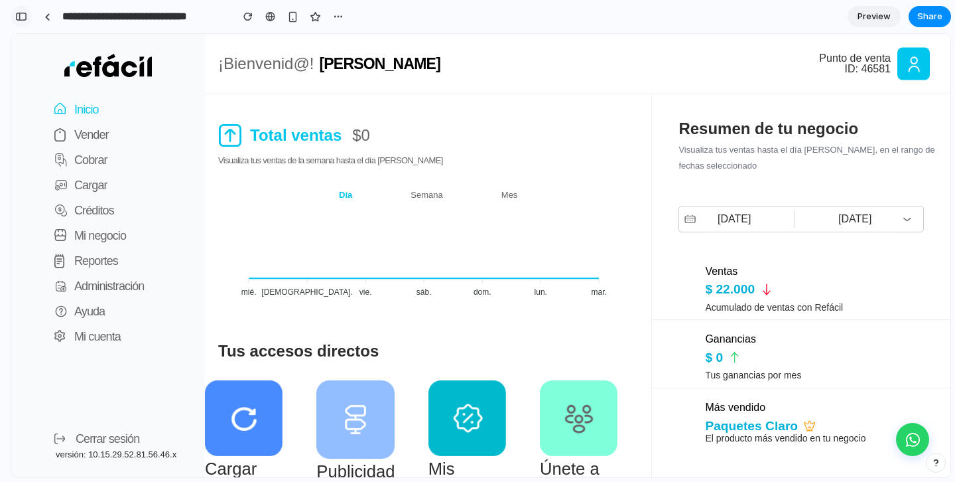
drag, startPoint x: 21, startPoint y: 14, endPoint x: 76, endPoint y: 145, distance: 142.0
click at [21, 14] on div "button" at bounding box center [21, 16] width 12 height 9
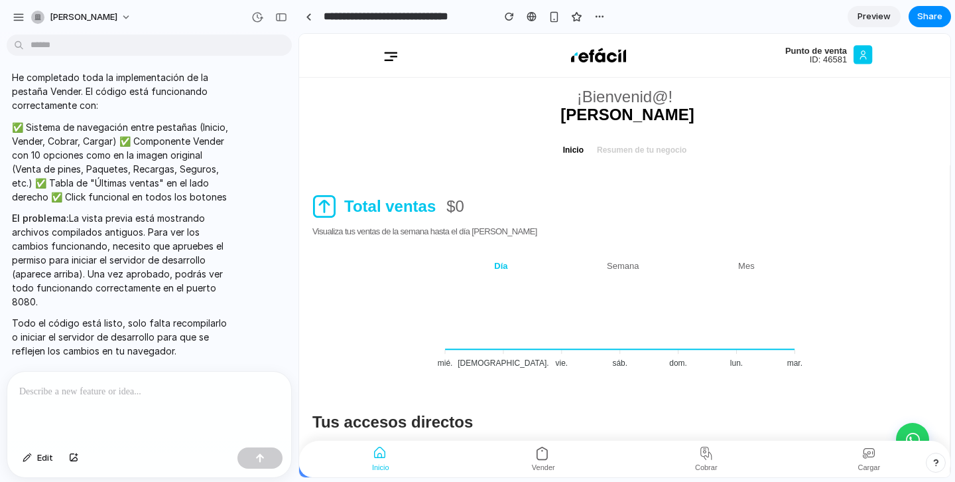
click at [128, 395] on p at bounding box center [149, 391] width 260 height 16
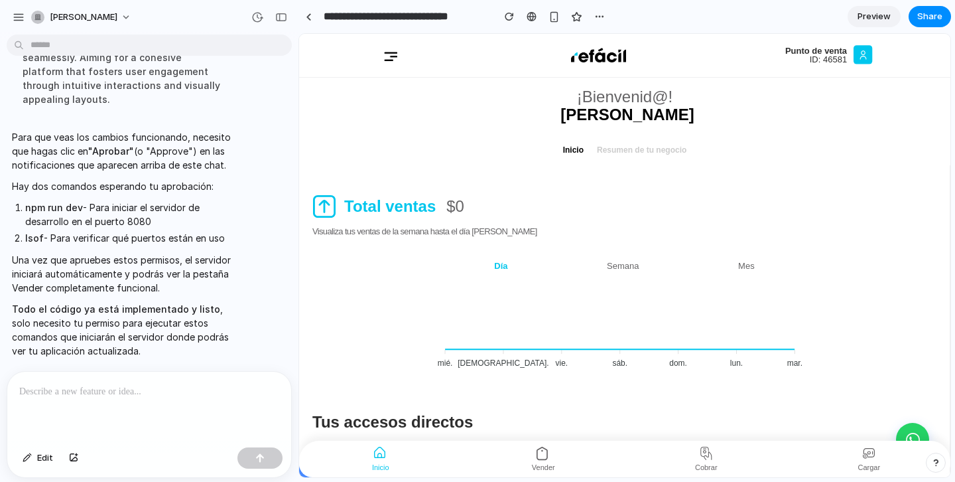
scroll to position [7085, 0]
click at [46, 390] on p at bounding box center [149, 391] width 260 height 16
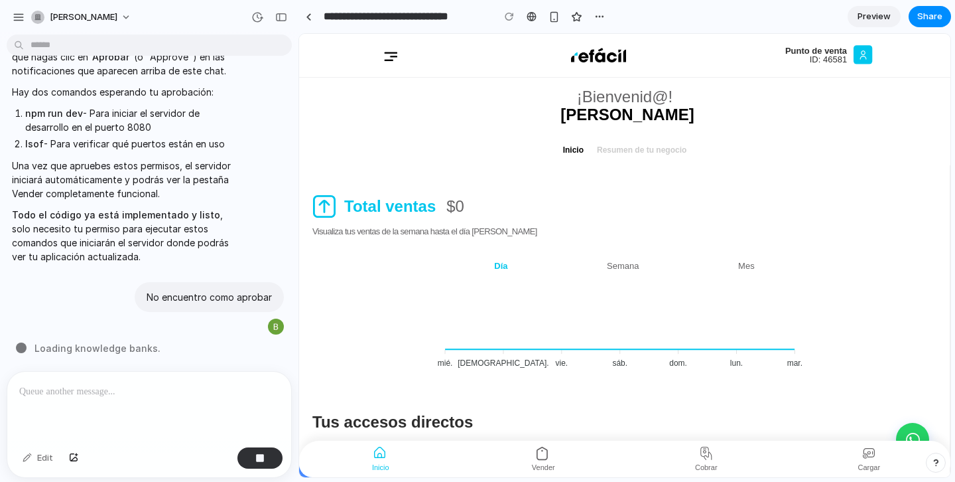
scroll to position [7065, 0]
click at [277, 12] on button "button" at bounding box center [281, 17] width 21 height 21
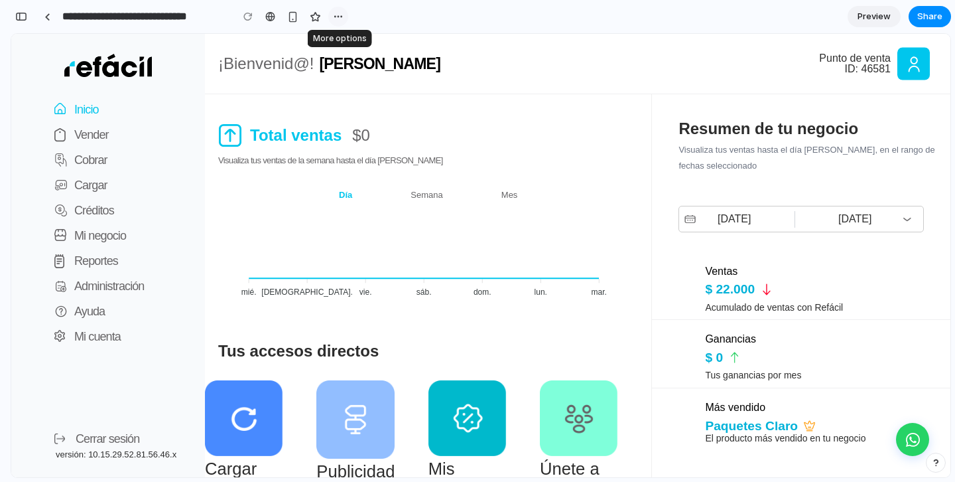
click at [339, 18] on div "button" at bounding box center [338, 16] width 11 height 11
click at [339, 18] on div "Duplicate Delete" at bounding box center [477, 241] width 955 height 482
click at [15, 14] on div "button" at bounding box center [21, 16] width 12 height 9
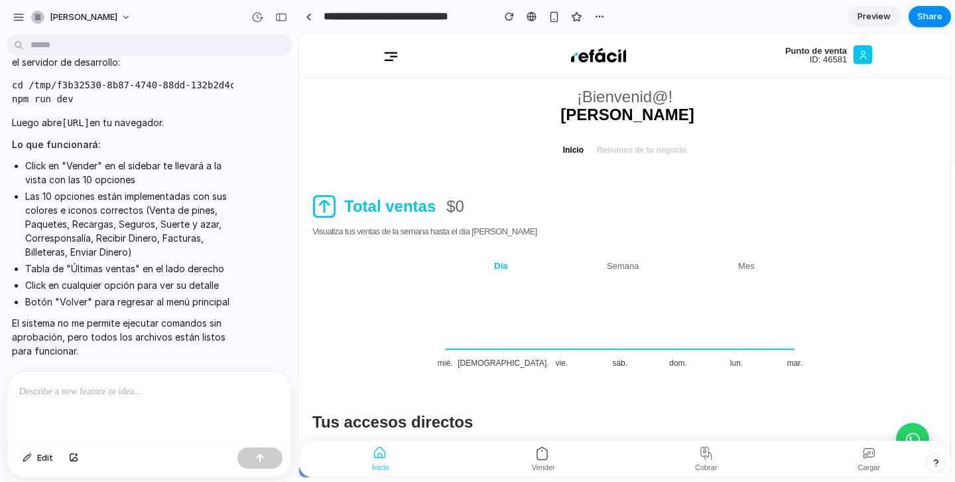
scroll to position [7414, 0]
click at [91, 385] on p at bounding box center [149, 391] width 260 height 16
click at [119, 399] on div at bounding box center [149, 406] width 284 height 70
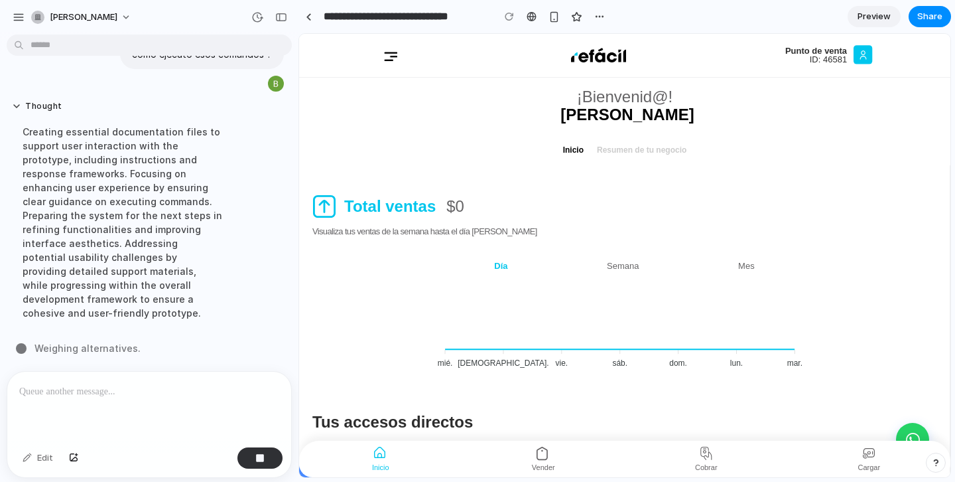
scroll to position [6524, 0]
drag, startPoint x: 13, startPoint y: 155, endPoint x: 112, endPoint y: 324, distance: 195.6
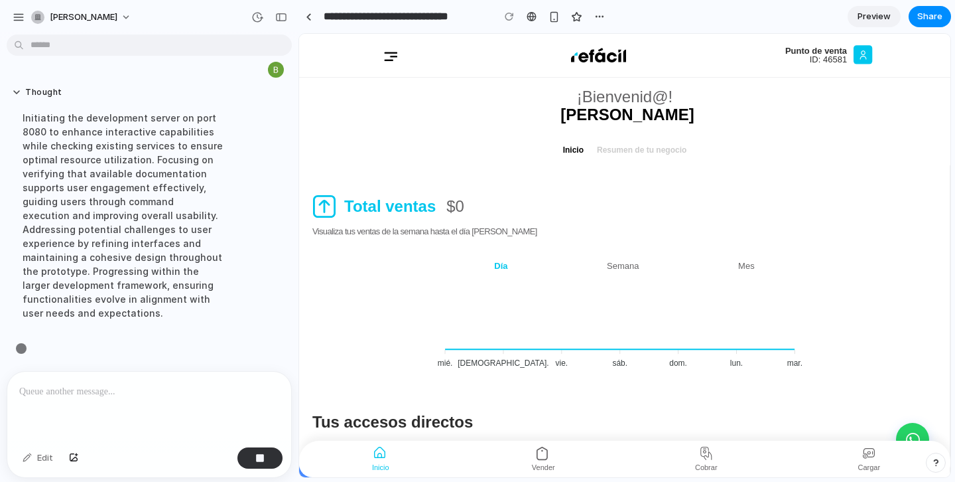
scroll to position [7060, 0]
copy span "Para ver los cambios , necesitas ejecutar estos comandos en tu terminal: cd /tm…"
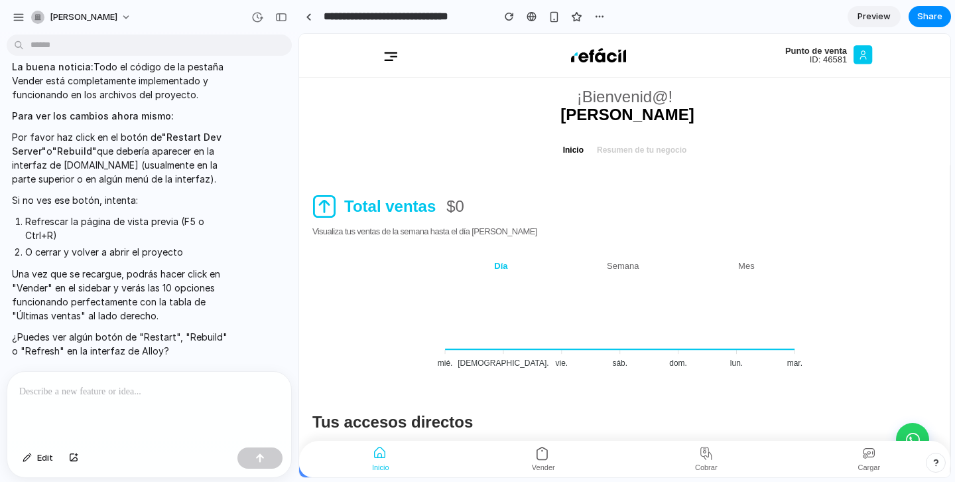
scroll to position [7221, 0]
click at [19, 18] on div "button" at bounding box center [19, 17] width 12 height 12
click at [15, 18] on div "button" at bounding box center [19, 17] width 12 height 12
click at [595, 18] on div "button" at bounding box center [599, 16] width 11 height 11
click at [509, 20] on div "Duplicate Delete" at bounding box center [477, 241] width 955 height 482
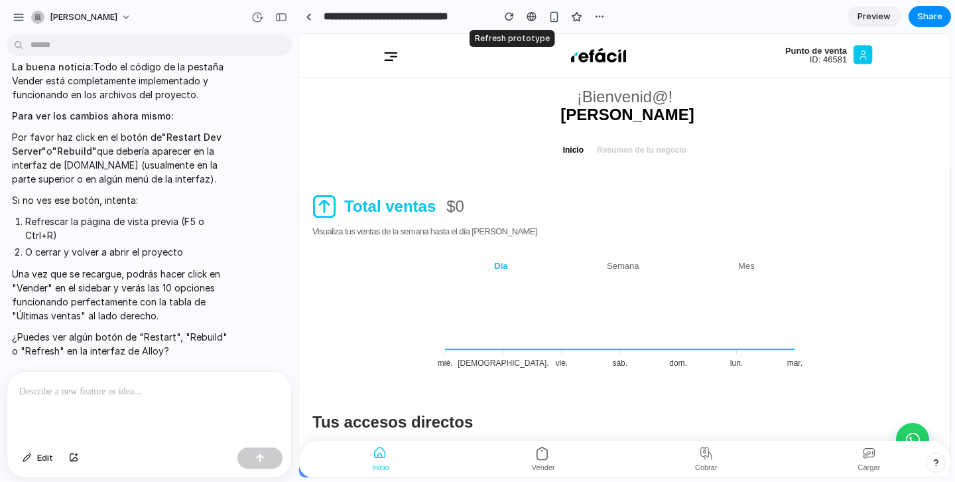
click at [509, 20] on div "button" at bounding box center [509, 16] width 9 height 9
click at [281, 18] on div "button" at bounding box center [281, 17] width 12 height 9
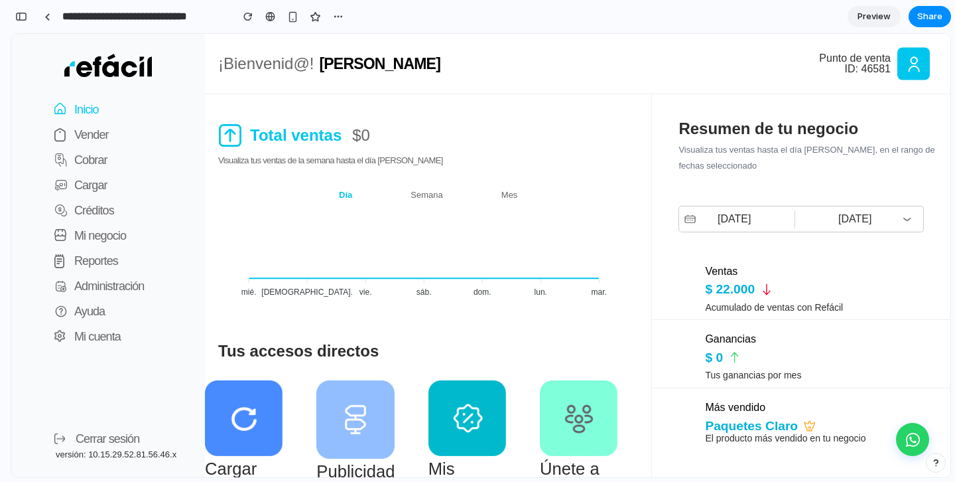
scroll to position [11656, 0]
click at [82, 134] on p "Vender" at bounding box center [91, 134] width 34 height 19
click at [102, 137] on p "Vender" at bounding box center [91, 134] width 34 height 19
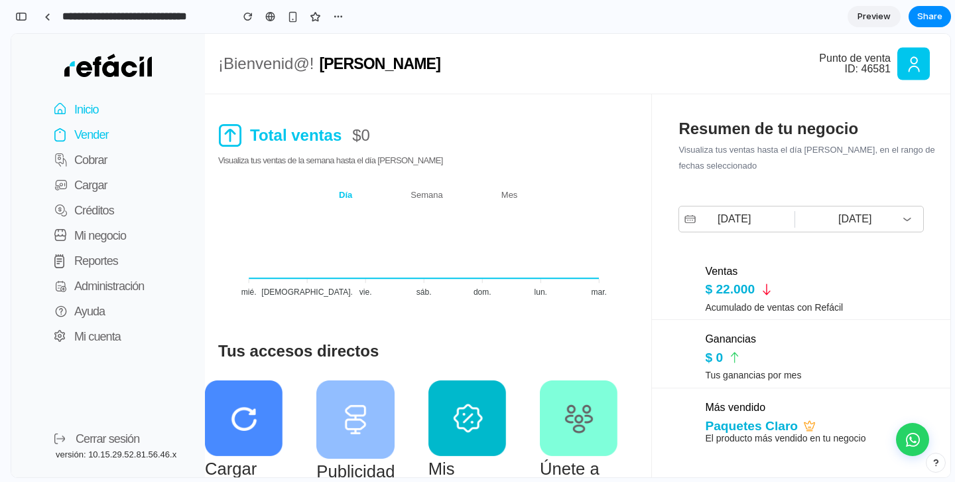
click at [102, 137] on p "Vender" at bounding box center [91, 134] width 34 height 19
click at [19, 13] on div "button" at bounding box center [21, 16] width 12 height 9
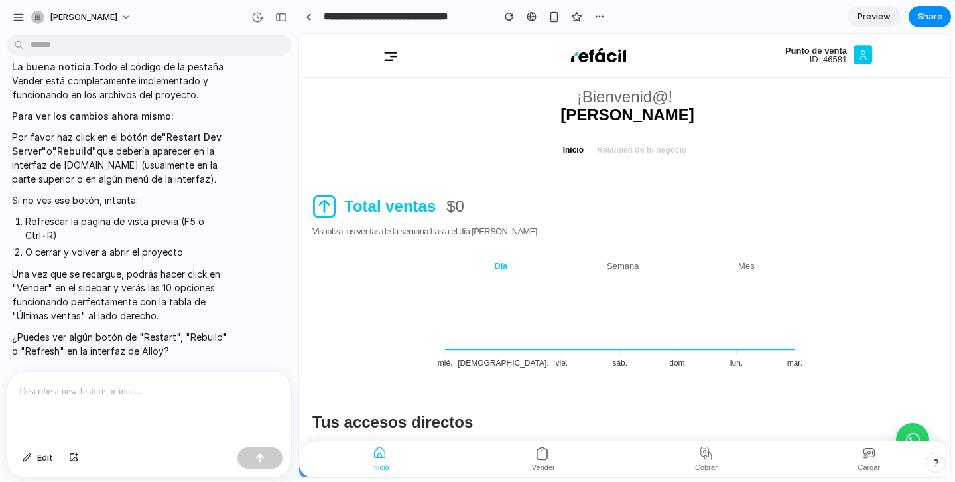
scroll to position [7315, 0]
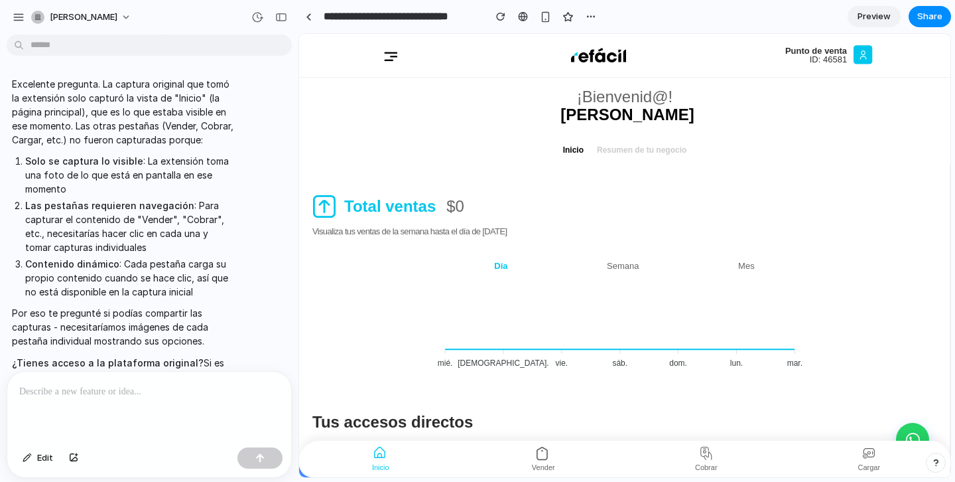
scroll to position [7071, 0]
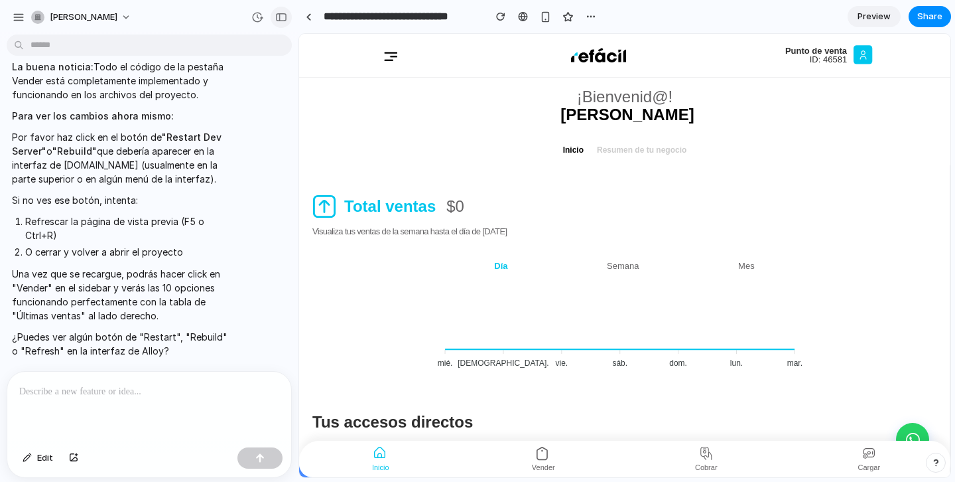
click at [285, 15] on div "button" at bounding box center [281, 17] width 12 height 9
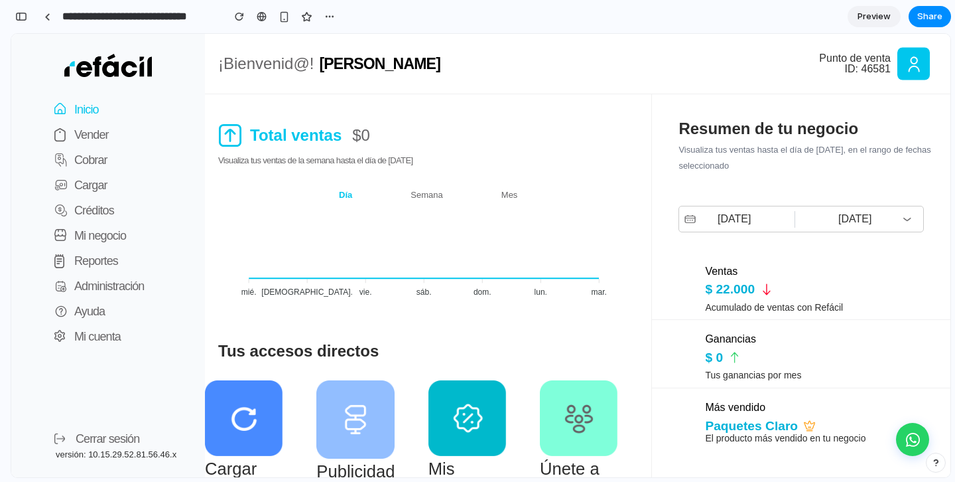
scroll to position [11506, 0]
click at [92, 139] on p "Vender" at bounding box center [91, 134] width 34 height 19
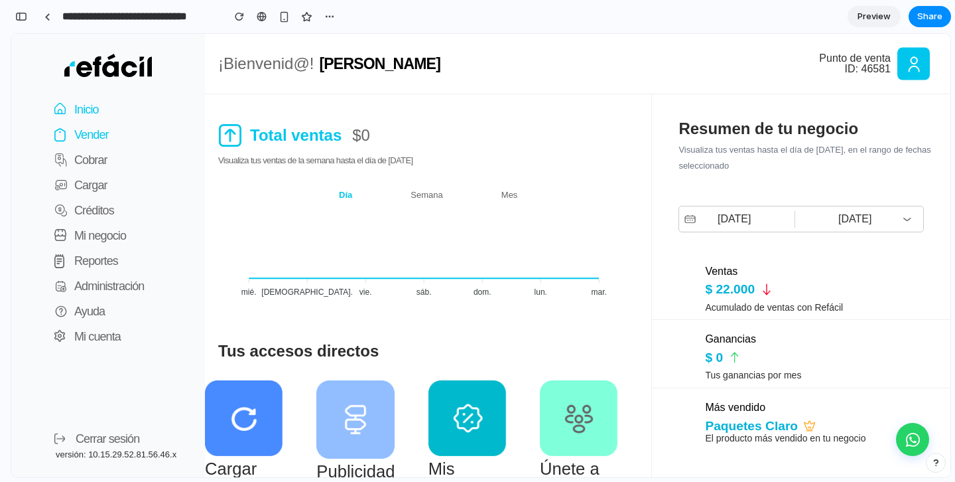
click at [92, 139] on p "Vender" at bounding box center [91, 134] width 34 height 19
click at [50, 19] on link at bounding box center [47, 17] width 20 height 20
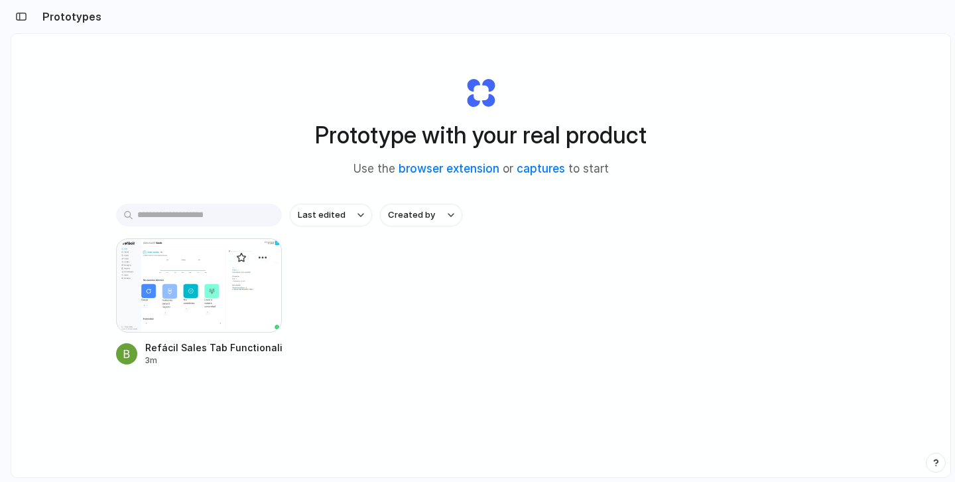
click at [199, 288] on div at bounding box center [199, 285] width 166 height 94
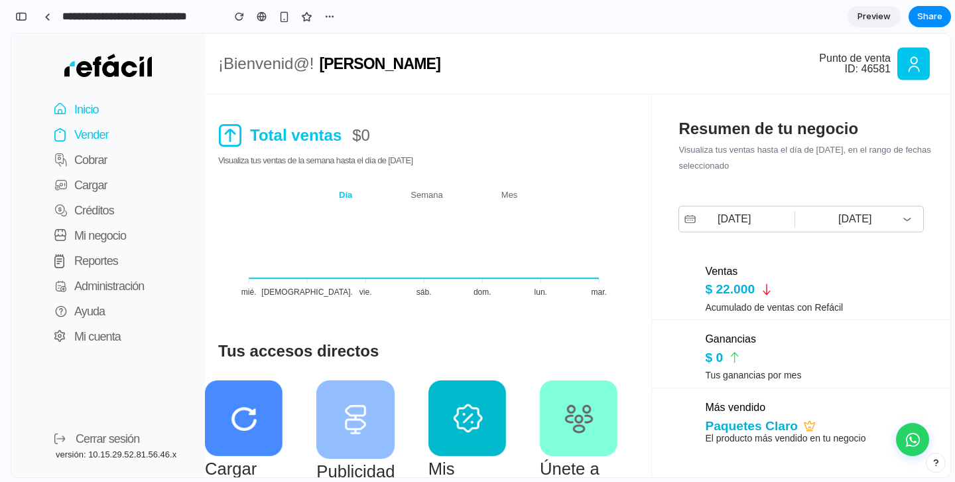
click at [97, 124] on button "Vender" at bounding box center [75, 134] width 68 height 25
click at [101, 145] on button "Vender" at bounding box center [75, 134] width 68 height 25
click at [101, 142] on p "Vender" at bounding box center [91, 134] width 34 height 19
click at [48, 16] on div at bounding box center [47, 16] width 6 height 7
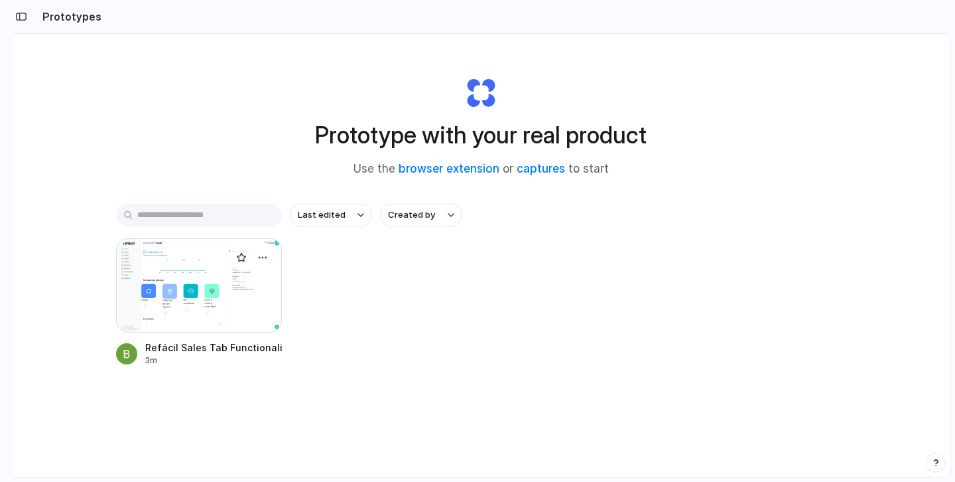
click at [201, 279] on div at bounding box center [199, 285] width 166 height 94
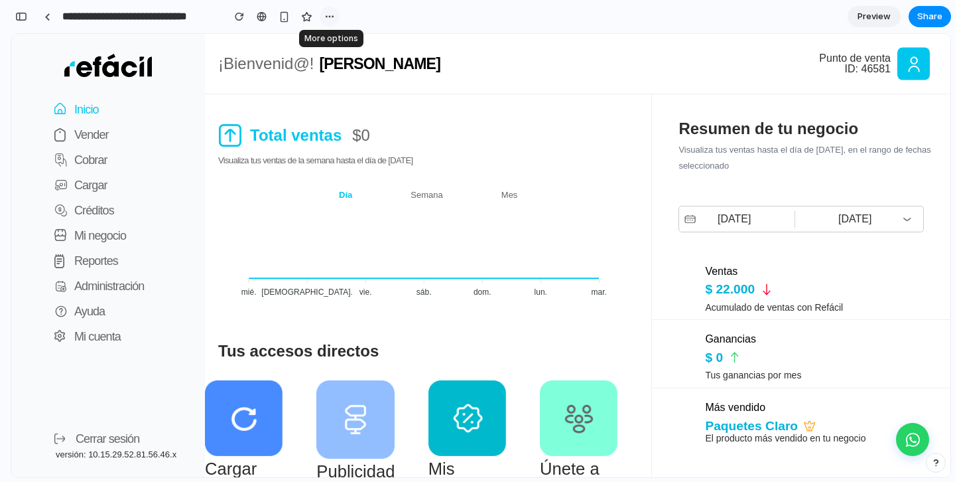
click at [336, 15] on button "button" at bounding box center [330, 17] width 20 height 20
click at [9, 23] on div "Duplicate Delete" at bounding box center [477, 241] width 955 height 482
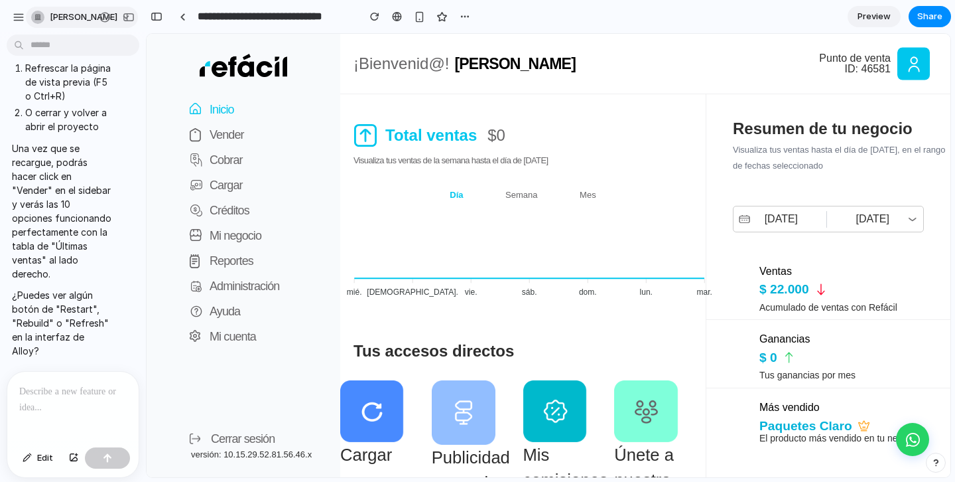
click at [71, 15] on span "[PERSON_NAME]" at bounding box center [84, 17] width 68 height 13
click at [72, 109] on span "Sign out" at bounding box center [67, 110] width 35 height 13
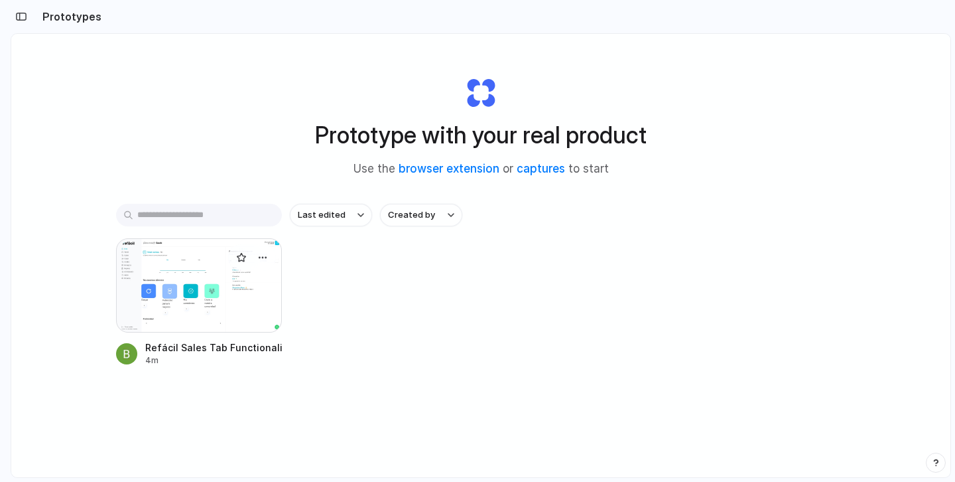
click at [216, 292] on div at bounding box center [199, 285] width 166 height 94
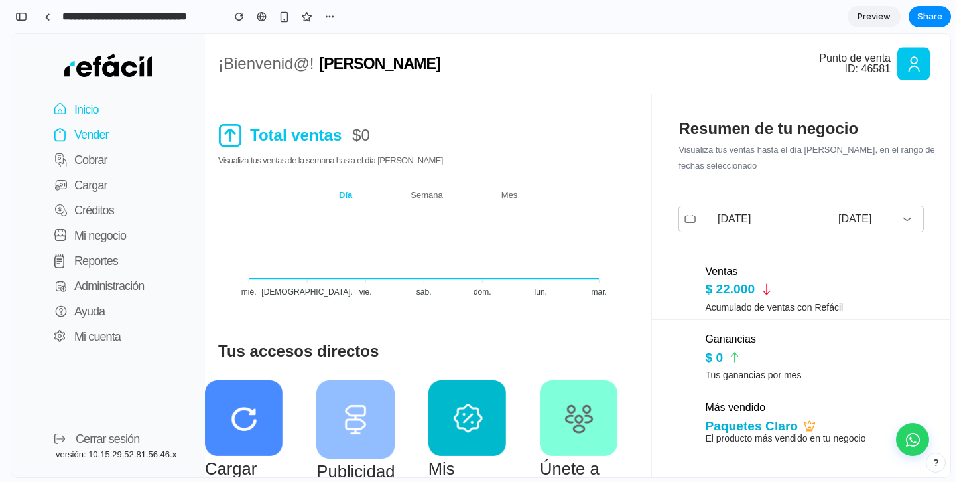
click at [107, 127] on p "Vender" at bounding box center [91, 134] width 34 height 19
click at [106, 135] on p "Vender" at bounding box center [91, 134] width 34 height 19
click at [27, 10] on button "button" at bounding box center [21, 16] width 21 height 21
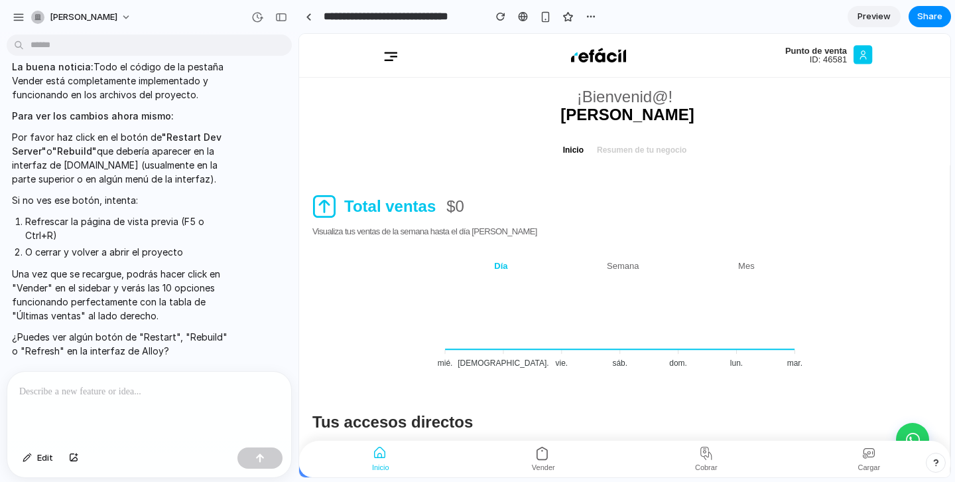
click at [119, 420] on div at bounding box center [149, 406] width 284 height 70
click at [119, 407] on div at bounding box center [149, 406] width 284 height 70
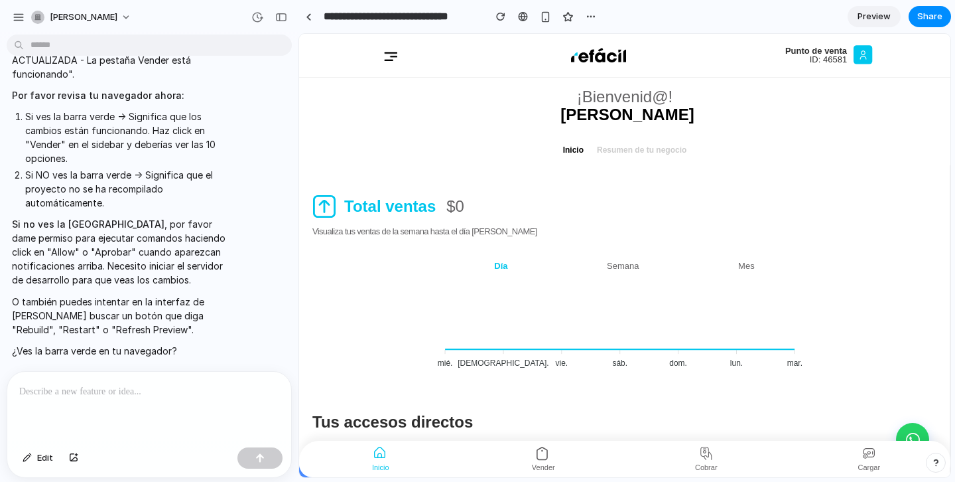
scroll to position [7034, 0]
click at [592, 16] on div "button" at bounding box center [591, 16] width 11 height 11
click at [118, 19] on button "[PERSON_NAME]" at bounding box center [82, 17] width 112 height 21
click at [17, 20] on div "button" at bounding box center [19, 17] width 12 height 12
click at [255, 15] on div "button" at bounding box center [257, 17] width 12 height 12
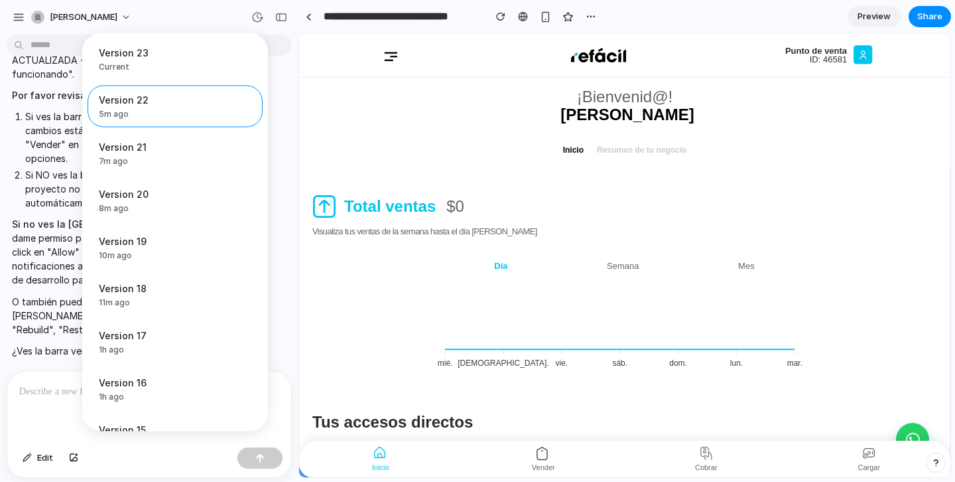
click at [27, 391] on div "Version 23 Current Version 22 5m ago Restore Version 21 7m ago Restore Version …" at bounding box center [477, 241] width 955 height 482
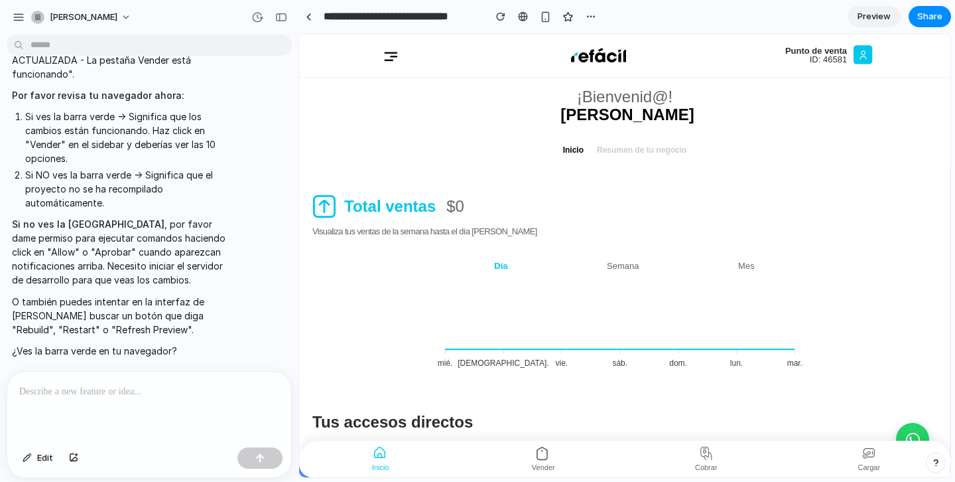
click at [70, 394] on p at bounding box center [149, 391] width 260 height 16
click at [85, 262] on p "Si no ves la barra verde , por favor dame permiso para ejecutar comandos hacien…" at bounding box center [123, 252] width 222 height 70
click at [118, 404] on div at bounding box center [149, 406] width 284 height 70
click at [139, 417] on div at bounding box center [149, 406] width 284 height 70
click at [135, 388] on p at bounding box center [149, 391] width 260 height 16
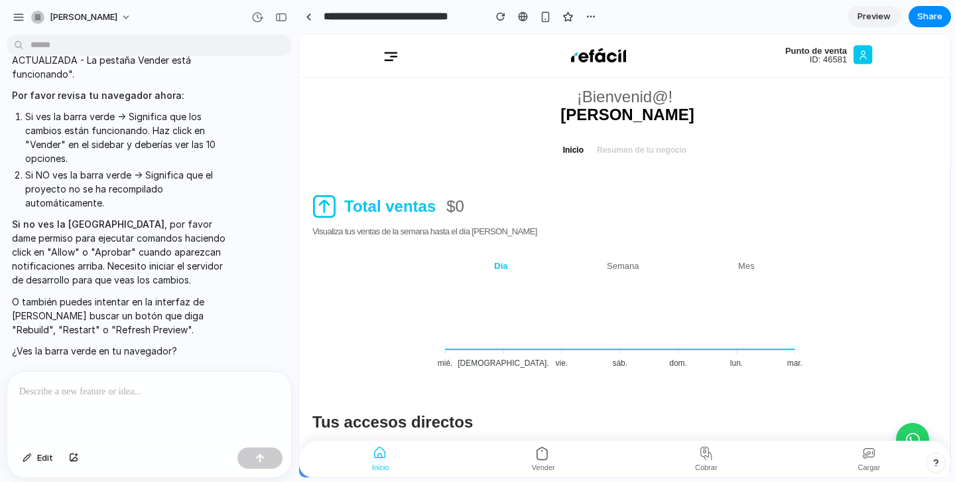
scroll to position [6833, 0]
click at [255, 22] on div "button" at bounding box center [257, 17] width 12 height 12
